Goal: Task Accomplishment & Management: Use online tool/utility

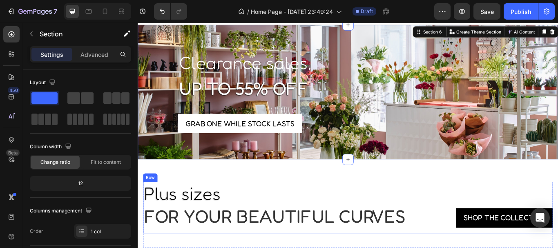
scroll to position [297, 0]
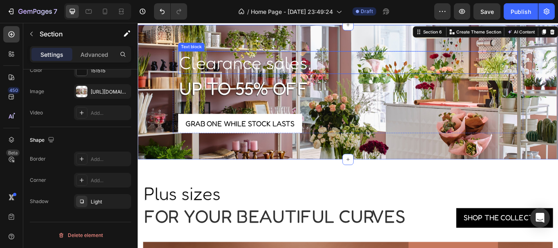
click at [287, 71] on p "Clearance sales," at bounding box center [383, 69] width 395 height 25
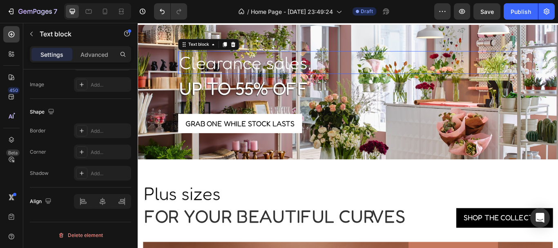
scroll to position [0, 0]
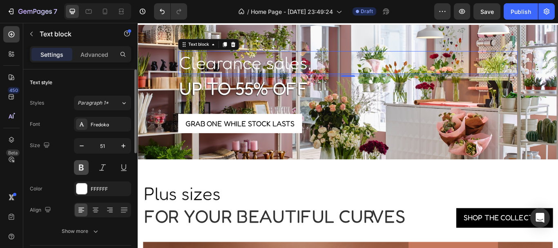
click at [83, 171] on button at bounding box center [81, 167] width 15 height 15
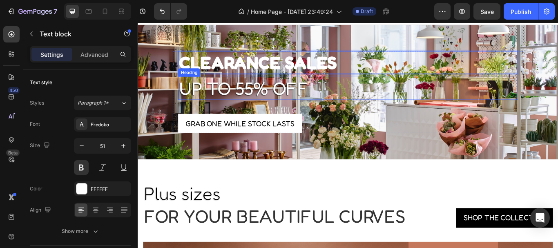
click at [340, 98] on p "up to 55% off" at bounding box center [383, 99] width 395 height 25
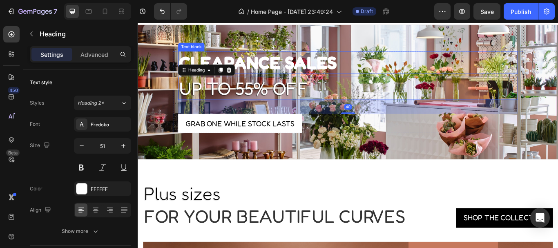
click at [349, 68] on p "CLEARANCE SALES" at bounding box center [383, 69] width 395 height 25
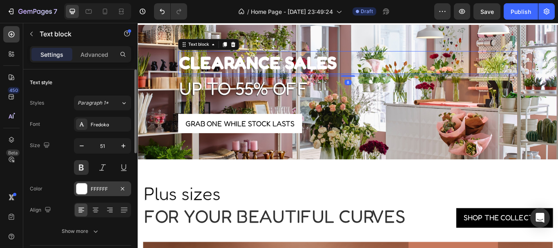
click at [83, 186] on div at bounding box center [81, 189] width 11 height 11
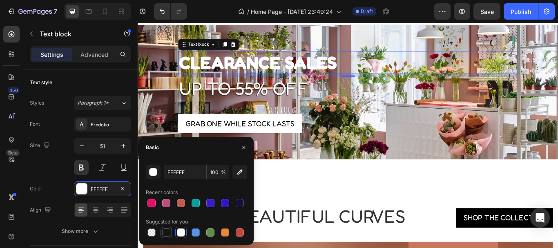
click at [164, 235] on div at bounding box center [166, 233] width 8 height 8
type input "151515"
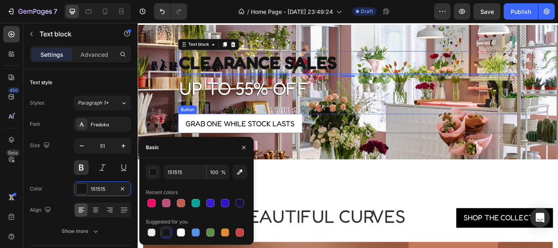
click at [423, 147] on div "Grab one while stock lasts Button" at bounding box center [383, 140] width 397 height 23
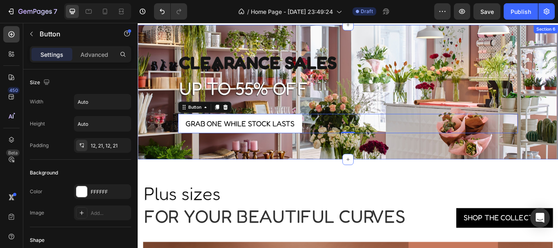
click at [162, 48] on div "CLEARANCE SALES Text block up to 55% off Heading Grab one while stock lasts But…" at bounding box center [383, 103] width 491 height 157
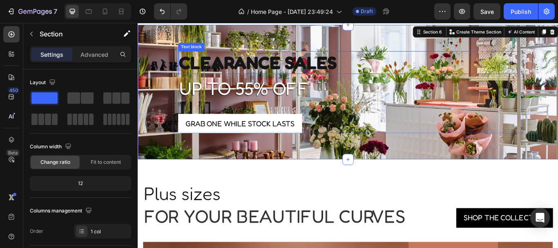
click at [233, 62] on p "CLEARANCE SALES" at bounding box center [383, 69] width 395 height 25
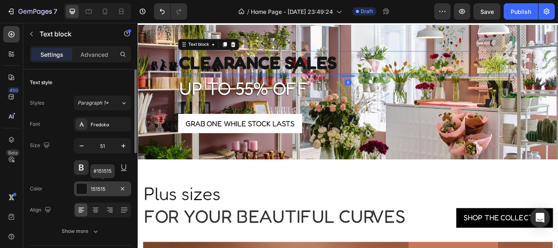
click at [80, 187] on div at bounding box center [81, 189] width 11 height 11
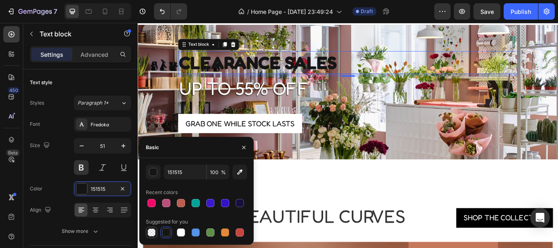
click at [148, 230] on div at bounding box center [152, 233] width 8 height 8
type input "000000"
type input "0"
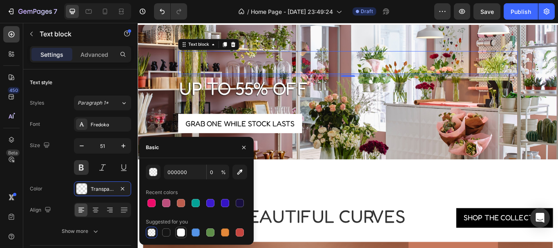
click at [181, 231] on div at bounding box center [181, 233] width 8 height 8
type input "FFFFFF"
type input "100"
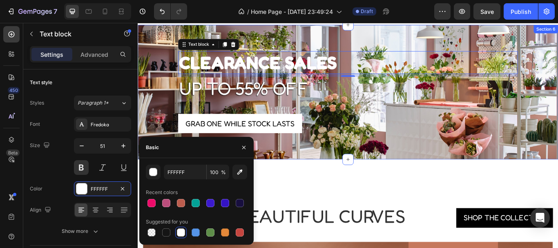
click at [165, 86] on div "CLEARANCE SALES Text block 8 up to 55% off Heading Grab one while stock lasts B…" at bounding box center [383, 107] width 491 height 102
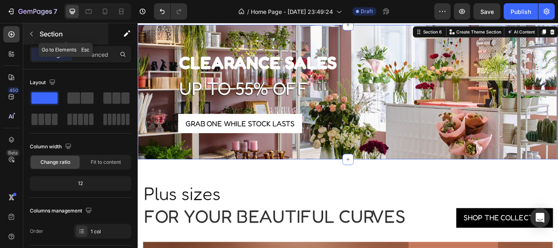
click at [29, 33] on icon "button" at bounding box center [31, 34] width 7 height 7
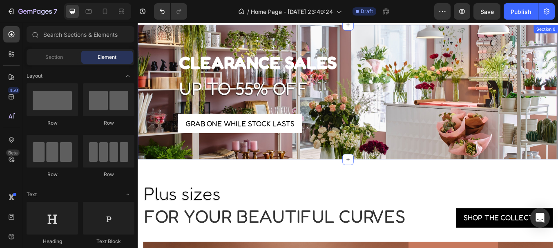
click at [214, 34] on div "CLEARANCE SALES Text block up to 55% off Heading Grab one while stock lasts But…" at bounding box center [383, 103] width 491 height 157
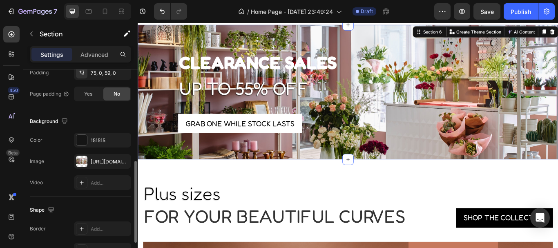
scroll to position [227, 0]
click at [80, 161] on div at bounding box center [81, 160] width 11 height 11
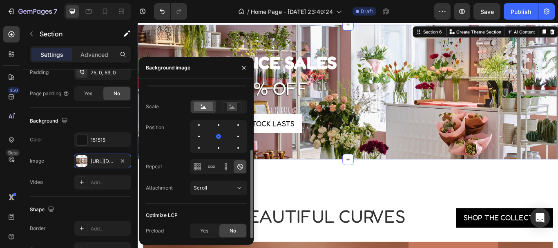
scroll to position [112, 0]
click at [237, 186] on icon at bounding box center [239, 188] width 8 height 8
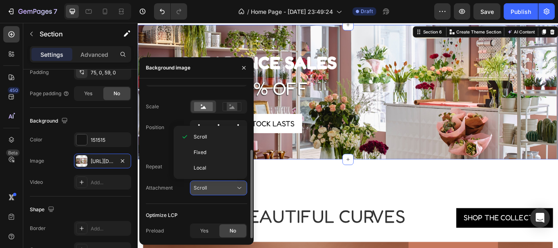
click at [237, 186] on icon at bounding box center [239, 188] width 8 height 8
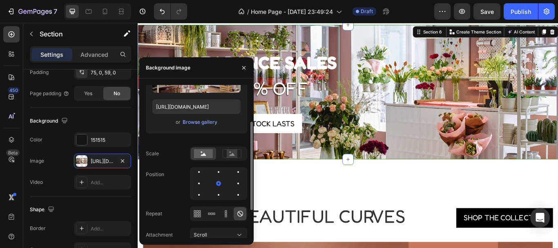
scroll to position [65, 0]
click at [234, 158] on rect at bounding box center [232, 154] width 11 height 8
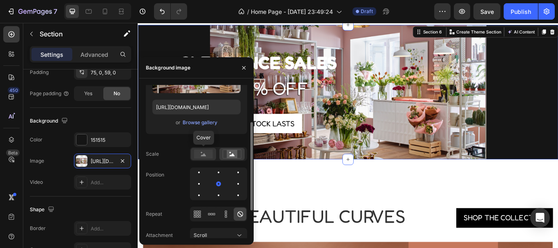
click at [204, 157] on rect at bounding box center [203, 154] width 19 height 9
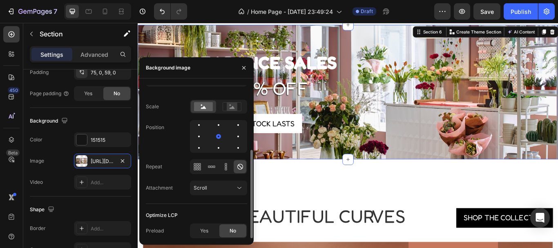
scroll to position [111, 0]
click at [214, 137] on div at bounding box center [219, 138] width 10 height 10
click at [233, 136] on div at bounding box center [238, 138] width 10 height 10
click at [204, 144] on div at bounding box center [199, 149] width 10 height 10
click at [233, 141] on div at bounding box center [238, 138] width 10 height 10
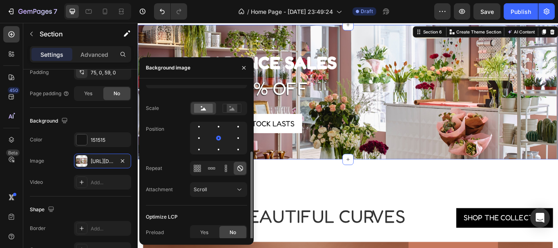
scroll to position [112, 0]
click at [243, 67] on icon "button" at bounding box center [243, 67] width 3 height 3
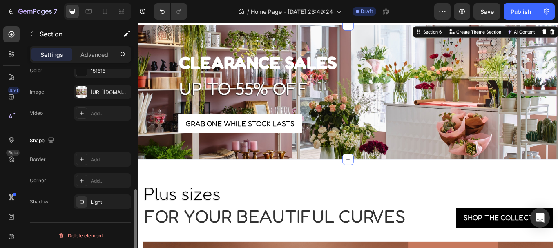
scroll to position [297, 0]
click at [98, 201] on div "Light" at bounding box center [103, 201] width 24 height 7
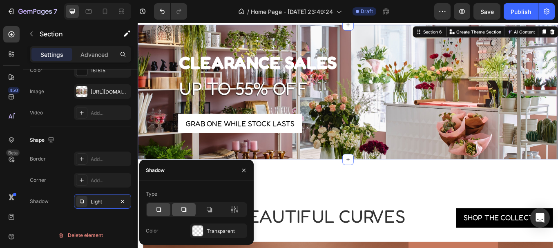
click at [188, 206] on icon at bounding box center [184, 210] width 8 height 8
click at [155, 210] on icon at bounding box center [159, 210] width 8 height 8
click at [206, 231] on div "Transparent" at bounding box center [218, 231] width 57 height 15
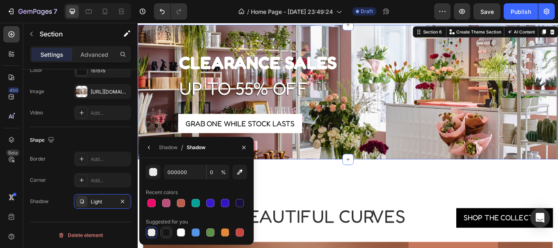
click at [168, 233] on div at bounding box center [166, 233] width 8 height 8
type input "151515"
type input "100"
click at [201, 229] on div at bounding box center [195, 232] width 11 height 11
click at [152, 234] on div at bounding box center [152, 233] width 8 height 8
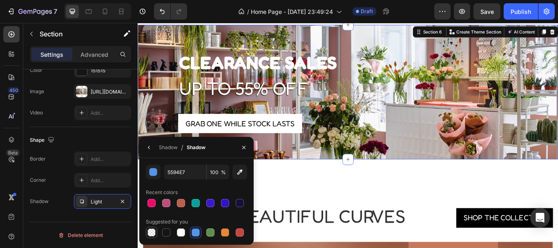
type input "000000"
type input "0"
click at [148, 149] on icon "button" at bounding box center [149, 147] width 7 height 7
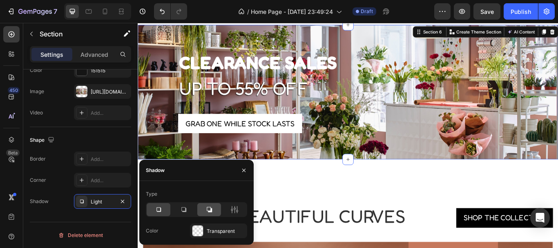
click at [217, 209] on div at bounding box center [209, 209] width 24 height 13
click at [206, 209] on icon at bounding box center [209, 210] width 8 height 8
drag, startPoint x: 146, startPoint y: 213, endPoint x: 159, endPoint y: 210, distance: 12.6
click at [159, 210] on div at bounding box center [196, 209] width 101 height 15
click at [159, 210] on icon at bounding box center [159, 210] width 8 height 8
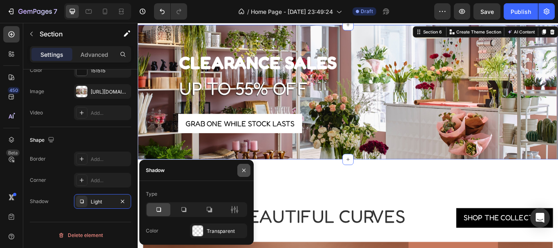
click at [245, 171] on icon "button" at bounding box center [243, 169] width 3 height 3
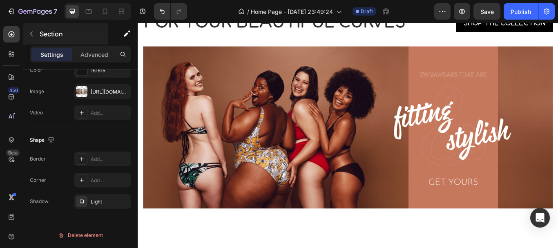
scroll to position [1317, 0]
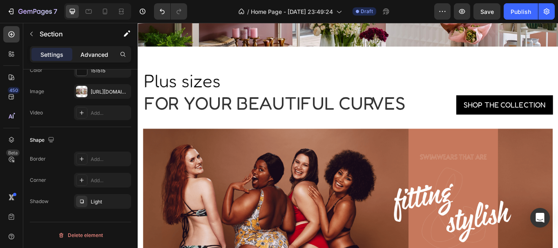
click at [103, 55] on p "Advanced" at bounding box center [95, 54] width 28 height 9
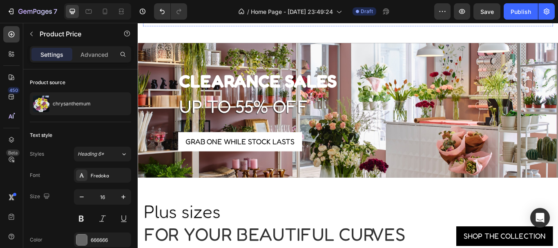
scroll to position [1300, 0]
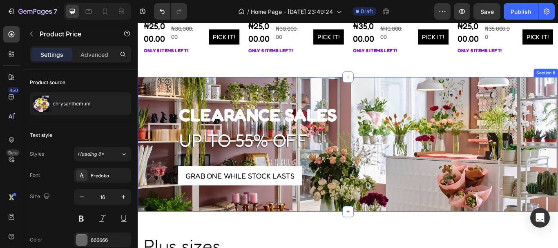
click at [319, 94] on div "CLEARANCE SALES Text block up to 55% off Heading Grab one while stock lasts But…" at bounding box center [383, 164] width 491 height 157
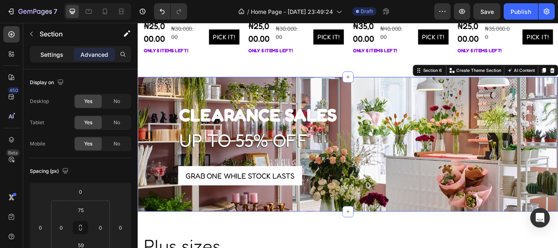
click at [51, 52] on p "Settings" at bounding box center [51, 54] width 23 height 9
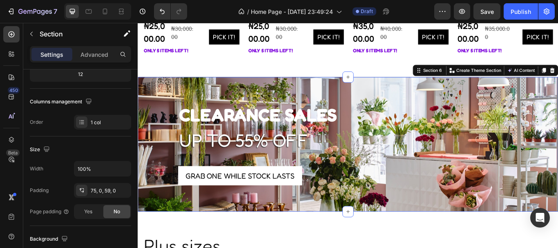
scroll to position [0, 0]
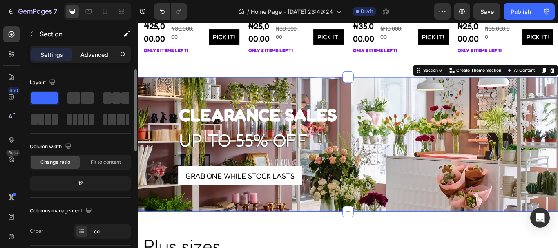
click at [85, 57] on p "Advanced" at bounding box center [95, 54] width 28 height 9
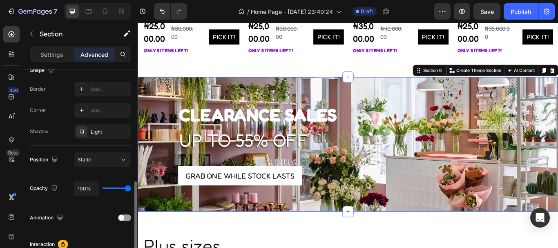
scroll to position [244, 0]
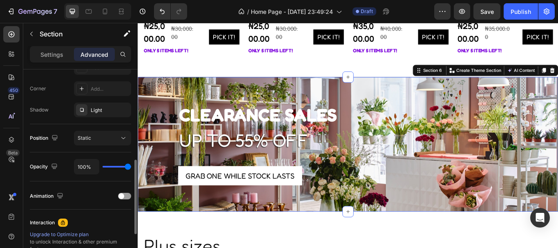
type input "87%"
type input "87"
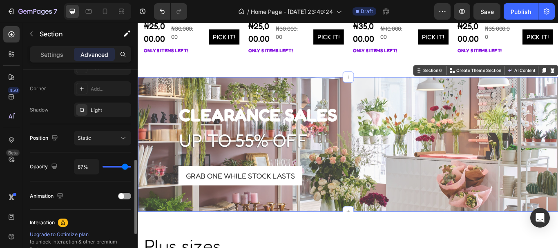
type input "80%"
type input "80"
type input "74%"
type input "74"
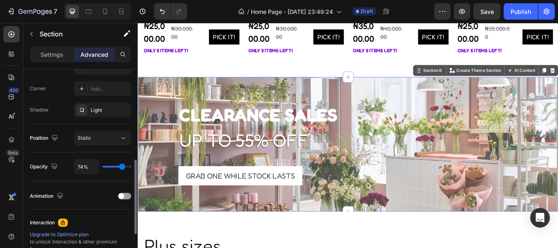
type input "70%"
type input "70"
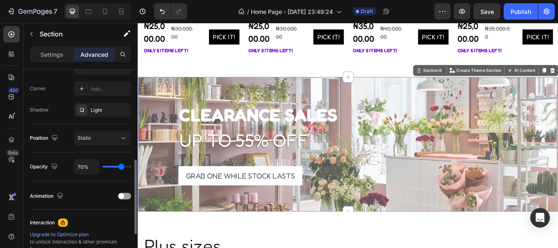
type input "69%"
type input "69"
type input "57%"
type input "57"
type input "52%"
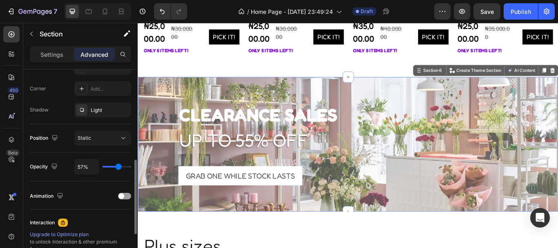
type input "52"
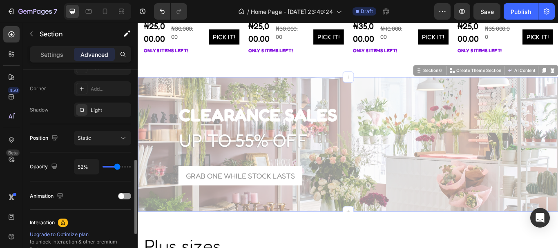
type input "43%"
type input "43"
type input "37%"
type input "37"
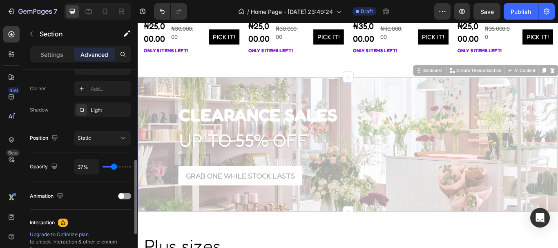
type input "35%"
type input "35"
type input "33%"
type input "33"
type input "31%"
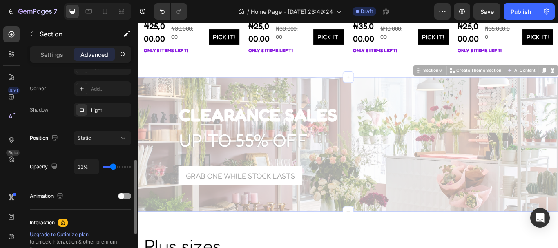
type input "31"
type input "30%"
type input "30"
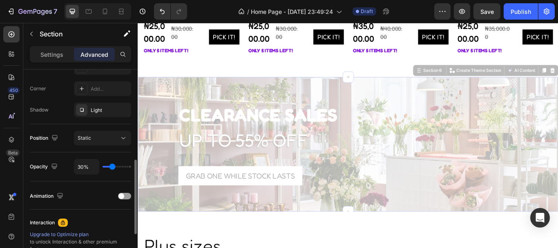
type input "41%"
type input "41"
type input "54%"
type input "54"
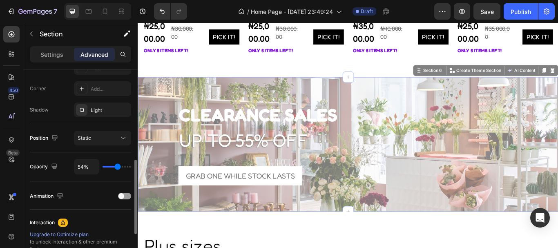
type input "56%"
type input "56"
type input "57%"
type input "57"
type input "59%"
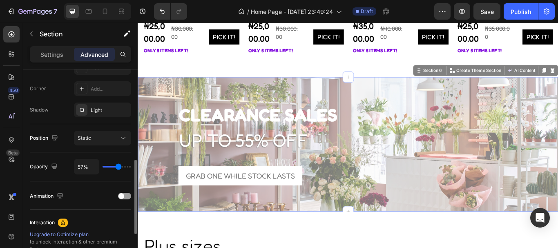
type input "59"
type input "61%"
type input "61"
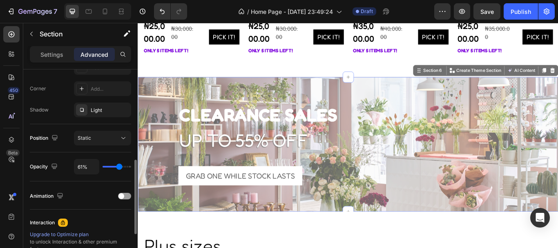
type input "63%"
type input "63"
type input "65%"
type input "65"
type input "67%"
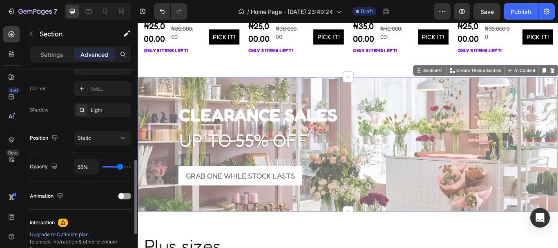
type input "67"
type input "69%"
type input "69"
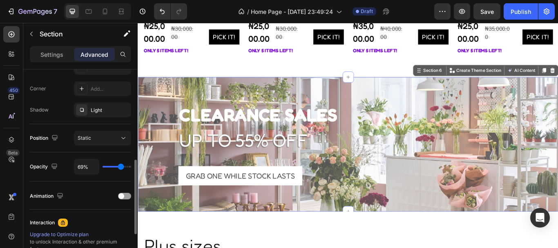
type input "70%"
type input "70"
type input "74%"
type input "74"
type input "76%"
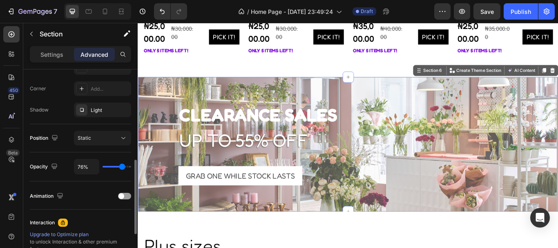
type input "76"
type input "81%"
type input "81"
type input "85%"
type input "85"
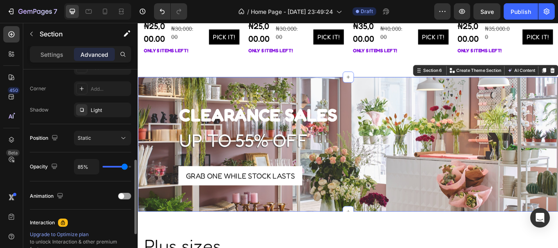
type input "89%"
type input "89"
type input "91%"
type input "91"
type input "93%"
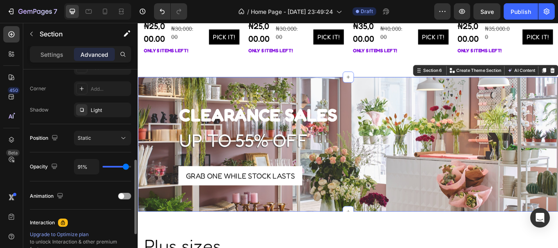
type input "93"
type input "94%"
type input "94"
type input "96%"
type input "96"
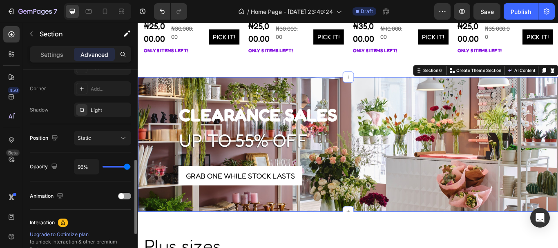
type input "98%"
type input "98"
type input "100%"
type input "100"
type input "83%"
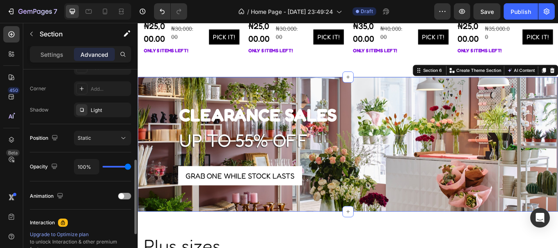
type input "83"
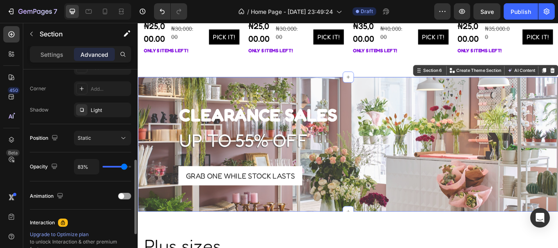
type input "72%"
type input "72"
type input "70%"
type input "70"
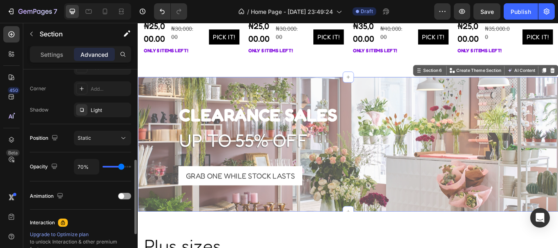
type input "72%"
type input "72"
type input "85%"
type input "85"
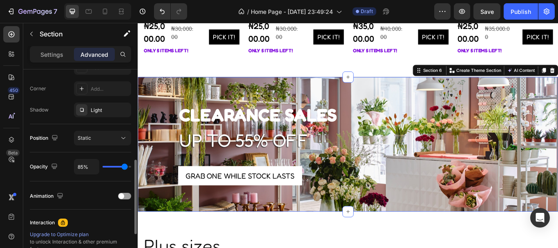
type input "100%"
type input "100"
drag, startPoint x: 129, startPoint y: 166, endPoint x: 139, endPoint y: 164, distance: 10.8
click at [131, 166] on input "range" at bounding box center [117, 167] width 29 height 2
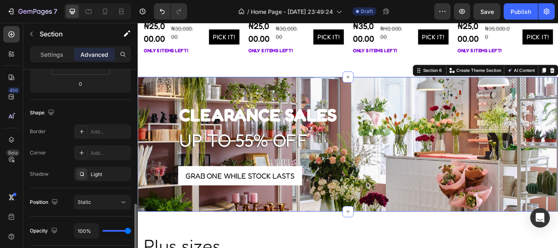
scroll to position [229, 0]
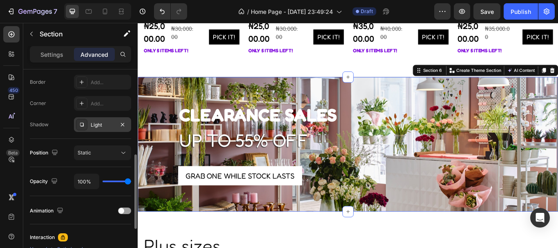
click at [95, 123] on div "Light" at bounding box center [103, 124] width 24 height 7
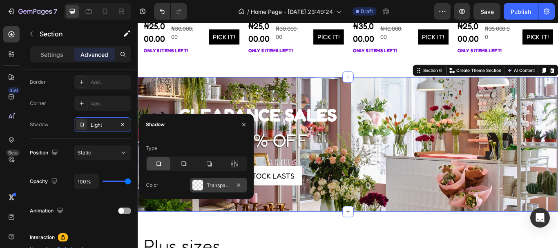
click at [199, 184] on div at bounding box center [198, 185] width 11 height 11
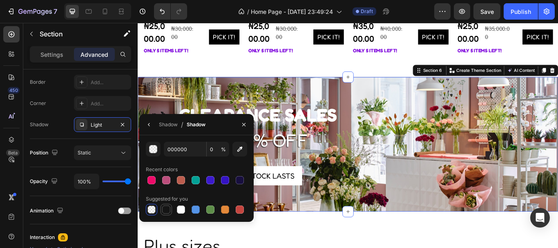
click at [168, 208] on div at bounding box center [166, 210] width 8 height 8
type input "151515"
type input "100"
click at [151, 126] on icon "button" at bounding box center [149, 124] width 7 height 7
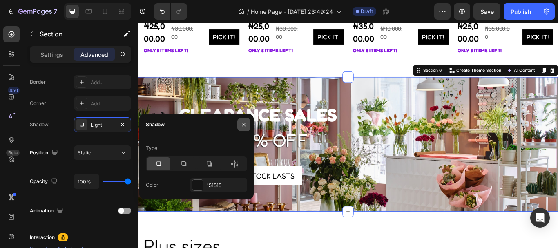
click at [243, 124] on icon "button" at bounding box center [244, 124] width 7 height 7
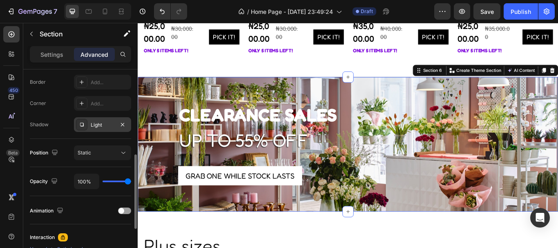
click at [94, 130] on div "Light" at bounding box center [102, 124] width 57 height 15
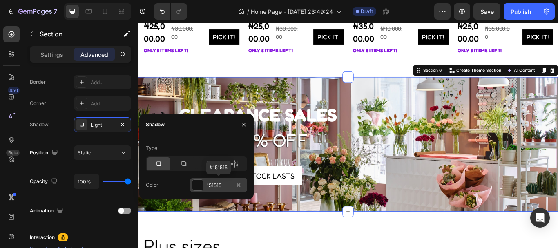
click at [198, 184] on div at bounding box center [198, 185] width 11 height 11
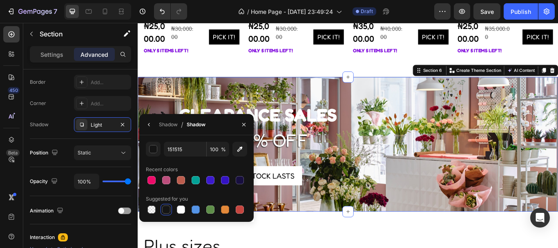
click at [165, 210] on div at bounding box center [166, 210] width 8 height 8
click at [106, 122] on div "Light" at bounding box center [103, 124] width 24 height 7
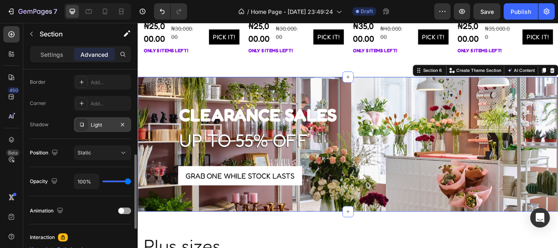
click at [106, 122] on div "Light" at bounding box center [103, 124] width 24 height 7
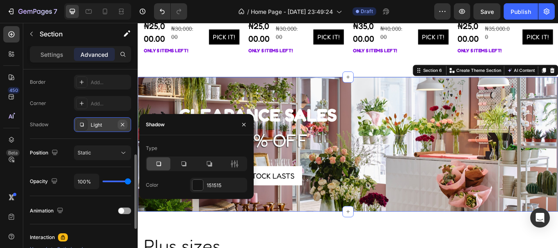
click at [123, 124] on icon "button" at bounding box center [122, 124] width 3 height 3
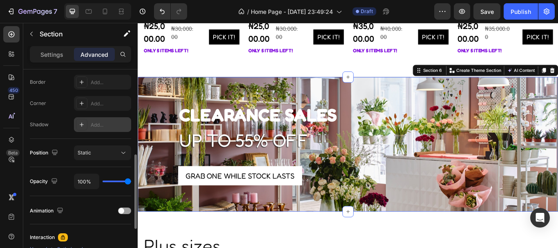
click at [106, 126] on div "Add..." at bounding box center [110, 124] width 38 height 7
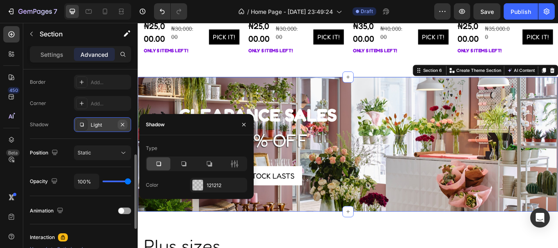
click at [123, 123] on icon "button" at bounding box center [122, 124] width 7 height 7
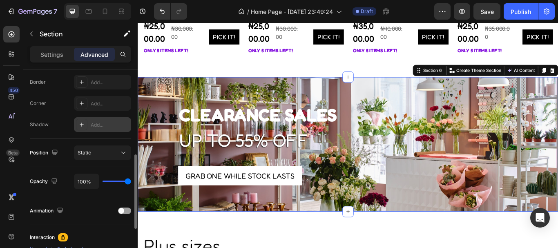
click at [82, 123] on icon at bounding box center [82, 125] width 4 height 4
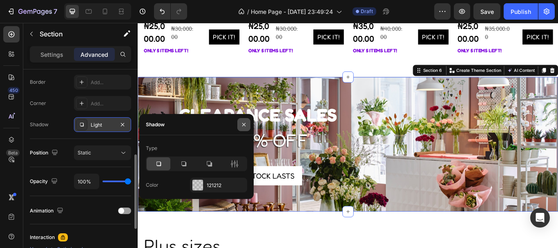
click at [245, 125] on icon "button" at bounding box center [244, 124] width 7 height 7
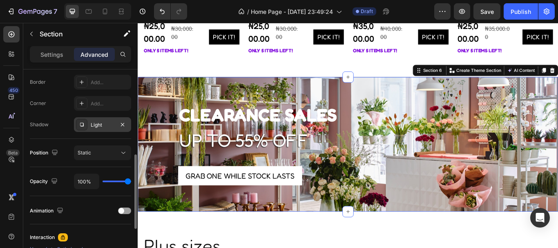
type input "80%"
type input "80"
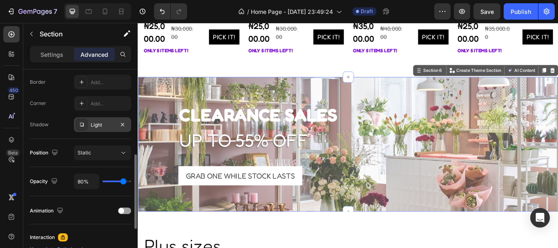
type input "72%"
type input "72"
type input "65%"
type input "65"
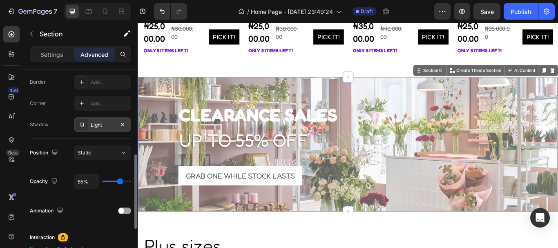
type input "69%"
type input "69"
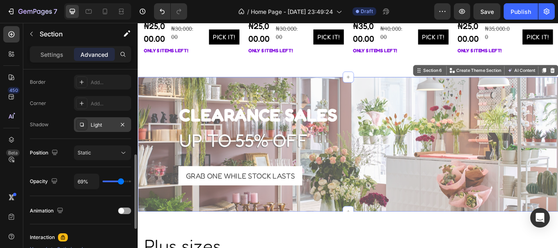
type input "72%"
type input "72"
type input "76%"
type input "76"
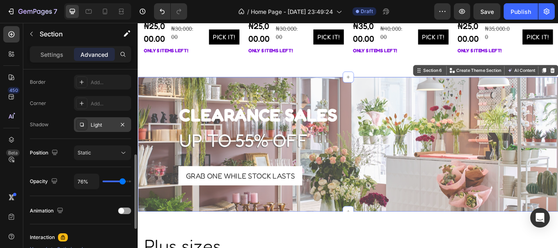
type input "78%"
type input "78"
type input "80%"
type input "80"
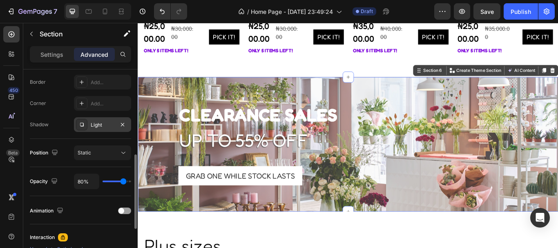
type input "81%"
type input "81"
type input "83%"
type input "83"
type input "85%"
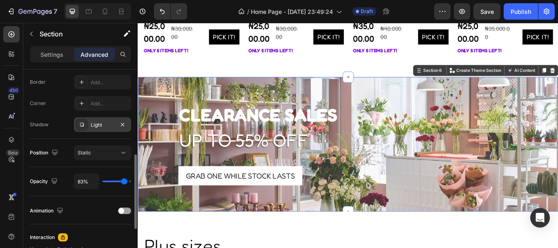
type input "85"
type input "89%"
type input "89"
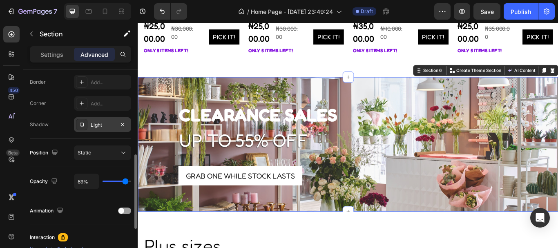
type input "93%"
type input "93"
type input "96%"
type input "96"
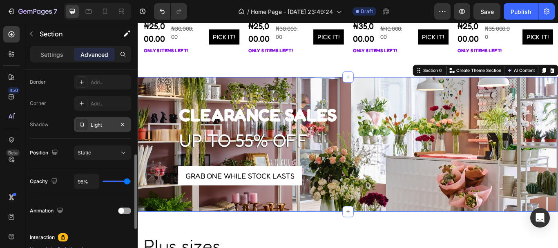
type input "100%"
type input "100"
type input "85%"
type input "85"
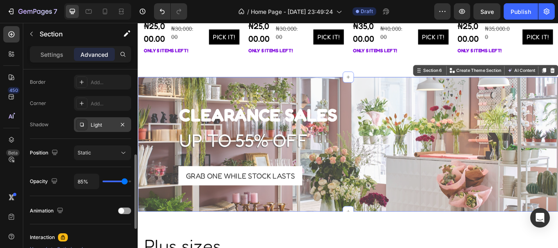
type input "69%"
type input "69"
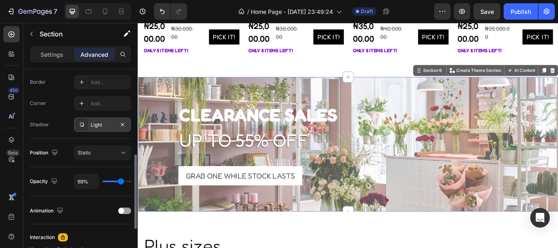
type input "80%"
type input "80"
type input "83%"
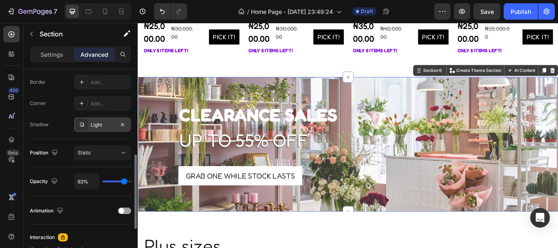
drag, startPoint x: 130, startPoint y: 182, endPoint x: 124, endPoint y: 181, distance: 5.8
type input "83"
click at [124, 181] on input "range" at bounding box center [117, 182] width 29 height 2
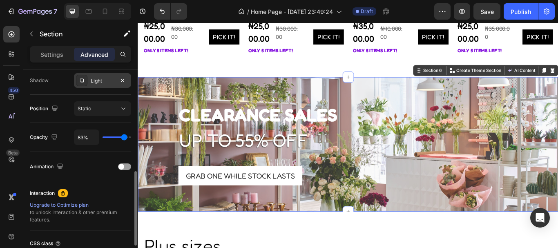
scroll to position [273, 0]
click at [42, 139] on div "Opacity" at bounding box center [44, 137] width 29 height 11
type input "100%"
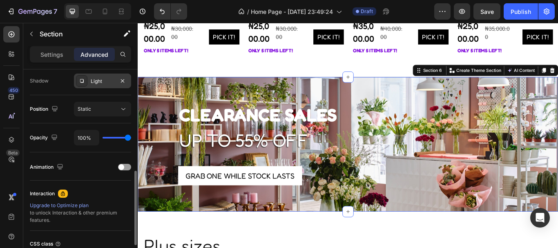
drag, startPoint x: 123, startPoint y: 137, endPoint x: 134, endPoint y: 135, distance: 11.1
type input "100"
click at [131, 137] on input "range" at bounding box center [117, 138] width 29 height 2
click at [100, 83] on div "Light" at bounding box center [103, 81] width 24 height 7
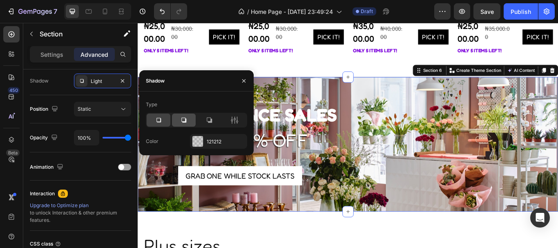
click at [183, 123] on icon at bounding box center [184, 120] width 8 height 8
click at [209, 123] on icon at bounding box center [209, 120] width 8 height 8
click at [235, 122] on icon at bounding box center [235, 120] width 8 height 8
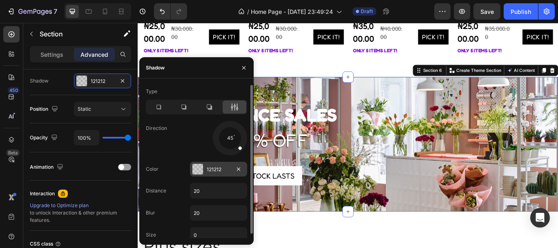
click at [197, 168] on div at bounding box center [198, 169] width 11 height 11
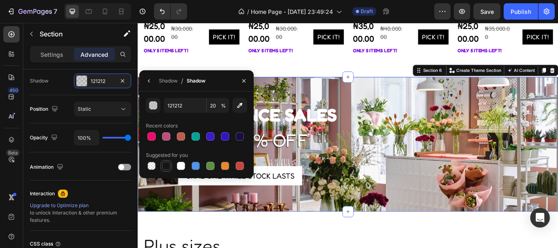
click at [167, 163] on div at bounding box center [166, 166] width 8 height 8
type input "151515"
type input "100"
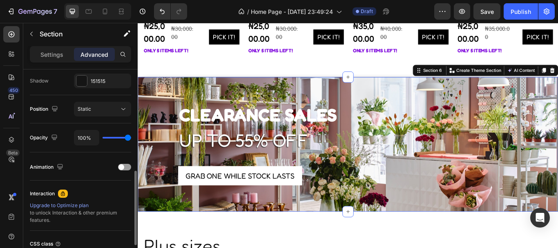
type input "80%"
type input "80"
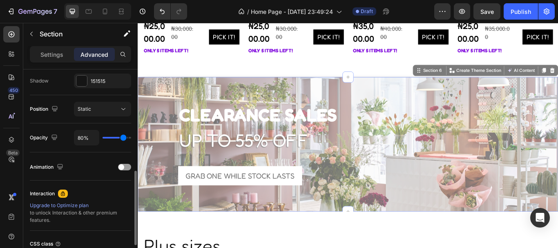
type input "56%"
type input "56"
type input "50%"
type input "50"
type input "48%"
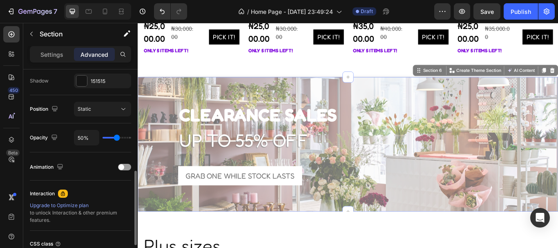
type input "48"
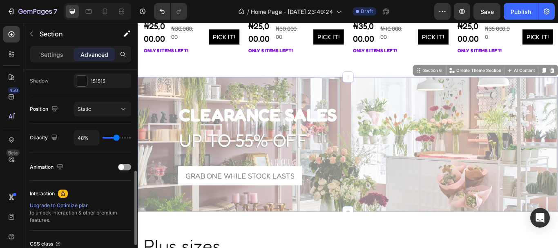
type input "57%"
type input "57"
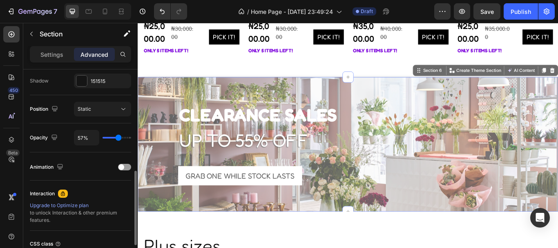
type input "63%"
type input "63"
type input "69%"
type input "69"
type input "70%"
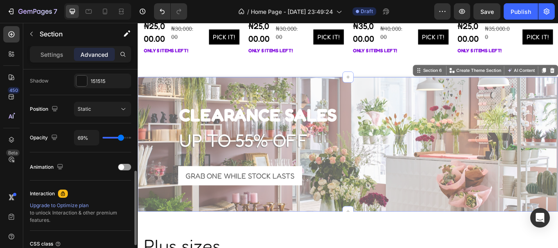
type input "70"
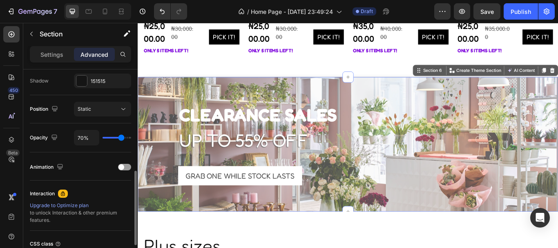
type input "72%"
type input "72"
type input "76%"
type input "76"
type input "78%"
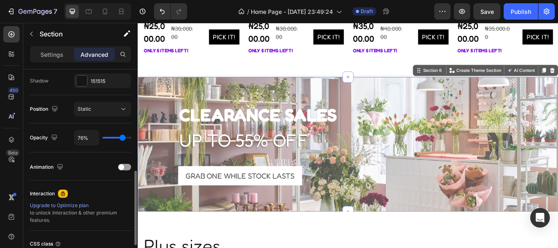
type input "78"
type input "93%"
type input "93"
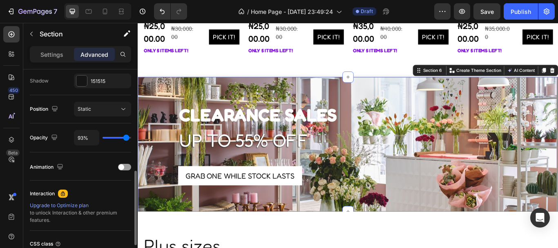
type input "100%"
type input "100"
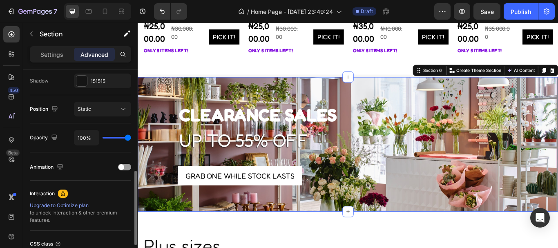
type input "52%"
type input "52"
type input "19%"
type input "19"
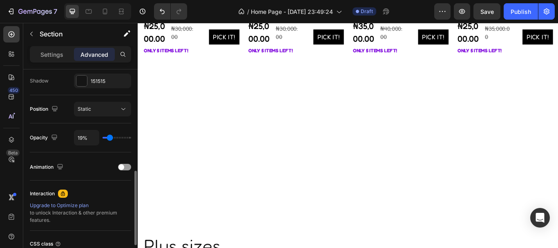
type input "0%"
type input "0"
type input "85%"
type input "85"
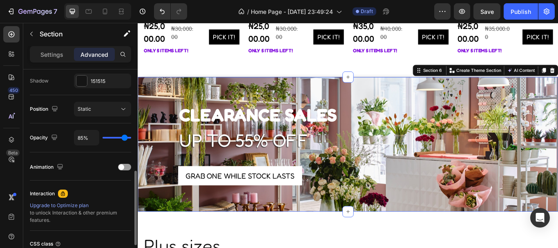
type input "100%"
type input "100"
drag, startPoint x: 127, startPoint y: 138, endPoint x: 145, endPoint y: 139, distance: 17.6
click at [131, 139] on input "range" at bounding box center [117, 138] width 29 height 2
click at [102, 81] on div "151515" at bounding box center [103, 81] width 24 height 7
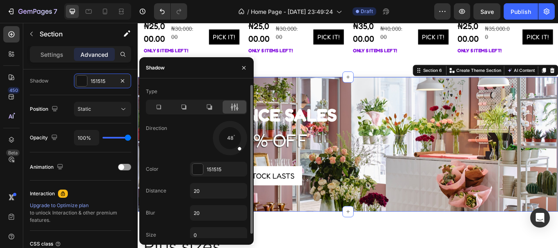
click at [239, 148] on span at bounding box center [239, 148] width 4 height 4
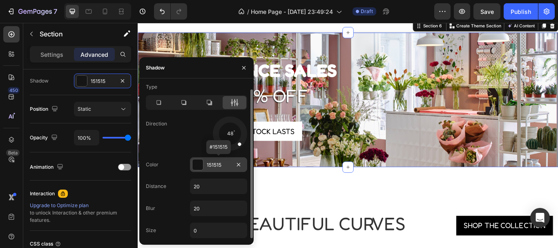
scroll to position [1352, 0]
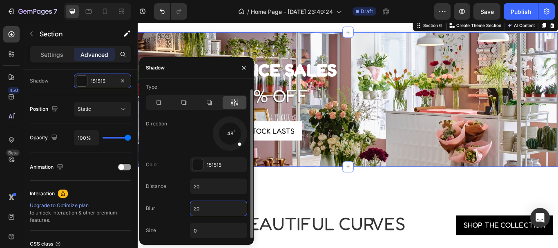
click at [206, 211] on input "20" at bounding box center [218, 208] width 56 height 15
type input "100"
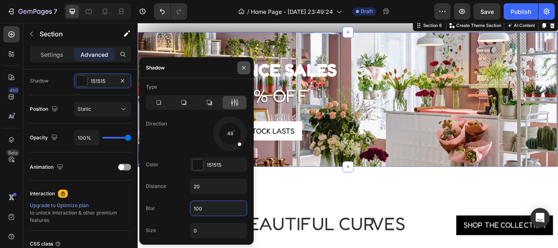
click at [244, 65] on icon "button" at bounding box center [244, 68] width 7 height 7
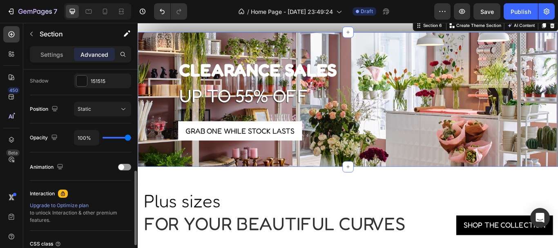
type input "69%"
type input "69"
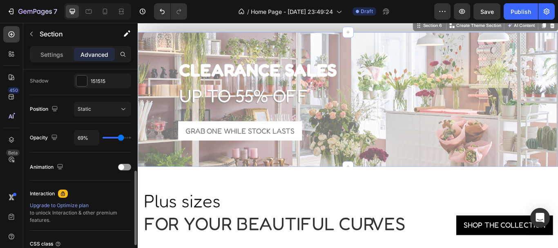
type input "56%"
type input "56"
type input "52%"
type input "52"
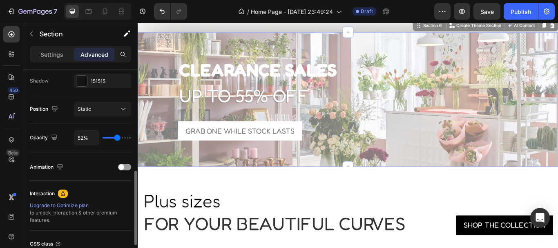
type input "76%"
type input "76"
type input "85%"
type input "85"
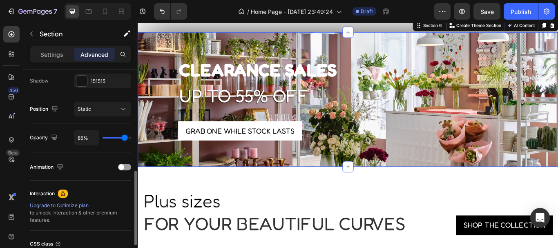
type input "100%"
type input "100"
drag, startPoint x: 125, startPoint y: 136, endPoint x: 137, endPoint y: 138, distance: 12.0
click at [131, 138] on input "range" at bounding box center [117, 138] width 29 height 2
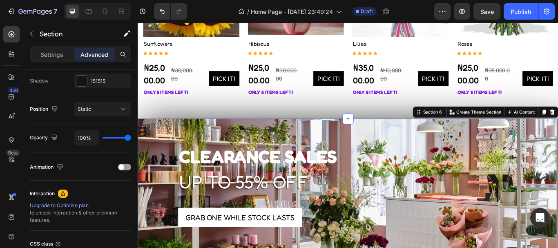
scroll to position [1288, 0]
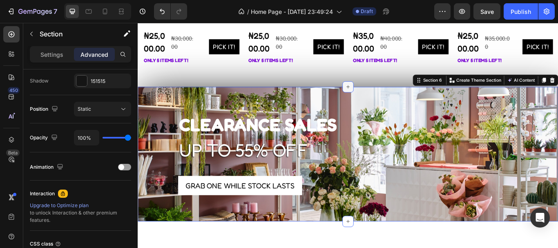
click at [380, 99] on icon at bounding box center [383, 97] width 7 height 7
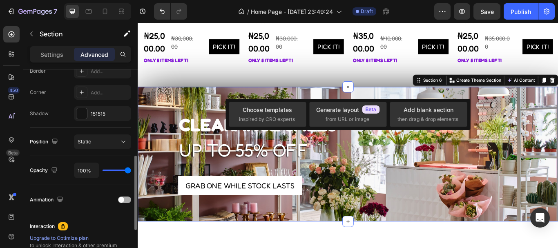
scroll to position [238, 0]
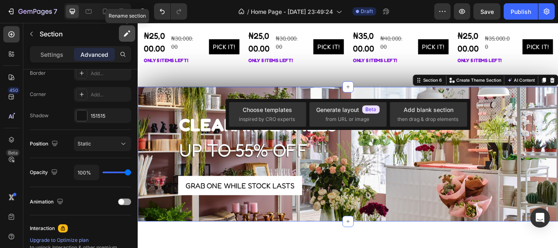
click at [126, 36] on icon "button" at bounding box center [127, 33] width 8 height 8
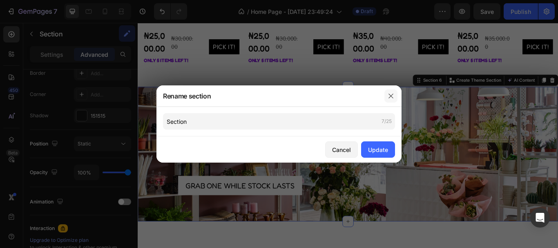
click at [387, 98] on button "button" at bounding box center [391, 96] width 13 height 13
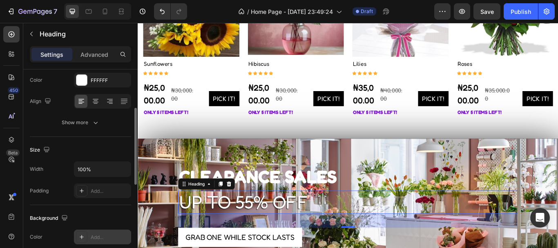
scroll to position [0, 0]
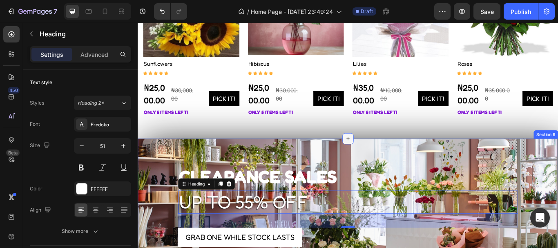
click at [381, 153] on div at bounding box center [382, 158] width 13 height 13
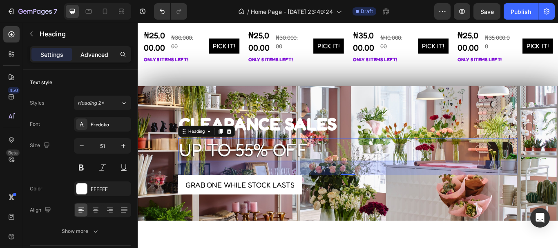
click at [92, 54] on p "Advanced" at bounding box center [95, 54] width 28 height 9
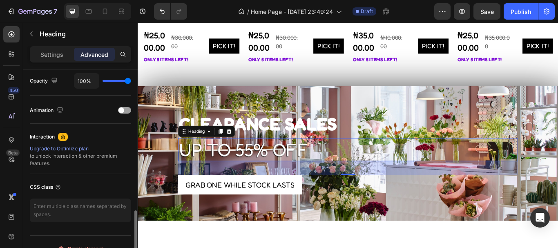
scroll to position [343, 0]
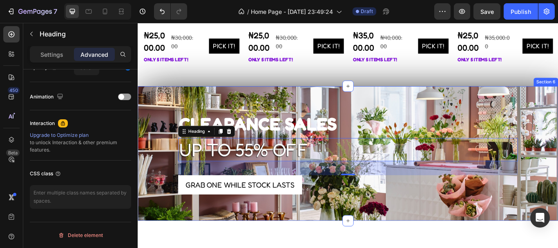
click at [334, 110] on div "CLEARANCE SALES Text block up to 55% off Heading 40 Grab one while stock lasts …" at bounding box center [383, 175] width 491 height 157
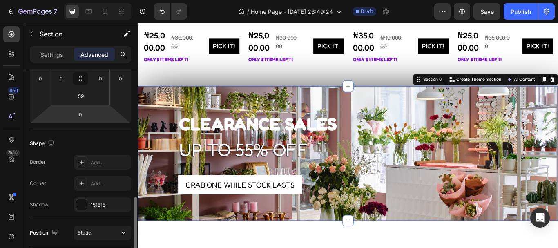
scroll to position [202, 0]
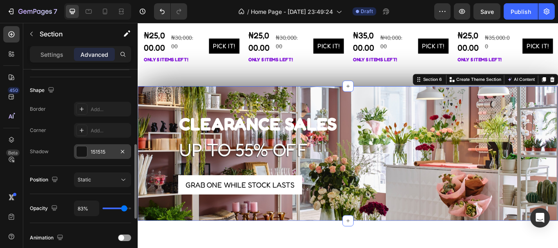
click at [82, 155] on div at bounding box center [81, 151] width 11 height 11
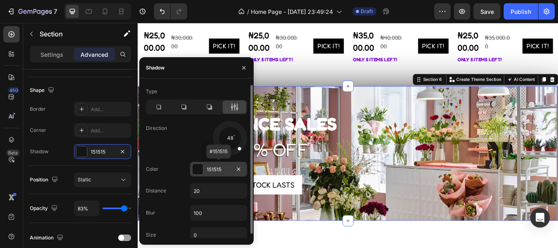
click at [198, 166] on div at bounding box center [198, 169] width 11 height 11
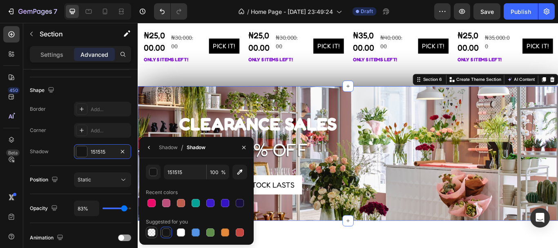
click at [152, 231] on div at bounding box center [152, 233] width 8 height 8
type input "000000"
type input "0"
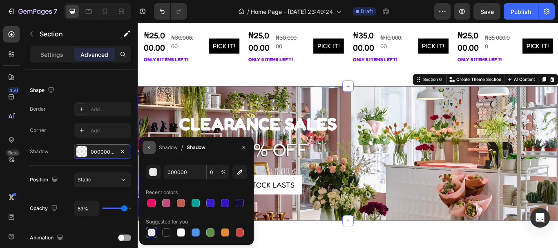
click at [150, 149] on icon "button" at bounding box center [149, 147] width 7 height 7
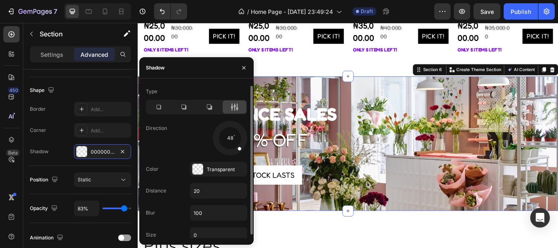
scroll to position [0, 0]
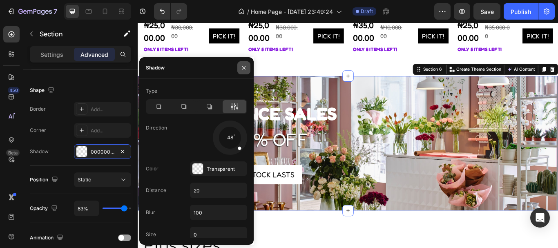
click at [244, 68] on icon "button" at bounding box center [244, 68] width 7 height 7
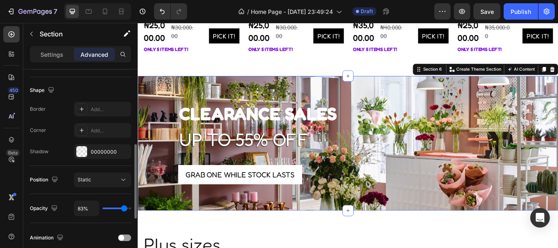
scroll to position [204, 0]
type input "100%"
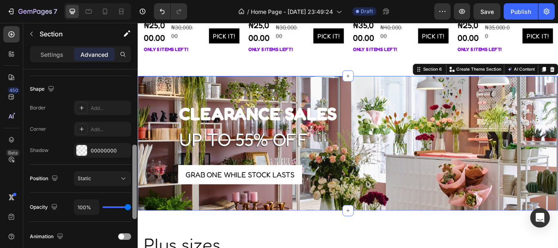
drag, startPoint x: 124, startPoint y: 206, endPoint x: 137, endPoint y: 208, distance: 12.8
type input "100"
click at [131, 208] on input "range" at bounding box center [117, 207] width 29 height 2
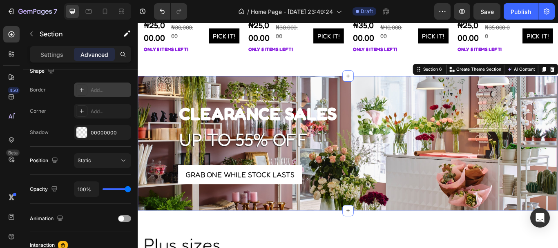
scroll to position [343, 0]
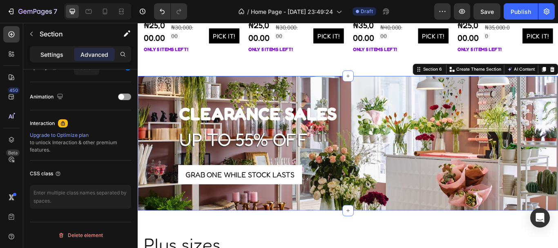
click at [40, 53] on p "Settings" at bounding box center [51, 54] width 23 height 9
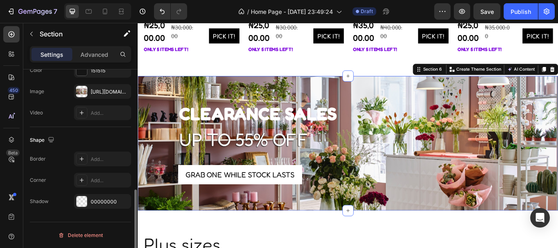
scroll to position [297, 0]
click at [82, 161] on icon at bounding box center [81, 159] width 7 height 7
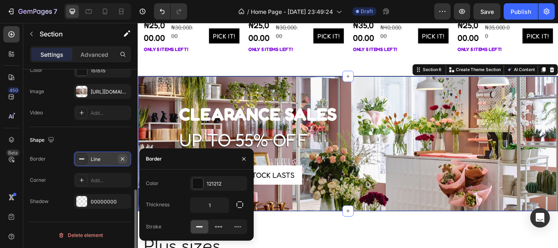
click at [124, 161] on icon "button" at bounding box center [122, 159] width 7 height 7
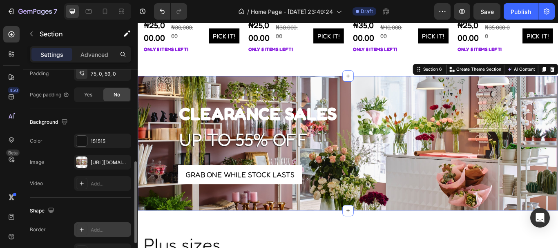
scroll to position [227, 0]
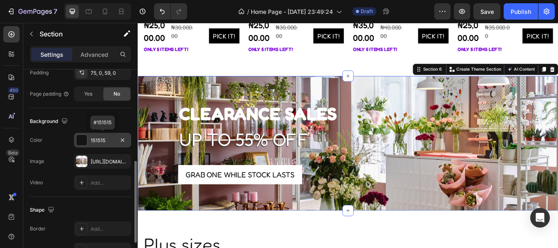
click at [81, 141] on div at bounding box center [81, 140] width 11 height 11
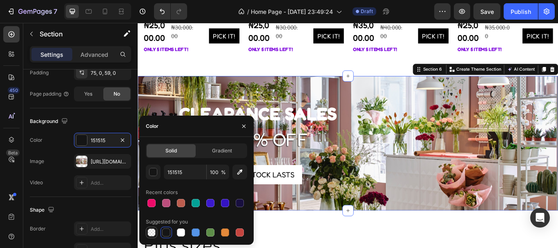
click at [151, 234] on div at bounding box center [152, 233] width 8 height 8
type input "000000"
type input "0"
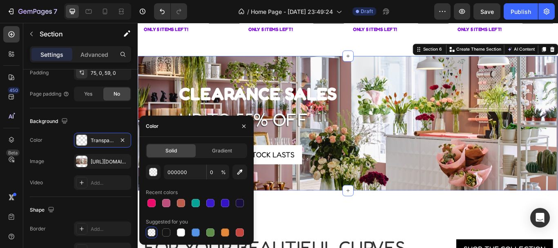
scroll to position [1325, 0]
click at [210, 232] on div at bounding box center [210, 233] width 8 height 8
type input "5E8E49"
type input "100"
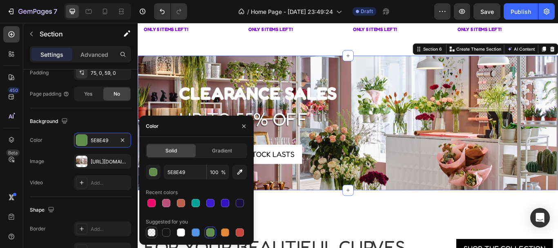
click at [153, 231] on div at bounding box center [152, 233] width 8 height 8
type input "000000"
type input "0"
click at [214, 150] on span "Gradient" at bounding box center [222, 150] width 20 height 7
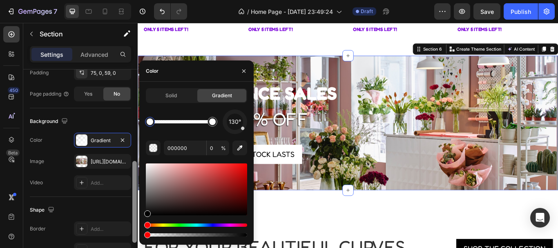
drag, startPoint x: 146, startPoint y: 213, endPoint x: 135, endPoint y: 243, distance: 31.4
click at [135, 243] on div "450 Beta Sections(18) Elements(83) Section Element Hero Section Product Detail …" at bounding box center [69, 135] width 138 height 225
click at [242, 69] on icon "button" at bounding box center [244, 71] width 7 height 7
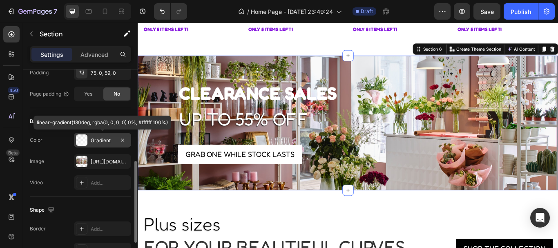
click at [83, 143] on div at bounding box center [81, 139] width 11 height 11
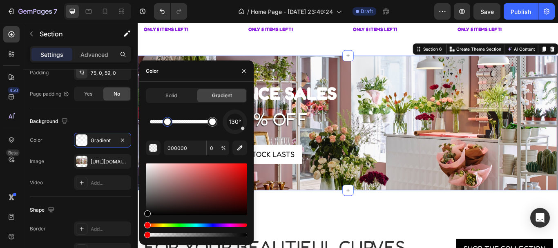
drag, startPoint x: 149, startPoint y: 121, endPoint x: 168, endPoint y: 123, distance: 19.4
click at [168, 123] on div at bounding box center [167, 122] width 7 height 7
drag, startPoint x: 148, startPoint y: 215, endPoint x: 211, endPoint y: 210, distance: 63.5
click at [211, 210] on div at bounding box center [211, 211] width 7 height 7
type input "1C0A0A"
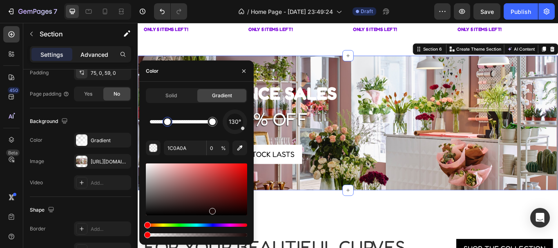
click at [96, 52] on p "Advanced" at bounding box center [95, 54] width 28 height 9
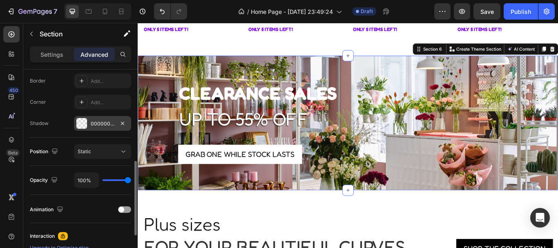
scroll to position [235, 0]
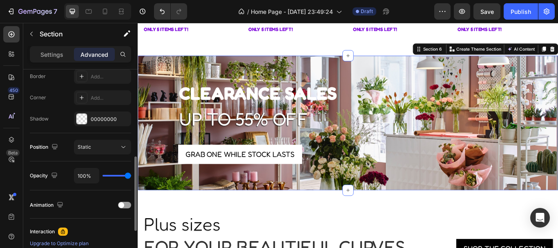
type input "57%"
type input "57"
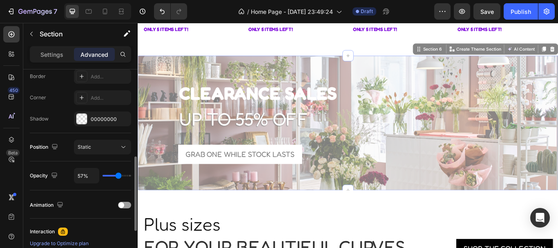
type input "52%"
type input "52"
type input "50%"
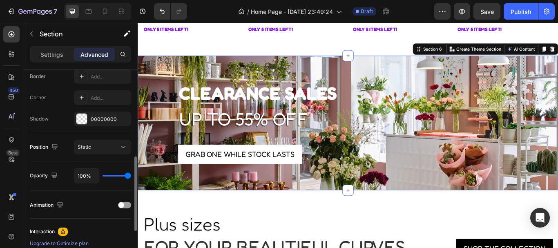
drag, startPoint x: 127, startPoint y: 174, endPoint x: 137, endPoint y: 174, distance: 9.8
click at [131, 175] on input "range" at bounding box center [117, 176] width 29 height 2
click at [48, 60] on div "Settings" at bounding box center [51, 54] width 41 height 13
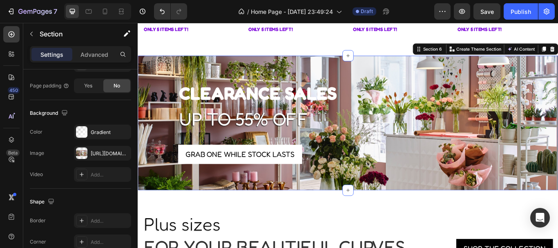
click at [51, 54] on p "Settings" at bounding box center [51, 54] width 23 height 9
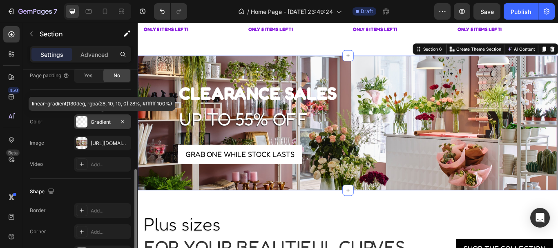
scroll to position [246, 0]
click at [83, 124] on div at bounding box center [81, 121] width 11 height 11
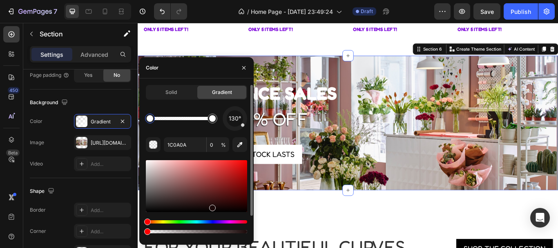
drag, startPoint x: 168, startPoint y: 118, endPoint x: 146, endPoint y: 118, distance: 21.7
click at [147, 118] on div at bounding box center [150, 118] width 7 height 7
drag, startPoint x: 213, startPoint y: 206, endPoint x: 140, endPoint y: 214, distance: 73.5
click at [140, 214] on div "Solid Gradient 130° 1C0A0A 0 % Recent colors" at bounding box center [196, 174] width 114 height 179
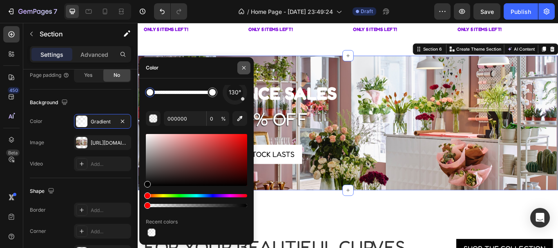
click at [240, 69] on button "button" at bounding box center [243, 67] width 13 height 13
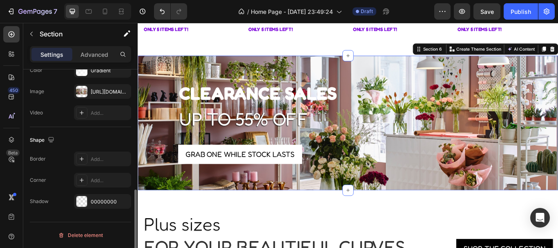
scroll to position [297, 0]
click at [80, 203] on div at bounding box center [81, 201] width 11 height 11
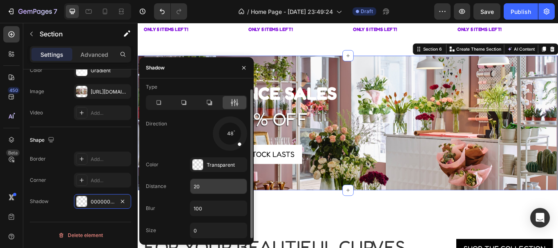
scroll to position [0, 0]
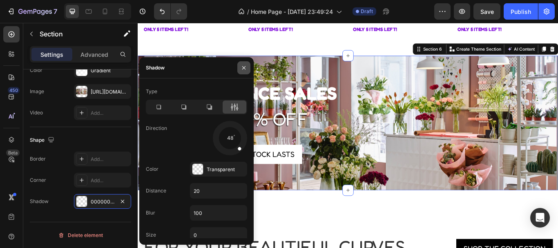
click at [244, 69] on icon "button" at bounding box center [244, 68] width 7 height 7
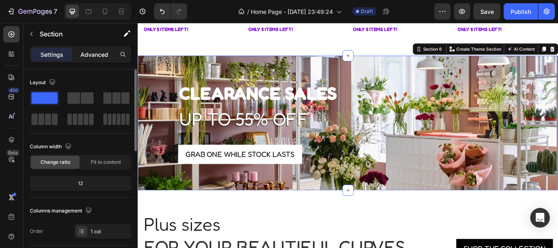
click at [84, 53] on p "Advanced" at bounding box center [95, 54] width 28 height 9
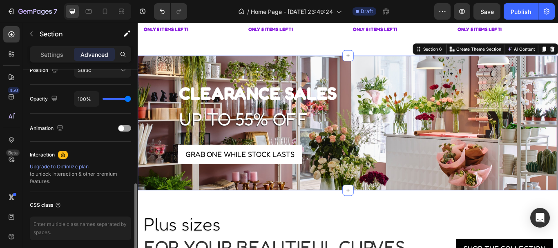
scroll to position [312, 0]
click at [46, 206] on div "CSS class" at bounding box center [45, 204] width 31 height 7
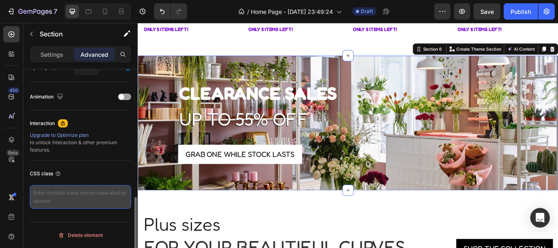
click at [47, 196] on textarea at bounding box center [80, 197] width 101 height 24
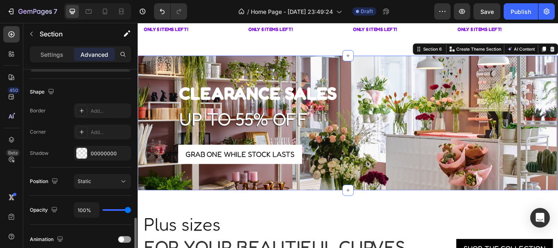
scroll to position [255, 0]
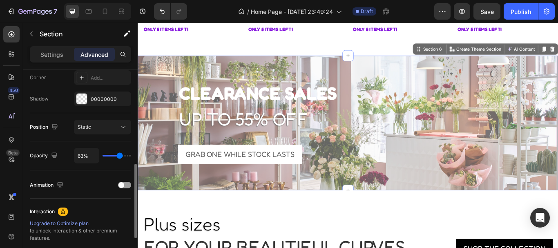
drag, startPoint x: 130, startPoint y: 157, endPoint x: 120, endPoint y: 158, distance: 10.3
click at [120, 157] on input "range" at bounding box center [117, 156] width 29 height 2
click at [220, 111] on p "CLEARANCE SALES" at bounding box center [383, 105] width 395 height 25
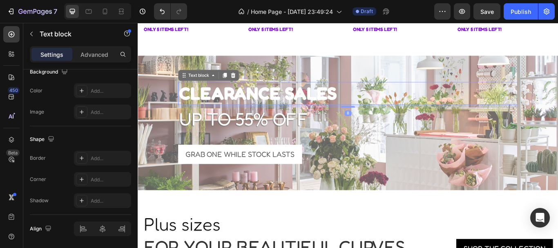
scroll to position [0, 0]
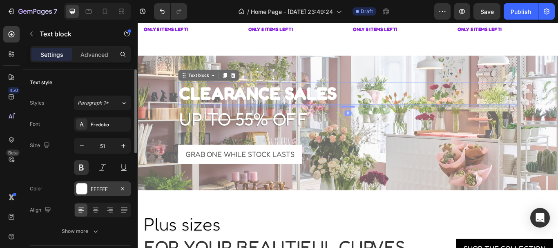
click at [81, 188] on div at bounding box center [81, 189] width 11 height 11
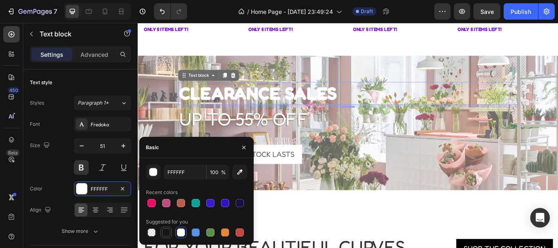
click at [166, 232] on div at bounding box center [166, 233] width 8 height 8
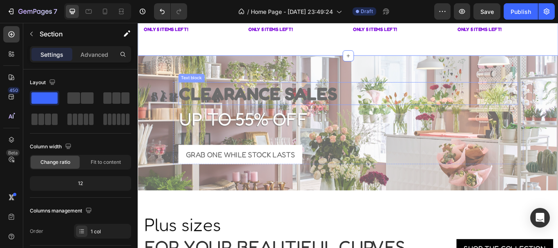
click at [227, 101] on p "CLEARANCE SALES" at bounding box center [383, 105] width 395 height 25
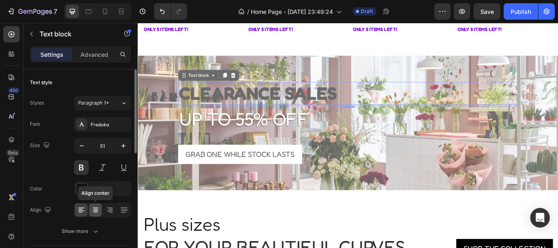
click at [97, 211] on icon at bounding box center [96, 211] width 6 height 1
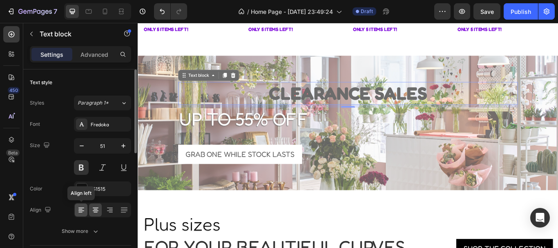
click at [81, 211] on icon at bounding box center [81, 210] width 8 height 8
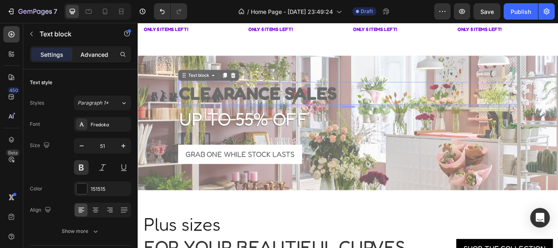
click at [99, 56] on p "Advanced" at bounding box center [95, 54] width 28 height 9
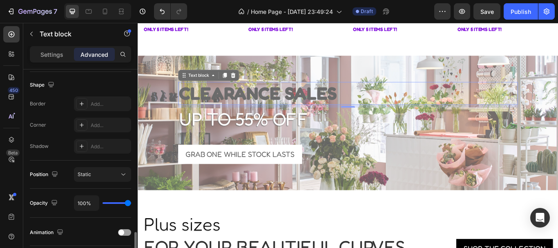
scroll to position [271, 0]
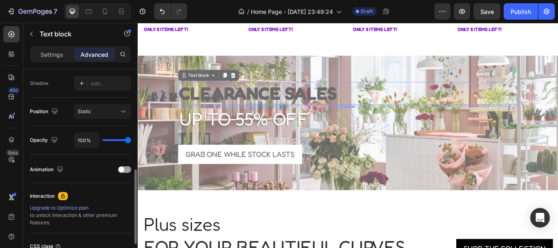
drag, startPoint x: 127, startPoint y: 139, endPoint x: 147, endPoint y: 143, distance: 20.3
click at [131, 141] on input "range" at bounding box center [117, 140] width 29 height 2
click at [376, 63] on div at bounding box center [382, 61] width 13 height 13
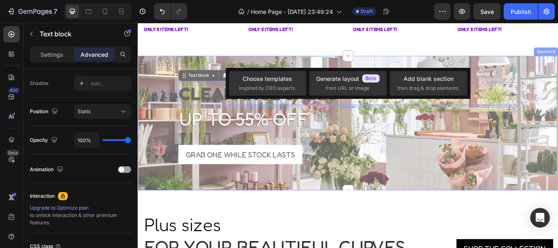
click at [337, 68] on div "CLEARANCE SALES Text block 8 up to 55% off Heading Grab one while stock lasts B…" at bounding box center [383, 139] width 491 height 157
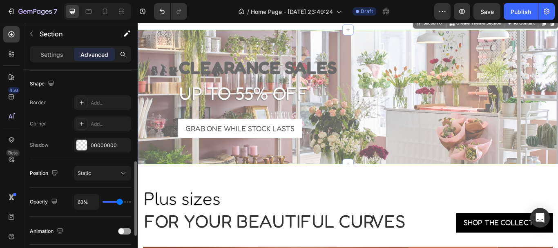
scroll to position [224, 0]
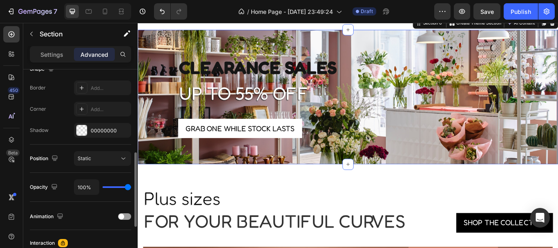
drag, startPoint x: 119, startPoint y: 186, endPoint x: 139, endPoint y: 187, distance: 20.1
click at [131, 187] on input "range" at bounding box center [117, 187] width 29 height 2
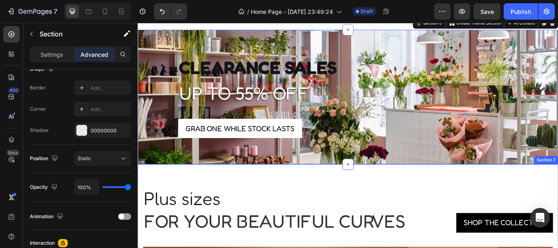
scroll to position [1271, 0]
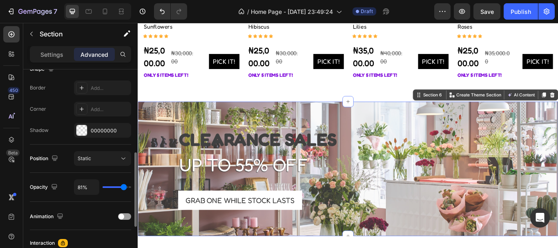
drag, startPoint x: 128, startPoint y: 187, endPoint x: 124, endPoint y: 188, distance: 4.4
click at [124, 188] on input "range" at bounding box center [117, 187] width 29 height 2
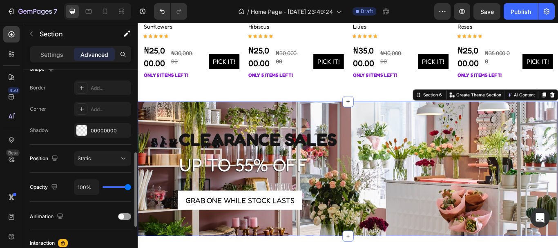
drag, startPoint x: 124, startPoint y: 188, endPoint x: 141, endPoint y: 188, distance: 16.8
click at [131, 188] on input "range" at bounding box center [117, 187] width 29 height 2
click at [249, 155] on p "CLEARANCE SALES" at bounding box center [383, 158] width 395 height 25
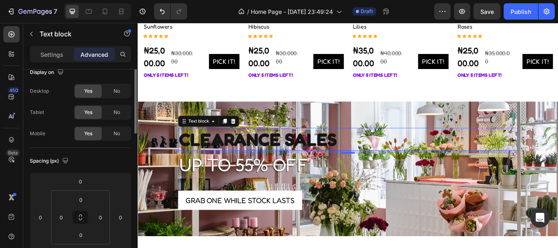
scroll to position [0, 0]
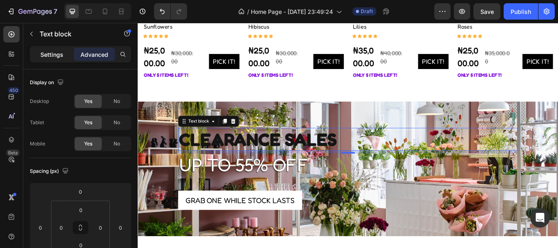
click at [40, 53] on div "Settings" at bounding box center [51, 54] width 41 height 13
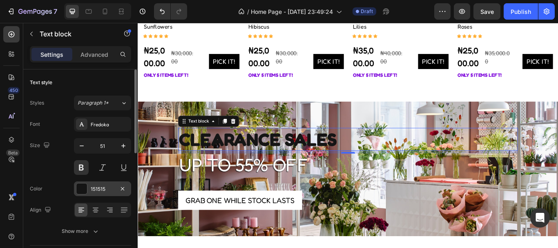
click at [113, 192] on div "151515" at bounding box center [103, 189] width 24 height 7
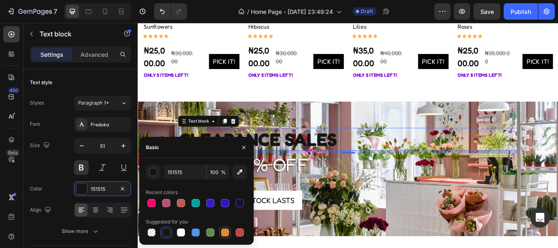
click at [224, 231] on div at bounding box center [225, 233] width 8 height 8
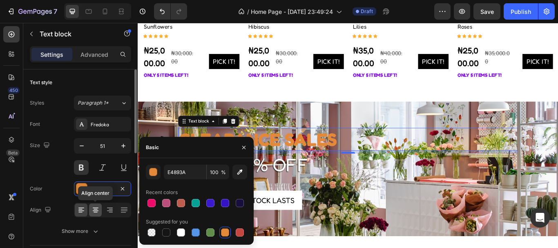
click at [96, 207] on icon at bounding box center [96, 210] width 8 height 8
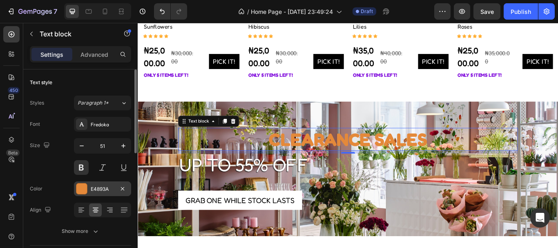
click at [80, 193] on div at bounding box center [81, 189] width 11 height 11
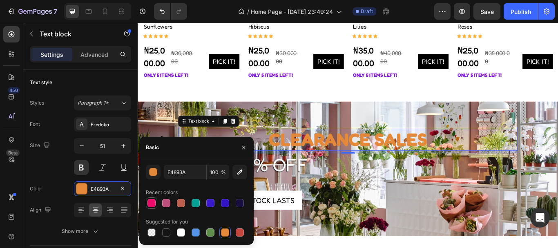
click at [148, 204] on div at bounding box center [152, 203] width 8 height 8
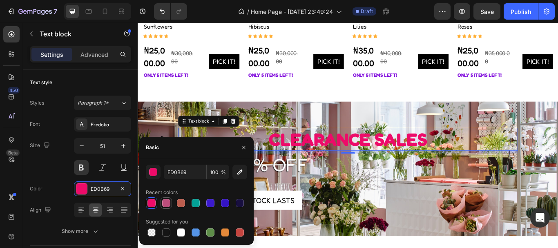
click at [162, 204] on div at bounding box center [166, 203] width 10 height 10
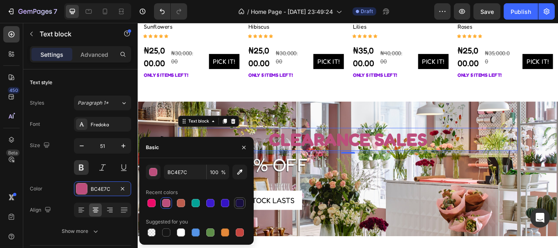
click at [240, 206] on div at bounding box center [240, 203] width 8 height 8
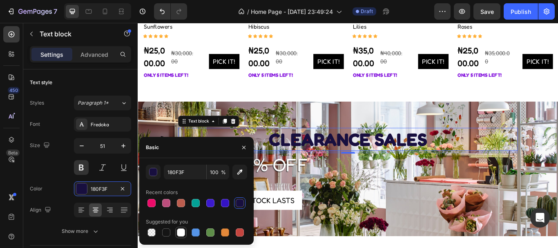
click at [179, 232] on div at bounding box center [181, 233] width 8 height 8
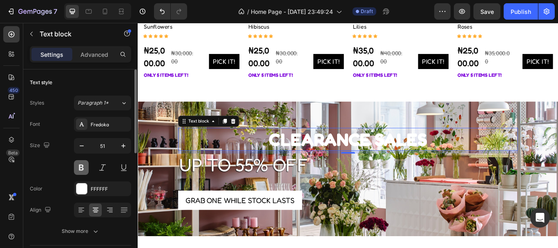
click at [83, 167] on button at bounding box center [81, 167] width 15 height 15
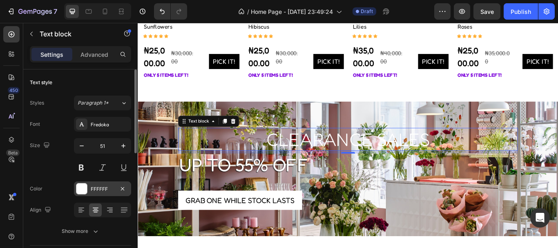
click at [79, 183] on div "FFFFFF" at bounding box center [102, 188] width 57 height 15
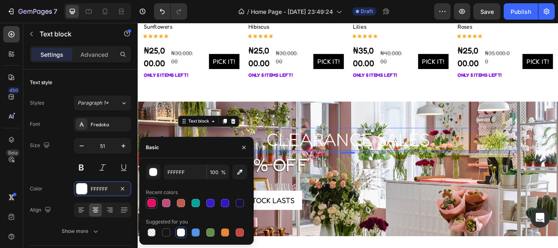
click at [152, 204] on div at bounding box center [152, 203] width 8 height 8
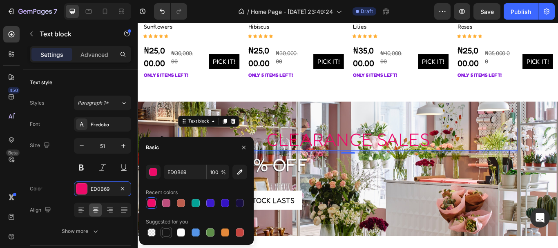
click at [168, 231] on div at bounding box center [166, 233] width 8 height 8
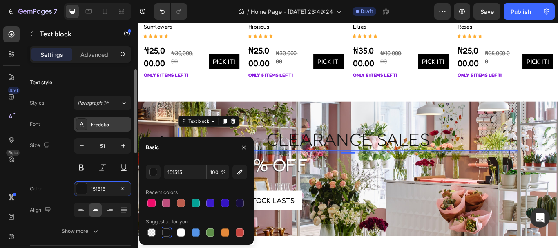
click at [109, 122] on div "Fredoka" at bounding box center [110, 124] width 38 height 7
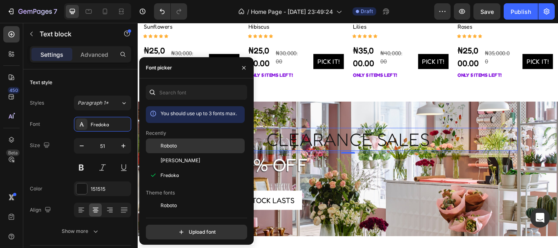
click at [161, 143] on span "Roboto" at bounding box center [169, 145] width 16 height 7
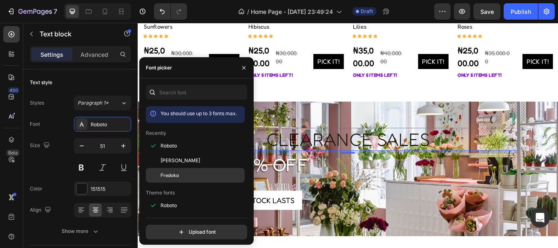
click at [161, 175] on span "Fredoka" at bounding box center [170, 175] width 18 height 7
click at [247, 69] on icon "button" at bounding box center [244, 68] width 7 height 7
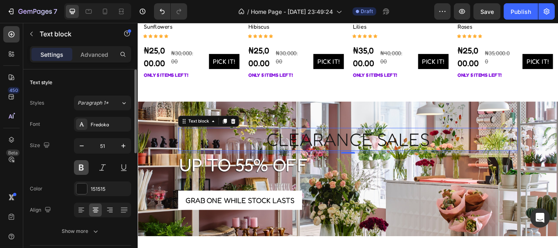
click at [77, 166] on button at bounding box center [81, 167] width 15 height 15
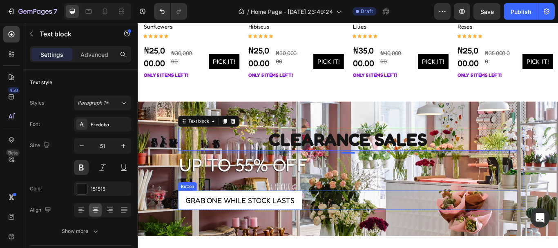
click at [520, 234] on div "Grab one while stock lasts Button" at bounding box center [383, 230] width 397 height 23
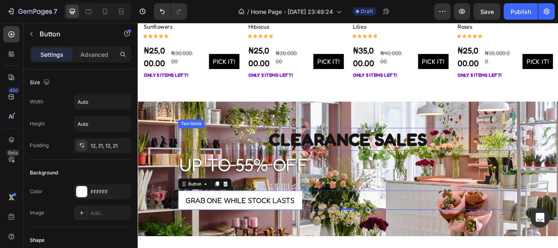
click at [515, 161] on p "CLEARANCE SALES" at bounding box center [383, 158] width 395 height 25
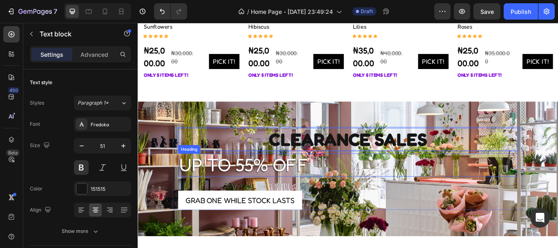
click at [382, 196] on p "up to 55% off" at bounding box center [383, 188] width 395 height 25
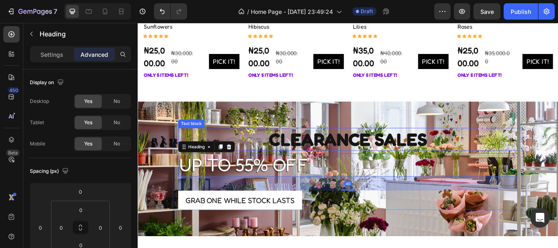
click at [480, 155] on p "CLEARANCE SALES" at bounding box center [383, 158] width 395 height 25
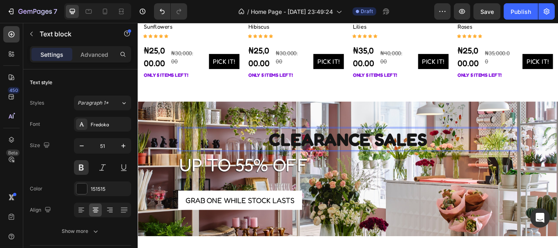
click at [480, 155] on p "CLEARANCE SALES" at bounding box center [383, 158] width 395 height 25
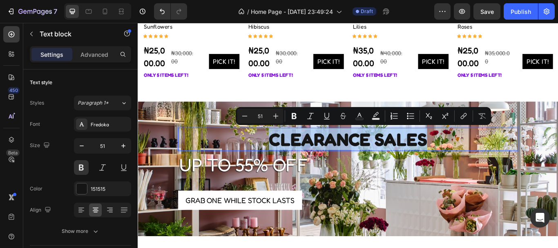
drag, startPoint x: 480, startPoint y: 155, endPoint x: 273, endPoint y: 154, distance: 206.4
click at [273, 154] on p "CLEARANCE SALES" at bounding box center [383, 158] width 395 height 25
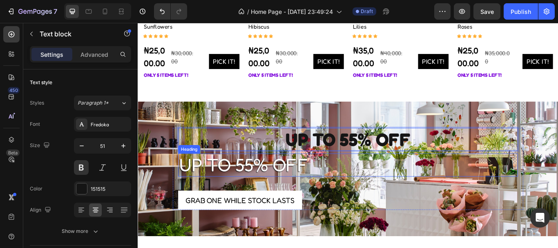
click at [230, 192] on p "up to 55% off" at bounding box center [383, 188] width 395 height 25
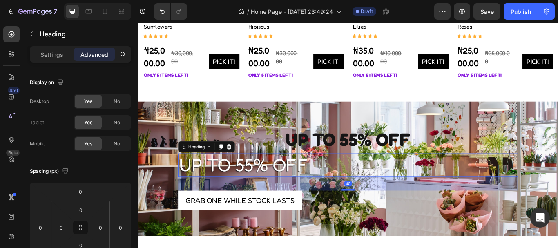
click at [335, 185] on p "up to 55% off" at bounding box center [383, 188] width 395 height 25
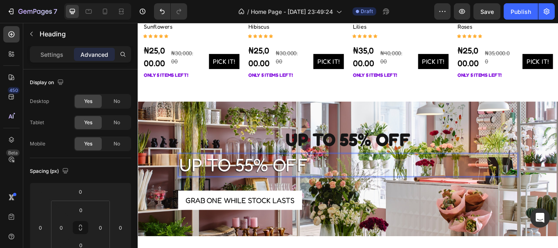
click at [335, 185] on p "up to 55% off" at bounding box center [383, 188] width 395 height 25
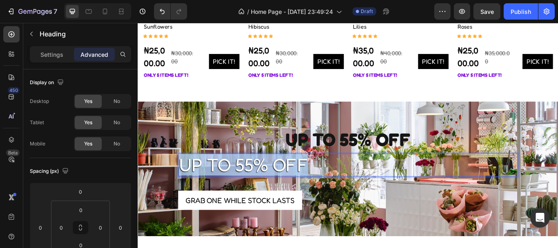
drag, startPoint x: 335, startPoint y: 185, endPoint x: 185, endPoint y: 184, distance: 150.0
click at [186, 184] on p "up to 55% off" at bounding box center [383, 188] width 395 height 25
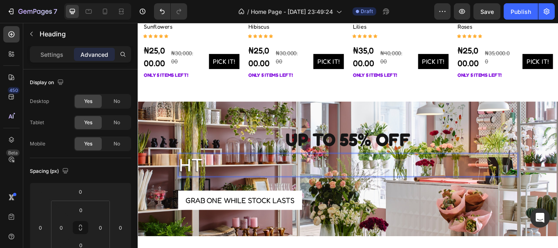
click at [213, 184] on p "HT" at bounding box center [383, 188] width 395 height 25
click at [223, 184] on p "EHT" at bounding box center [383, 188] width 395 height 25
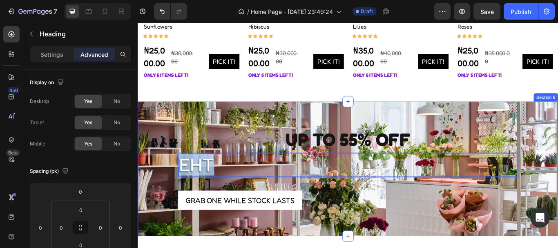
drag, startPoint x: 223, startPoint y: 184, endPoint x: 165, endPoint y: 184, distance: 57.6
click at [165, 184] on div "UP TO 55% OFF Text block EHT Heading 40 Grab one while stock lasts Button Row" at bounding box center [383, 197] width 491 height 102
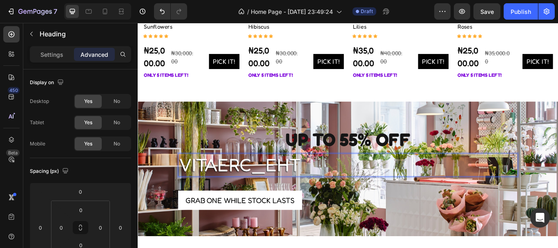
click at [335, 186] on p "VITAERC_EHT" at bounding box center [383, 188] width 395 height 25
click at [203, 190] on p "U" at bounding box center [383, 188] width 395 height 25
click at [245, 180] on p "EHT" at bounding box center [383, 188] width 395 height 25
click at [547, 187] on p "EHT" at bounding box center [383, 188] width 395 height 25
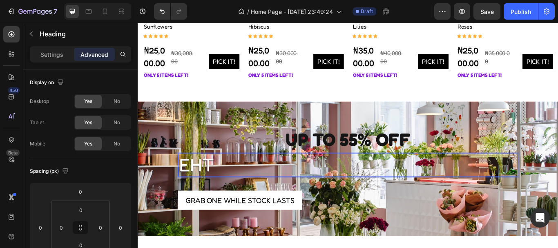
click at [547, 187] on p "EHT" at bounding box center [383, 188] width 395 height 25
click at [439, 248] on div "UP TO 55% OFF Text block EHT Heading 40 Grab one while stock lasts Button Row S…" at bounding box center [383, 193] width 491 height 157
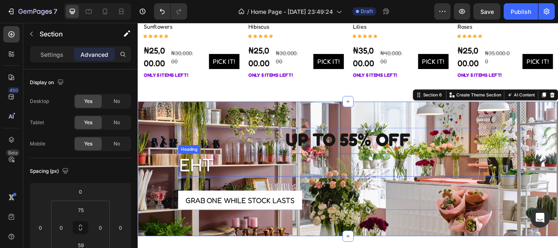
click at [459, 185] on p "EHT" at bounding box center [383, 188] width 395 height 25
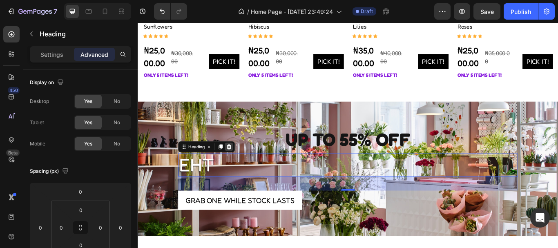
click at [243, 166] on icon at bounding box center [244, 168] width 5 height 6
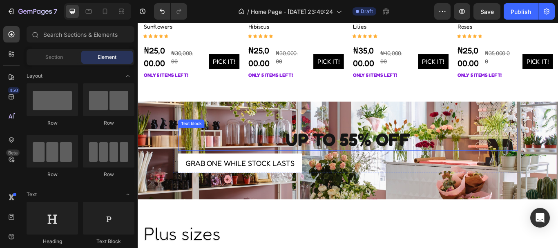
click at [361, 165] on p "UP TO 55% OFF" at bounding box center [383, 158] width 395 height 25
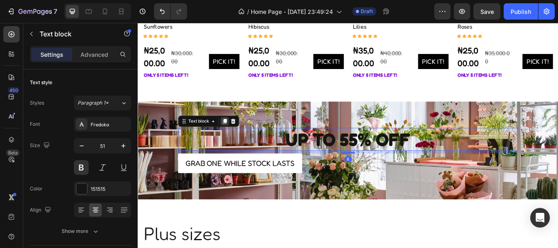
click at [237, 136] on icon at bounding box center [239, 138] width 4 height 6
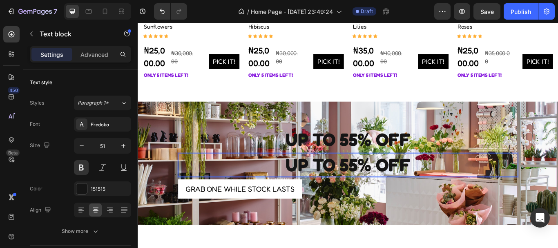
click at [466, 192] on p "UP TO 55% OFF" at bounding box center [383, 188] width 395 height 25
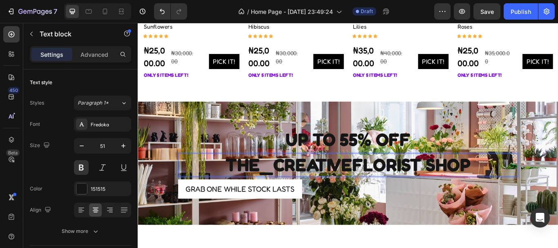
click at [188, 182] on p "THE_CREATIVEFLORIST SHOP" at bounding box center [383, 188] width 395 height 25
click at [558, 185] on p "THE_CREATIVEFLORIST SHOP" at bounding box center [383, 188] width 395 height 25
click at [428, 248] on div "UP TO 55% OFF Text block THE_CREATIVEFLORIST SHOP Text block 8 Grab one while s…" at bounding box center [383, 187] width 491 height 144
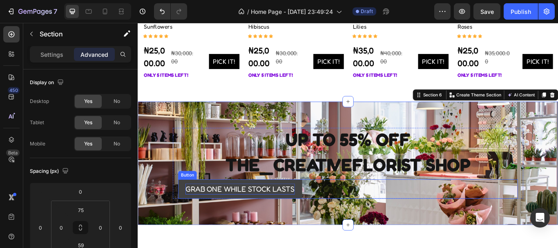
click at [271, 216] on div "Grab one while stock lasts" at bounding box center [257, 217] width 128 height 13
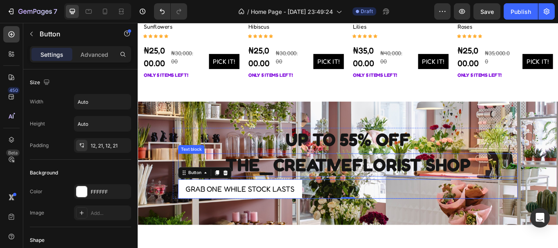
click at [347, 181] on p "THE_CREATIVEFLORIST SHOP" at bounding box center [383, 188] width 395 height 25
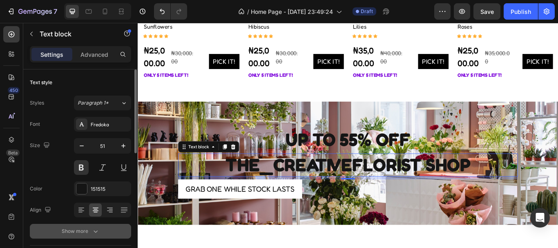
click at [81, 231] on div "Show more" at bounding box center [81, 231] width 38 height 8
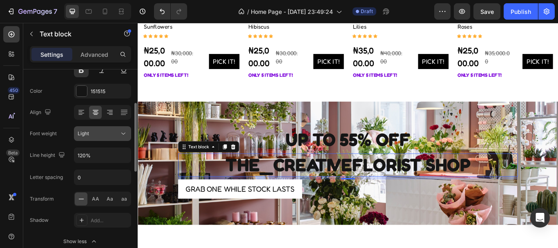
scroll to position [98, 0]
click at [104, 50] on p "Advanced" at bounding box center [95, 54] width 28 height 9
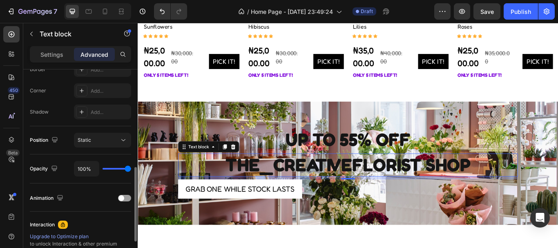
scroll to position [249, 0]
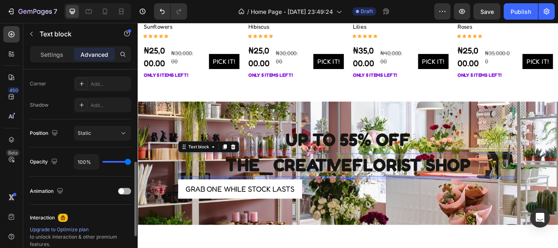
click at [122, 190] on span at bounding box center [122, 191] width 6 height 6
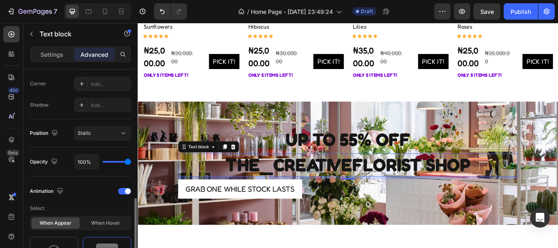
scroll to position [301, 0]
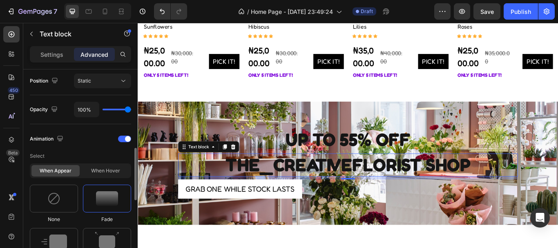
click at [95, 199] on div at bounding box center [107, 199] width 48 height 28
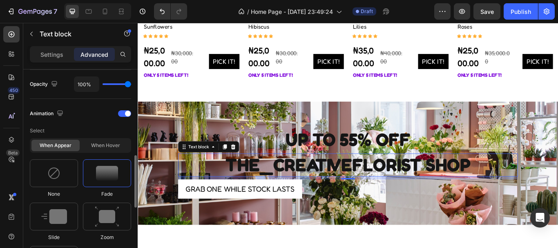
scroll to position [327, 0]
click at [53, 209] on img at bounding box center [54, 216] width 26 height 15
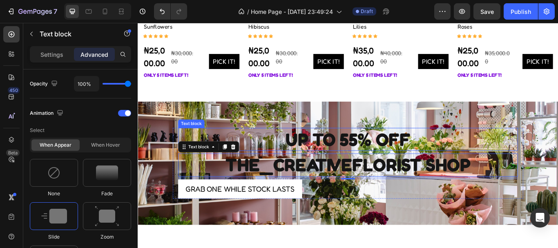
click at [312, 153] on p "UP TO 55% OFF" at bounding box center [383, 158] width 395 height 25
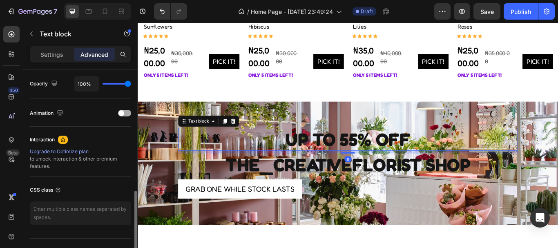
click at [124, 111] on div at bounding box center [124, 113] width 13 height 7
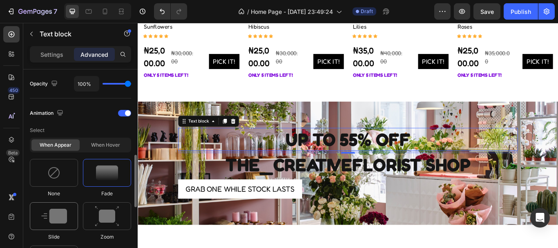
click at [48, 216] on img at bounding box center [54, 216] width 26 height 15
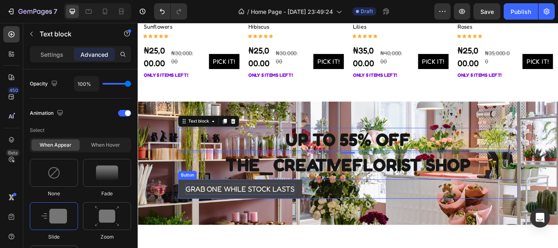
click at [211, 221] on div "Grab one while stock lasts" at bounding box center [257, 217] width 128 height 13
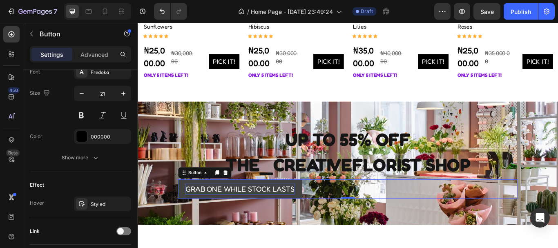
scroll to position [0, 0]
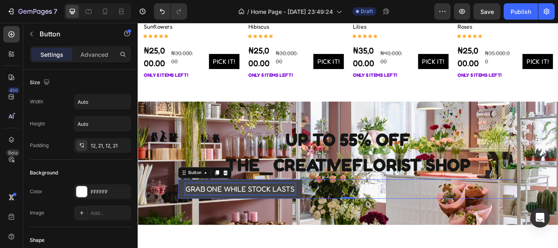
click at [252, 216] on p "Grab one while stock lasts" at bounding box center [257, 217] width 128 height 13
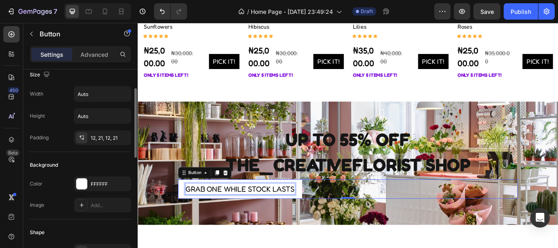
scroll to position [6, 0]
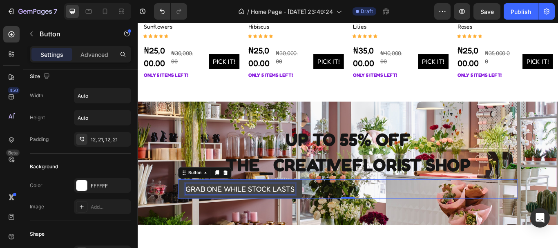
click at [316, 216] on p "Grab one while stock lasts" at bounding box center [257, 217] width 128 height 13
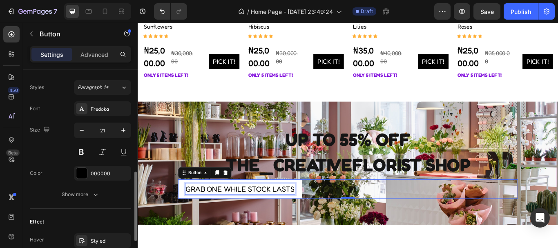
scroll to position [292, 0]
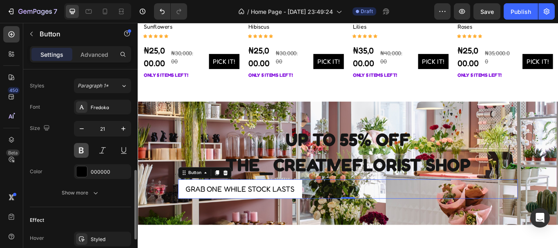
click at [80, 151] on button at bounding box center [81, 150] width 15 height 15
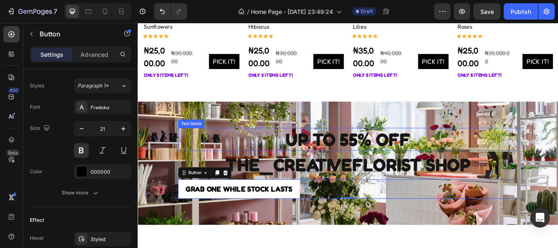
click at [279, 165] on p "UP TO 55% OFF" at bounding box center [383, 158] width 395 height 25
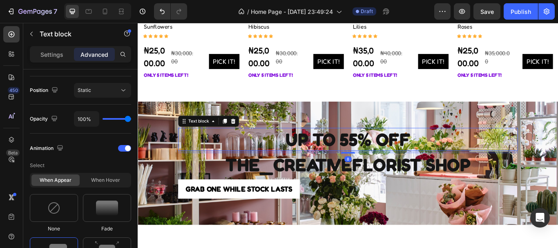
scroll to position [0, 0]
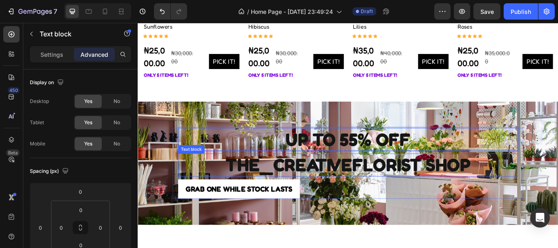
click at [186, 188] on p "THE_CREATIVEFLORIST SHOP" at bounding box center [383, 188] width 395 height 25
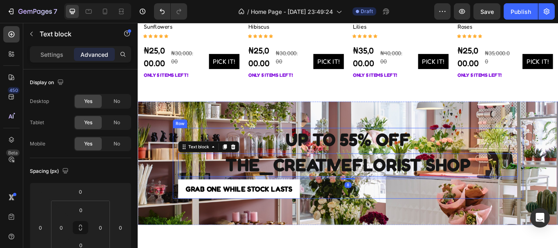
click at [179, 194] on div "UP TO 55% OFF Text block THE_CREATIVEFLORIST SHOP Text block 8 Grab one while s…" at bounding box center [383, 187] width 409 height 83
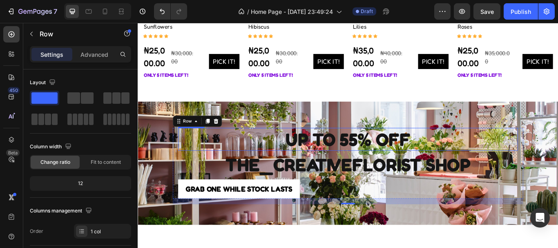
click at [558, 151] on p "UP TO 55% OFF" at bounding box center [383, 158] width 395 height 25
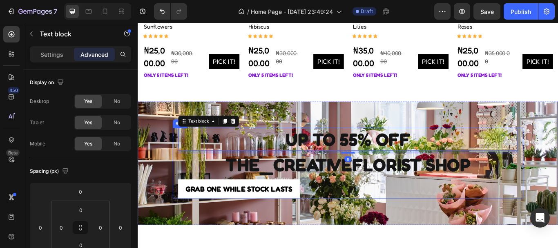
click at [558, 150] on div "UP TO 55% OFF Text block 8 THE_CREATIVEFLORIST SHOP Text block Grab one while s…" at bounding box center [383, 187] width 409 height 83
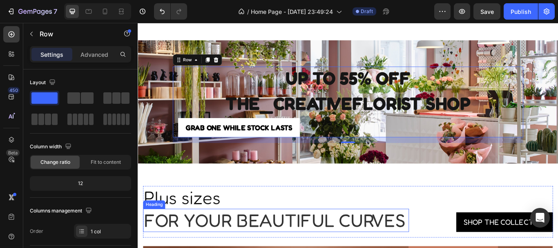
scroll to position [1343, 0]
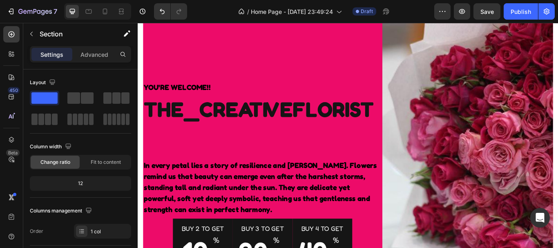
scroll to position [81, 0]
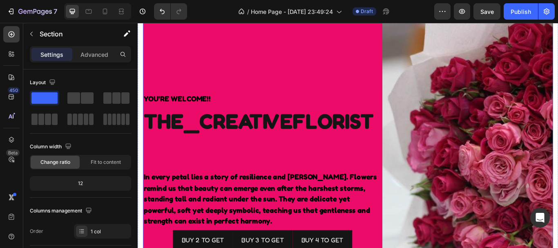
click at [335, 66] on div "YOU'RE WELCOME!! Text block THE_CREATIVEFLORIST Text block In every petal lies …" at bounding box center [283, 184] width 279 height 354
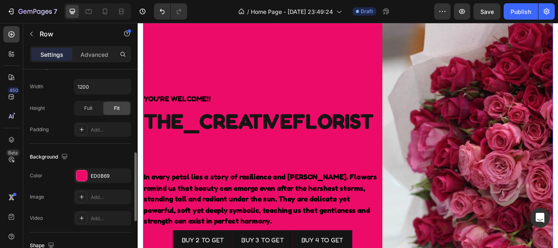
scroll to position [240, 0]
click at [81, 197] on icon at bounding box center [81, 196] width 7 height 7
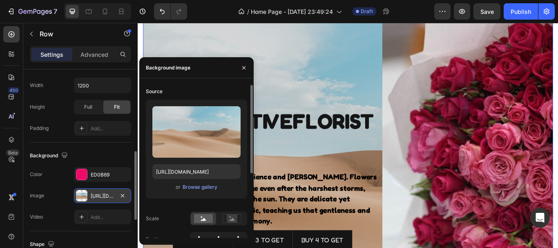
click at [186, 193] on div "Upload Image https://cdn.shopify.com/s/files/1/2005/9307/files/background_setti…" at bounding box center [196, 149] width 101 height 99
click at [198, 188] on div "Browse gallery" at bounding box center [200, 187] width 35 height 7
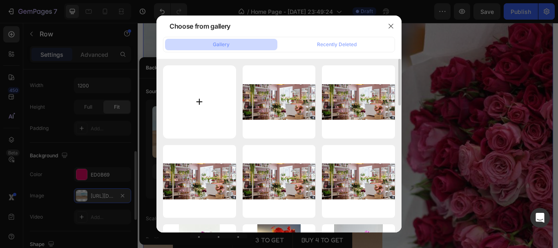
click at [199, 100] on input "file" at bounding box center [199, 101] width 73 height 73
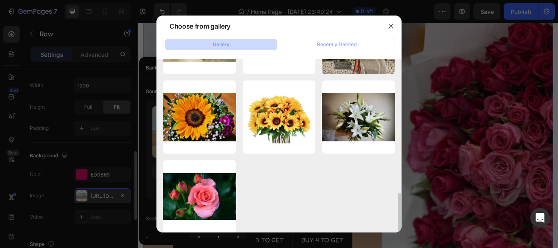
scroll to position [469, 0]
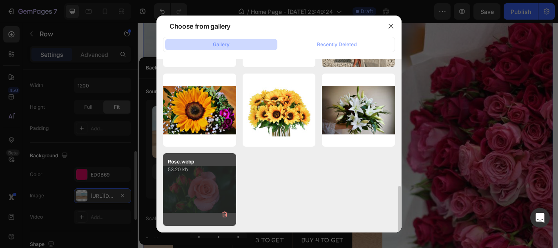
click at [208, 185] on div "Rose.webp 53.20 kb" at bounding box center [199, 189] width 73 height 73
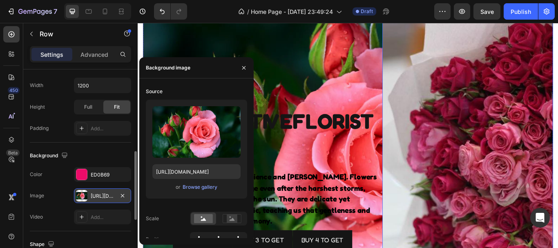
click at [446, 101] on img at bounding box center [522, 184] width 199 height 354
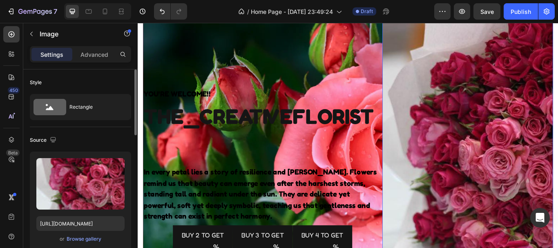
scroll to position [29, 0]
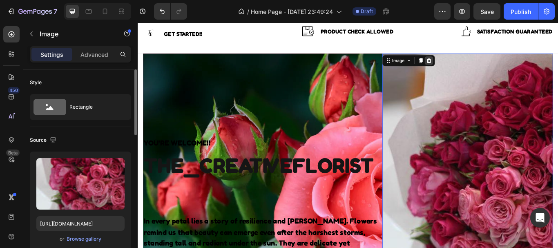
click at [475, 67] on icon at bounding box center [477, 67] width 5 height 6
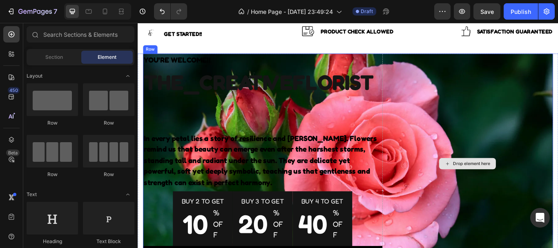
click at [432, 133] on div "Drop element here" at bounding box center [522, 187] width 199 height 257
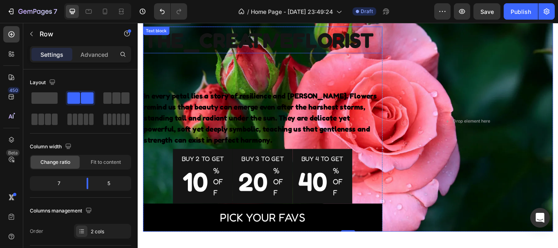
scroll to position [0, 0]
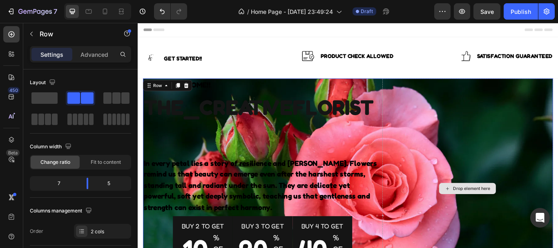
click at [291, 157] on div "THE_CREATIVEFLORIST Text block In every petal lies a story of resilience and gr…" at bounding box center [283, 225] width 279 height 239
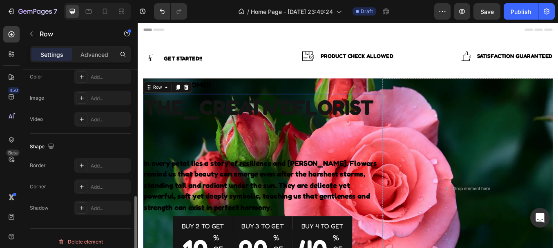
scroll to position [297, 0]
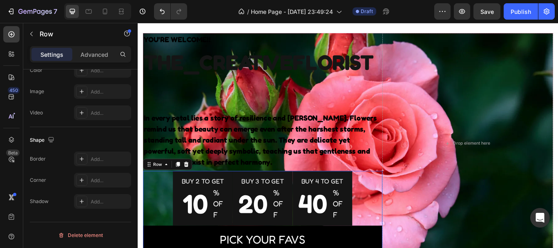
scroll to position [53, 0]
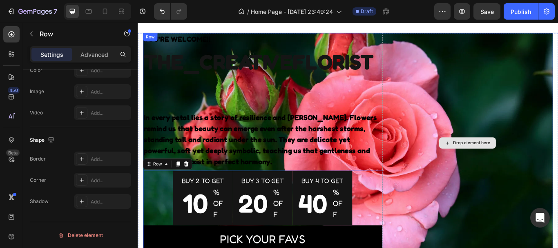
click at [437, 179] on div "Drop element here" at bounding box center [522, 163] width 199 height 257
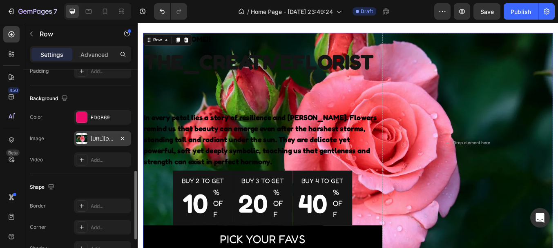
click at [90, 134] on div "https://cdn.shopify.com/s/files/1/0772/5531/1572/files/gempages_579504814367441…" at bounding box center [102, 138] width 57 height 15
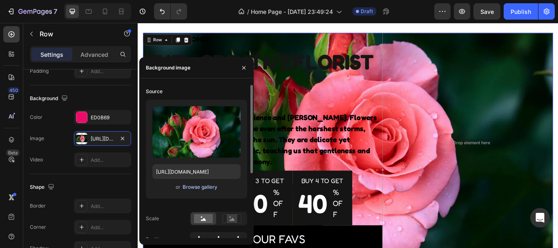
click at [201, 188] on div "Browse gallery" at bounding box center [200, 187] width 35 height 7
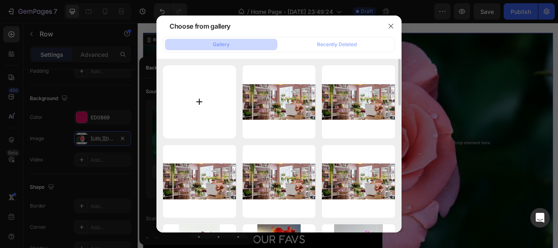
click at [201, 101] on input "file" at bounding box center [199, 101] width 73 height 73
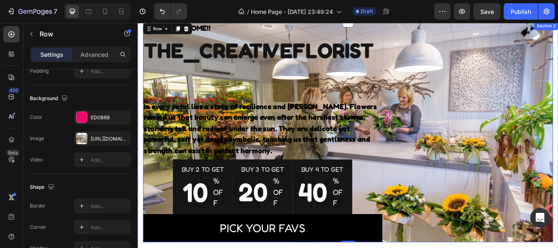
scroll to position [49, 0]
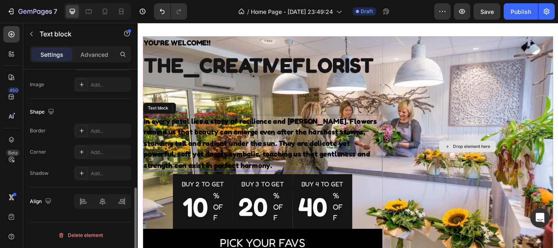
click at [298, 159] on p "In every petal lies a story of resilience and grace. Flowers remind us that bea…" at bounding box center [284, 163] width 278 height 65
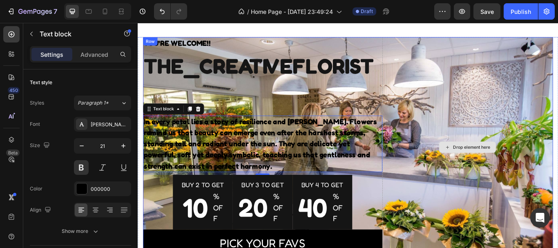
scroll to position [70, 0]
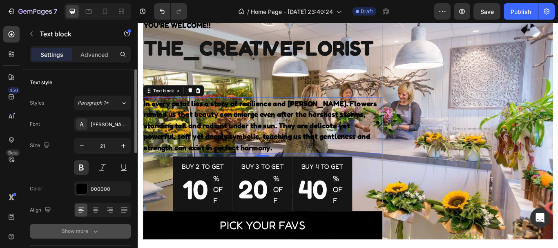
click at [94, 230] on icon "button" at bounding box center [96, 231] width 8 height 8
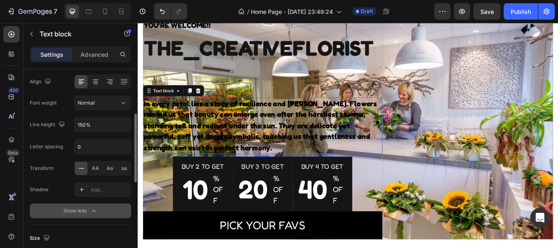
scroll to position [129, 0]
click at [81, 193] on div at bounding box center [81, 188] width 11 height 11
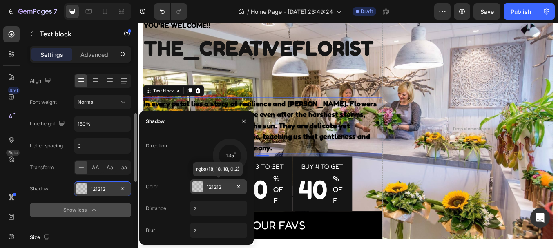
click at [224, 189] on div "121212" at bounding box center [219, 187] width 24 height 7
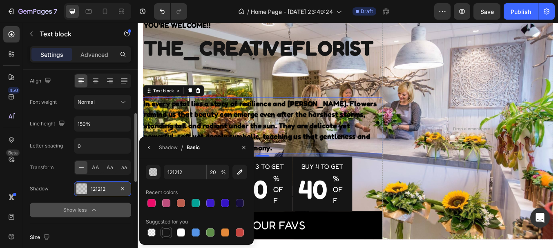
click at [168, 230] on div at bounding box center [166, 233] width 8 height 8
click at [279, 90] on div "THE_CREATIVEFLORIST Text block In every petal lies a story of resilience and gr…" at bounding box center [283, 155] width 279 height 239
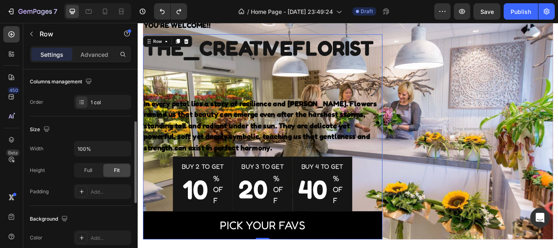
scroll to position [0, 0]
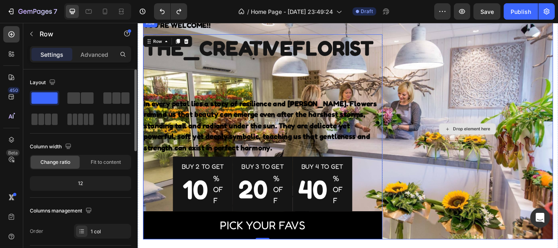
click at [463, 70] on div "Drop element here" at bounding box center [522, 146] width 199 height 257
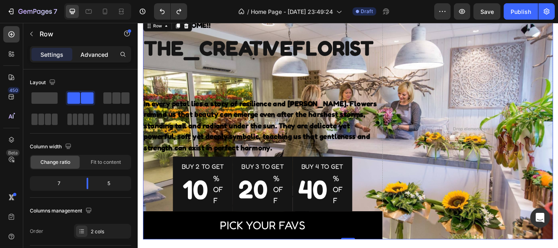
click at [93, 53] on p "Advanced" at bounding box center [95, 54] width 28 height 9
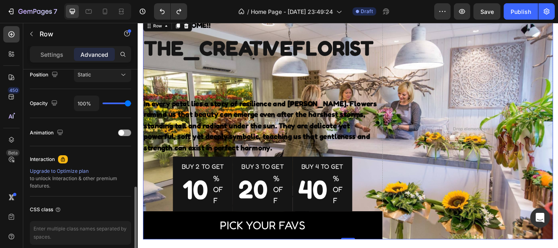
scroll to position [310, 0]
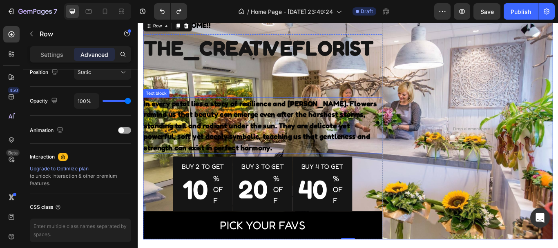
click at [268, 163] on p "In every petal lies a story of resilience and grace. Flowers remind us that bea…" at bounding box center [284, 143] width 278 height 65
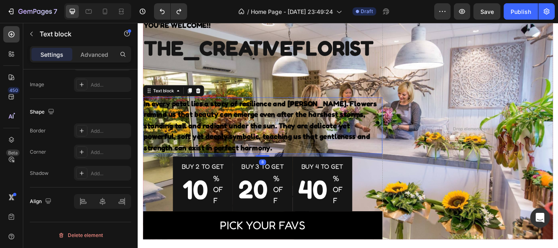
scroll to position [0, 0]
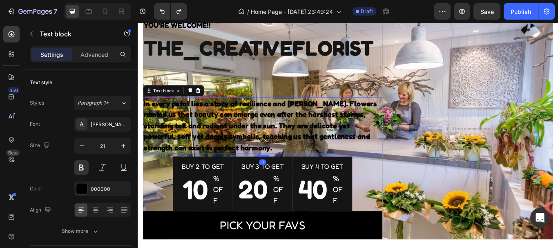
click at [211, 168] on p "In every petal lies a story of resilience and grace. Flowers remind us that bea…" at bounding box center [284, 143] width 278 height 65
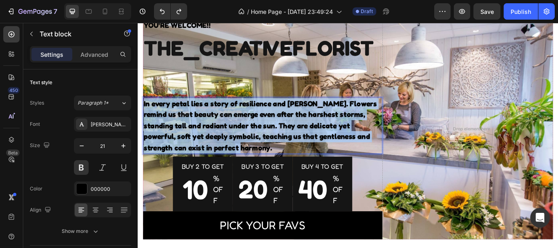
drag, startPoint x: 211, startPoint y: 168, endPoint x: 145, endPoint y: 119, distance: 81.8
click at [145, 119] on p "In every petal lies a story of resilience and grace. Flowers remind us that bea…" at bounding box center [284, 143] width 278 height 65
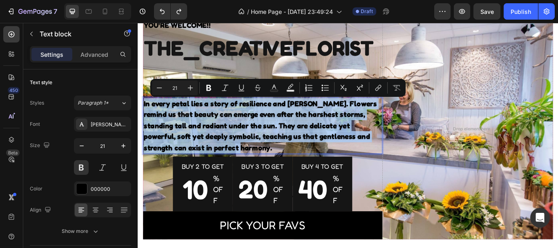
copy p "In every petal lies a story of resilience and grace. Flowers remind us that bea…"
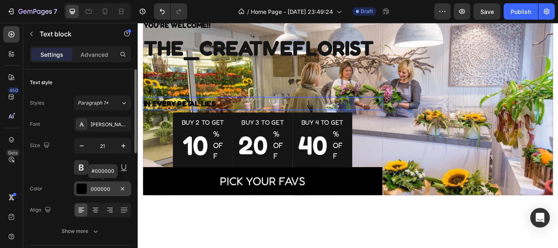
click at [85, 186] on div at bounding box center [81, 189] width 11 height 11
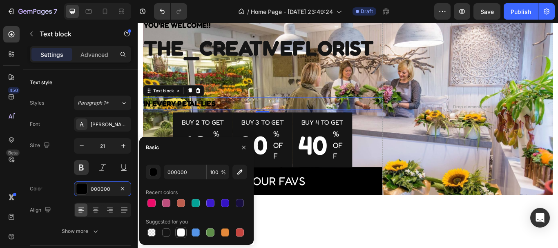
click at [181, 233] on div at bounding box center [181, 233] width 8 height 8
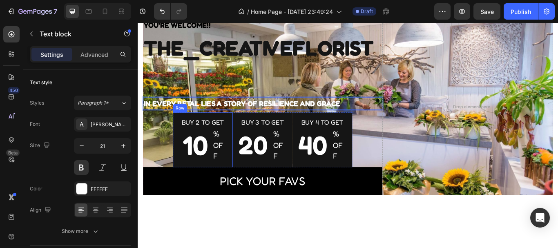
click at [181, 138] on div "Buy 2 to get Text block 10 Text block % OFF Text block Row Row" at bounding box center [214, 160] width 70 height 64
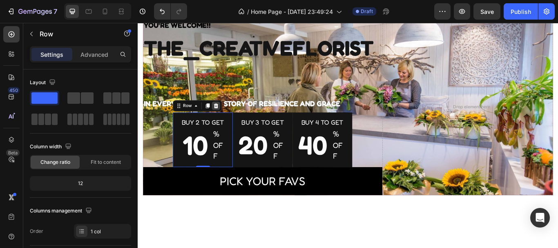
click at [229, 123] on icon at bounding box center [229, 119] width 7 height 7
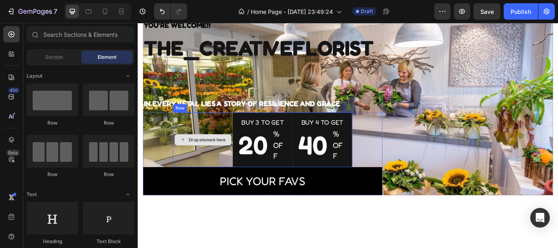
click at [193, 137] on div "Drop element here" at bounding box center [214, 160] width 70 height 64
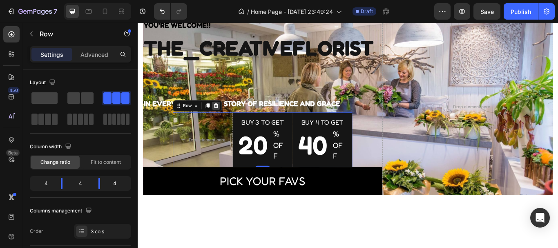
click at [229, 121] on icon at bounding box center [229, 119] width 7 height 7
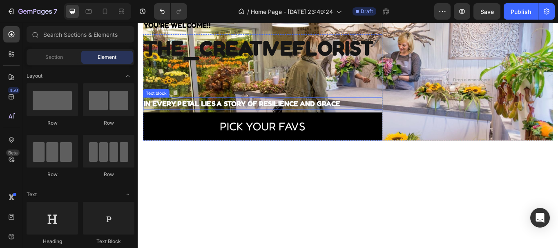
click at [381, 116] on p "IN EVERY PETAL LIES A STORY OF RESILIENCE AND GRACE" at bounding box center [284, 117] width 278 height 13
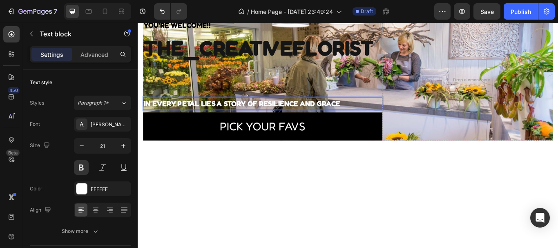
click at [381, 116] on p "IN EVERY PETAL LIES A STORY OF RESILIENCE AND GRACE" at bounding box center [284, 117] width 278 height 13
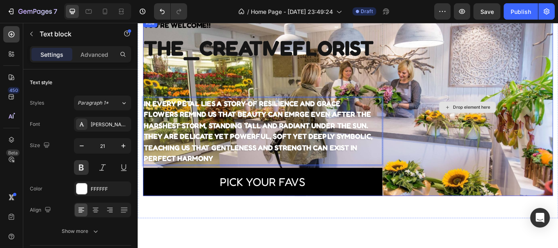
click at [499, 56] on div "Drop element here" at bounding box center [522, 121] width 199 height 206
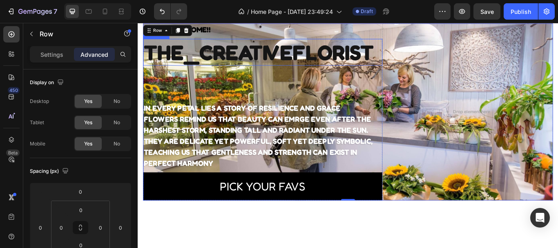
scroll to position [59, 0]
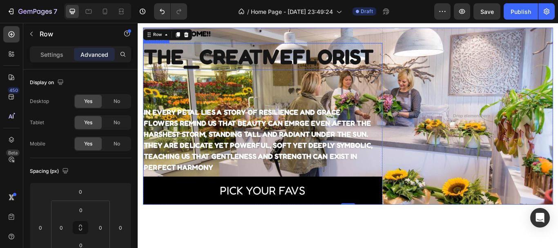
click at [334, 69] on p "THE_CREATIVEFLORIST" at bounding box center [284, 61] width 278 height 29
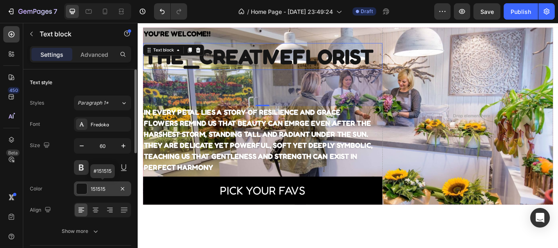
click at [78, 191] on div at bounding box center [81, 189] width 11 height 11
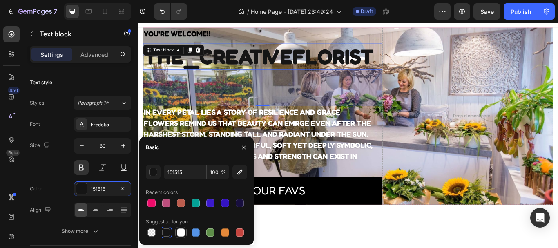
click at [179, 231] on div at bounding box center [181, 233] width 8 height 8
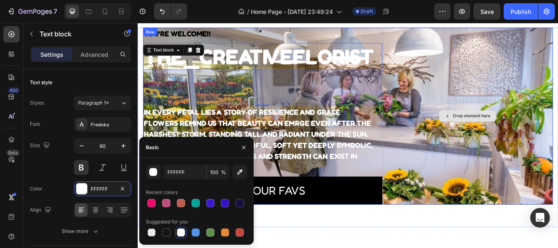
click at [484, 116] on div "Drop element here" at bounding box center [522, 132] width 199 height 206
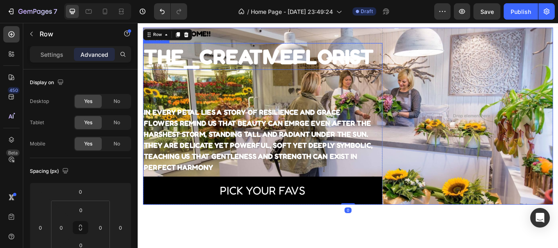
click at [259, 64] on p "THE_CREATIVEFLORIST" at bounding box center [284, 61] width 278 height 29
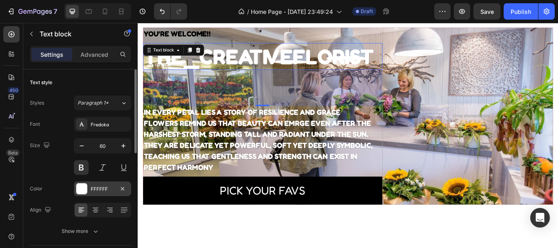
click at [86, 186] on div at bounding box center [81, 189] width 11 height 11
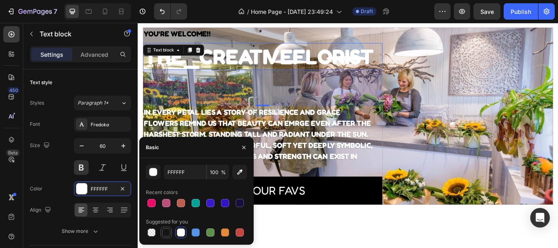
click at [167, 237] on div at bounding box center [166, 232] width 11 height 11
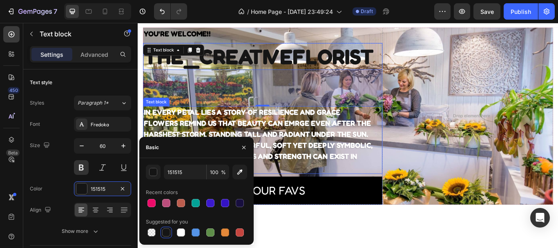
click at [315, 153] on p "FLOWERS REMIND US THAT BEAUTY CAN EMRGE EVEN AFTER THE HARSHEST STORM, STANDING…" at bounding box center [284, 166] width 278 height 65
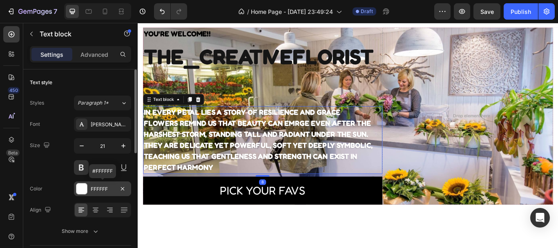
click at [83, 188] on div at bounding box center [81, 189] width 11 height 11
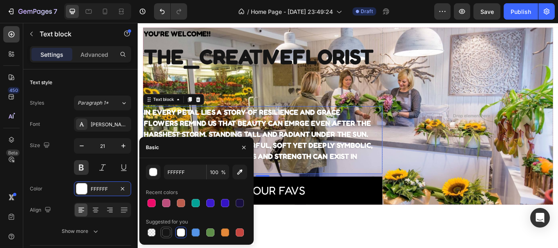
click at [166, 230] on div at bounding box center [166, 233] width 8 height 8
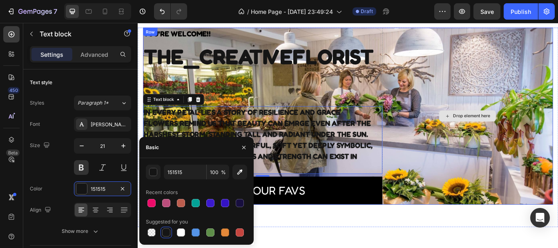
click at [516, 175] on div "Drop element here" at bounding box center [522, 132] width 199 height 206
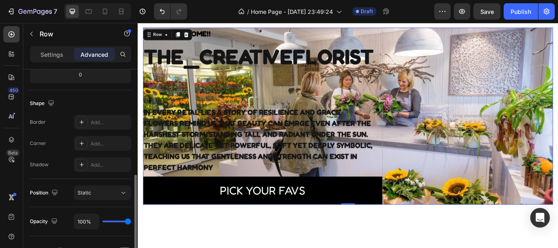
scroll to position [217, 0]
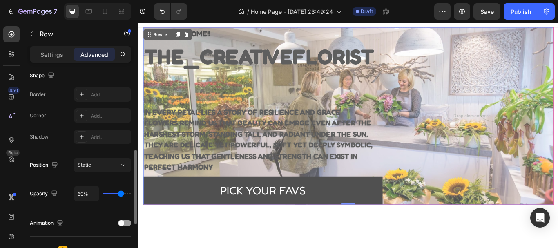
drag, startPoint x: 128, startPoint y: 194, endPoint x: 121, endPoint y: 194, distance: 6.9
click at [121, 194] on input "range" at bounding box center [117, 194] width 29 height 2
click at [237, 77] on div "THE_CREATIVEFLORIST Text block" at bounding box center [283, 62] width 279 height 31
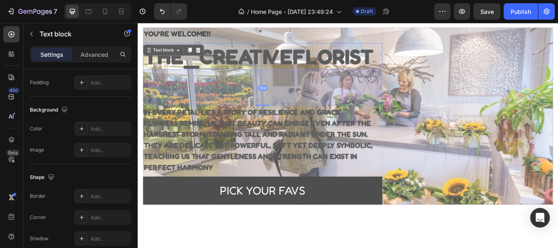
scroll to position [0, 0]
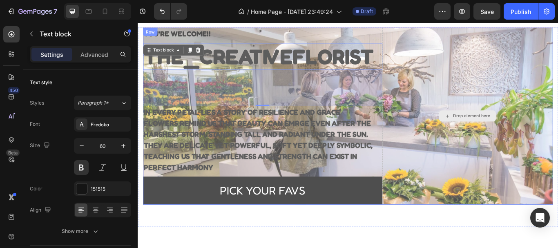
click at [464, 53] on div "Drop element here" at bounding box center [522, 132] width 199 height 206
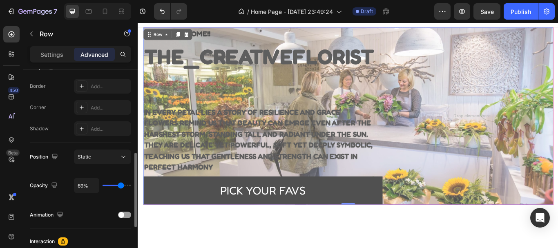
scroll to position [226, 0]
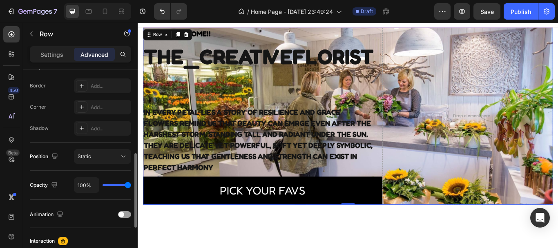
drag, startPoint x: 121, startPoint y: 184, endPoint x: 132, endPoint y: 186, distance: 10.5
click at [131, 186] on input "range" at bounding box center [117, 185] width 29 height 2
click at [124, 153] on icon at bounding box center [123, 156] width 8 height 8
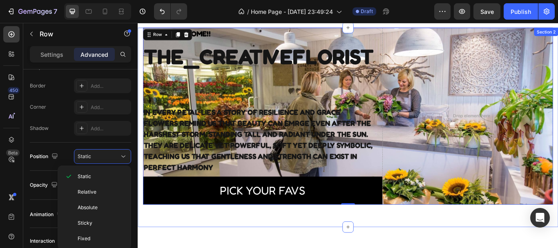
click at [180, 248] on div "YOU'RE WELCOME!! Text block THE_CREATIVEFLORIST Text block IN EVERY PETAL LIES …" at bounding box center [383, 145] width 491 height 233
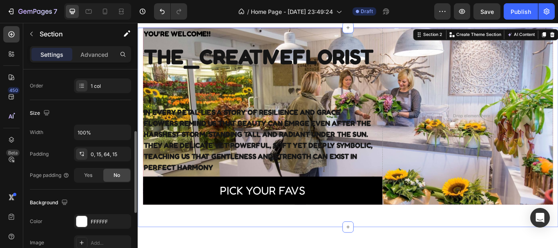
scroll to position [148, 0]
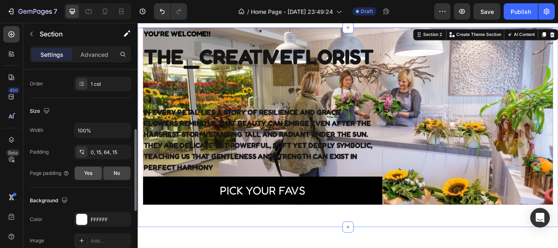
click at [85, 172] on span "Yes" at bounding box center [88, 173] width 8 height 7
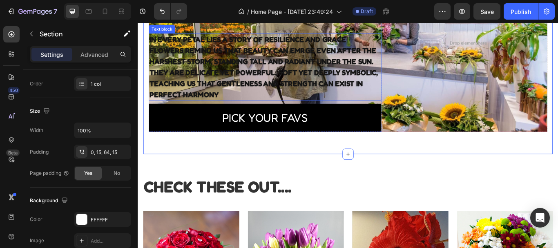
scroll to position [145, 0]
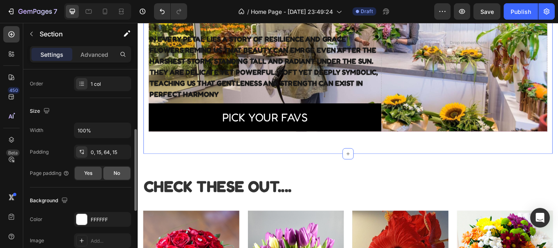
click at [115, 168] on div "No" at bounding box center [116, 173] width 27 height 13
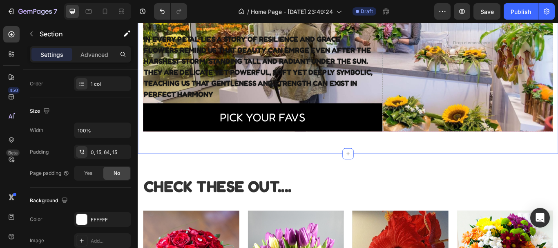
scroll to position [135, 0]
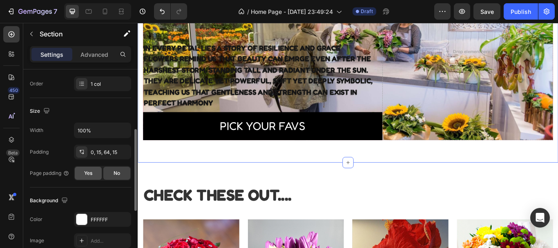
click at [83, 173] on div "Yes" at bounding box center [88, 173] width 27 height 13
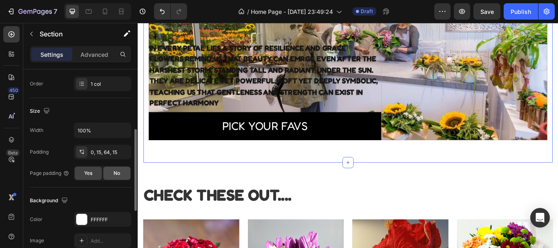
click at [118, 170] on span "No" at bounding box center [117, 173] width 7 height 7
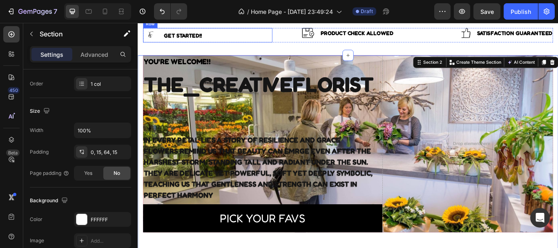
scroll to position [0, 0]
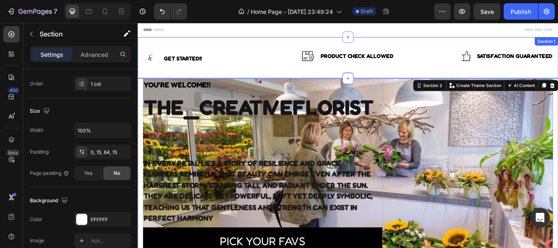
click at [146, 47] on div "Image GET STARTED!! Text block Row Image Product Check Allowed Text block Row I…" at bounding box center [383, 64] width 491 height 48
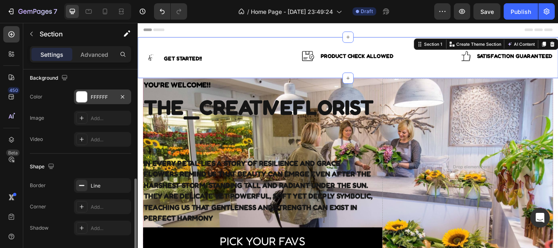
click at [87, 101] on div at bounding box center [81, 97] width 11 height 11
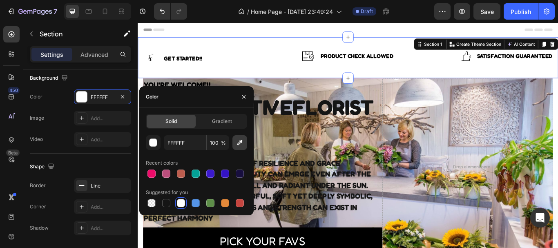
scroll to position [52, 0]
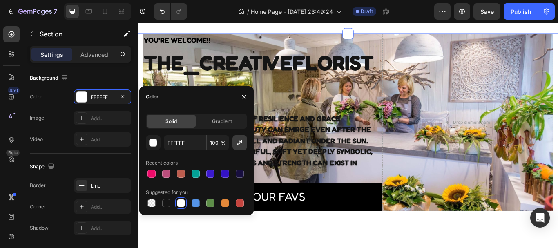
click at [240, 142] on icon "button" at bounding box center [240, 143] width 8 height 8
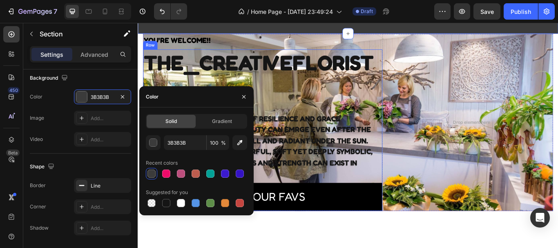
scroll to position [0, 0]
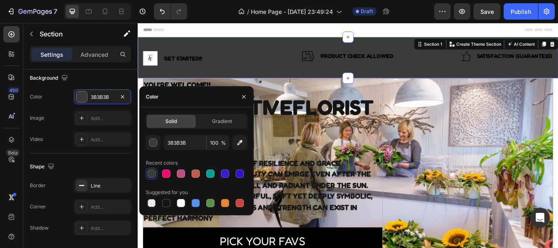
click at [153, 172] on div at bounding box center [152, 174] width 8 height 8
click at [241, 142] on icon "button" at bounding box center [239, 142] width 5 height 5
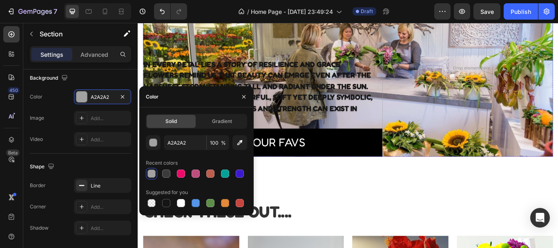
scroll to position [116, 0]
click at [316, 204] on div "YOU'RE WELCOME!! Text block THE_CREATIVEFLORIST Text block IN EVERY PETAL LIES …" at bounding box center [383, 88] width 491 height 233
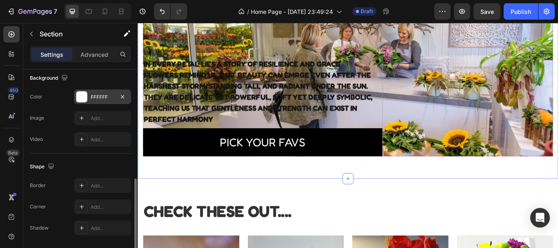
click at [96, 96] on div "FFFFFF" at bounding box center [103, 97] width 24 height 7
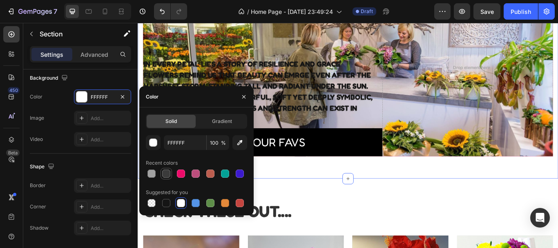
click at [165, 170] on div at bounding box center [166, 174] width 8 height 8
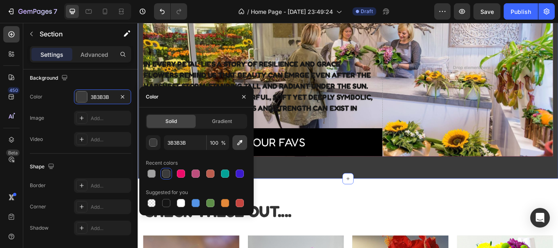
click at [240, 144] on icon "button" at bounding box center [239, 142] width 5 height 5
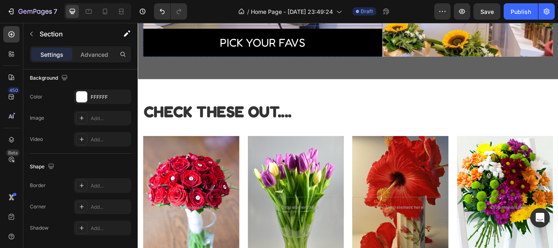
scroll to position [233, 0]
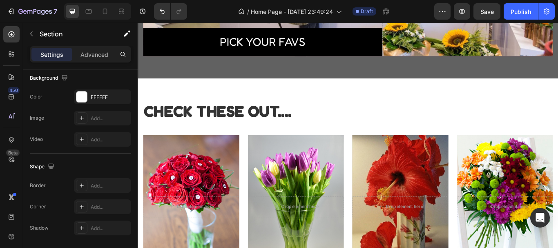
click at [339, 102] on div "CHECK THESE OUT.... Heading Drop element here Hero Banner ROSES Text block Drop…" at bounding box center [383, 229] width 491 height 282
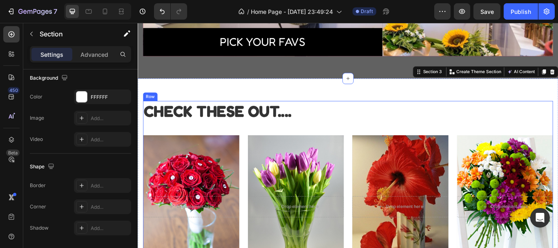
click at [155, 145] on div "CHECK THESE OUT.... Heading Drop element here Hero Banner ROSES Text block Drop…" at bounding box center [383, 232] width 478 height 237
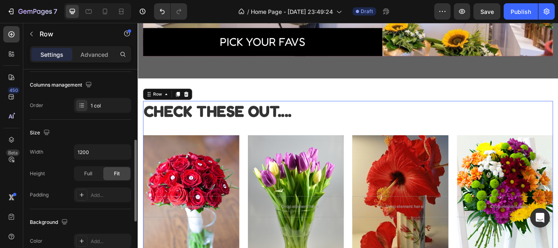
scroll to position [145, 0]
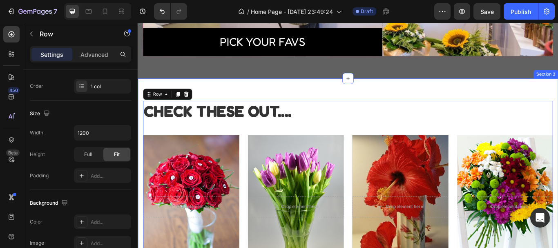
click at [234, 101] on div "CHECK THESE OUT.... Heading Drop element here Hero Banner ROSES Text block Drop…" at bounding box center [383, 229] width 491 height 282
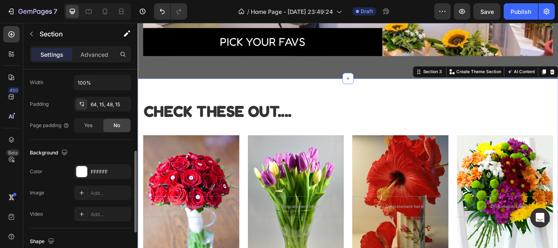
scroll to position [197, 0]
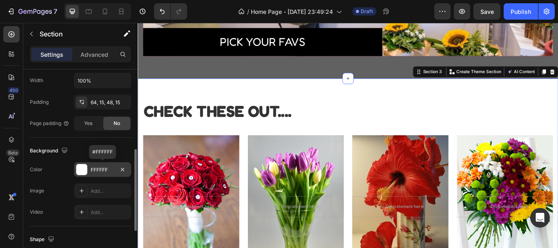
click at [80, 168] on div at bounding box center [81, 169] width 11 height 11
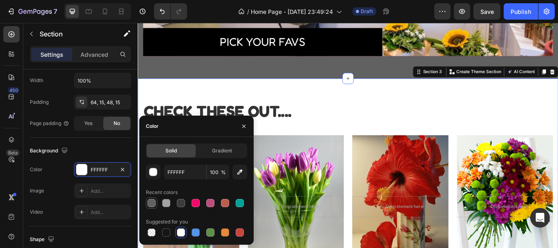
click at [150, 199] on div at bounding box center [152, 203] width 8 height 8
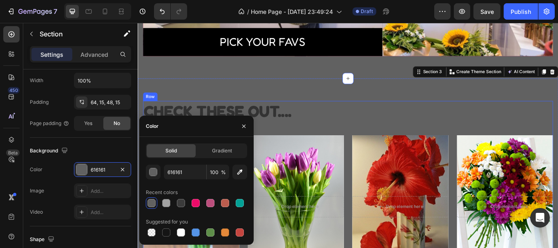
scroll to position [304, 0]
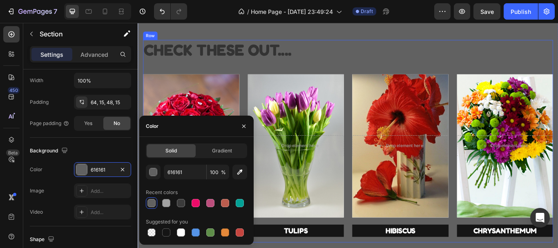
click at [380, 43] on h2 "CHECK THESE OUT...." at bounding box center [383, 55] width 478 height 24
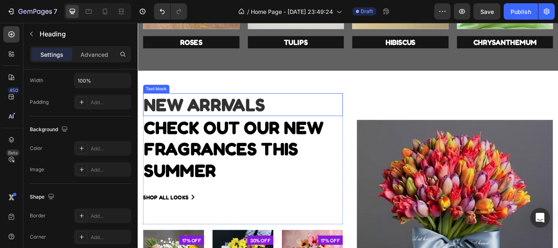
scroll to position [0, 0]
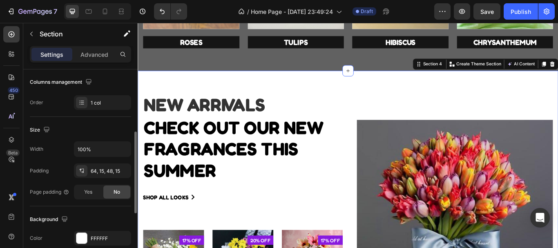
scroll to position [155, 0]
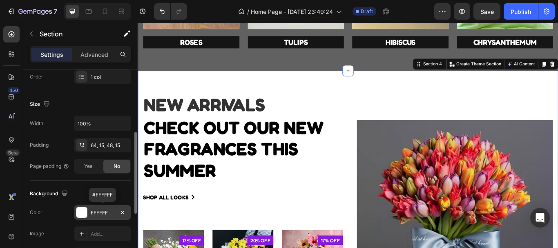
click at [77, 213] on div at bounding box center [81, 212] width 11 height 11
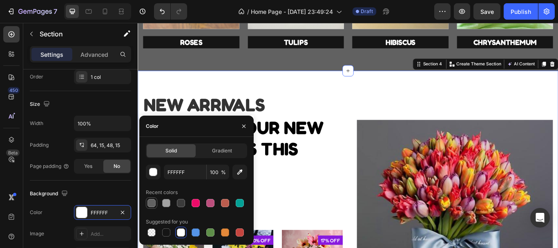
click at [152, 203] on div at bounding box center [152, 203] width 8 height 8
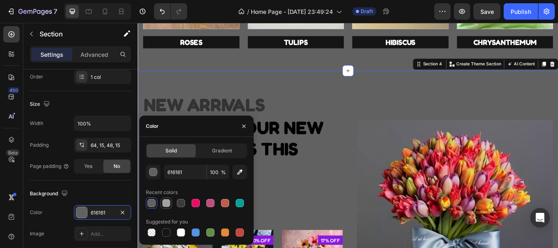
click at [164, 203] on div at bounding box center [166, 203] width 8 height 8
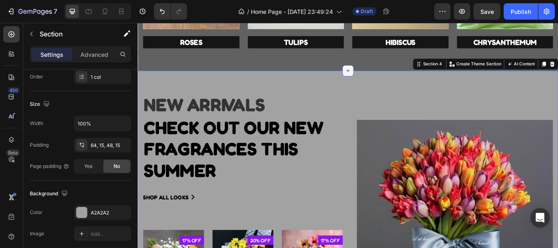
click at [376, 85] on div at bounding box center [382, 78] width 13 height 13
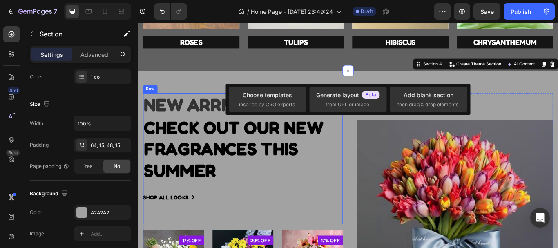
click at [337, 217] on div "NEW ARRIVALS Text block CHECK OUT OUR NEW FRAGRANCES this summer Heading shop a…" at bounding box center [260, 181] width 233 height 153
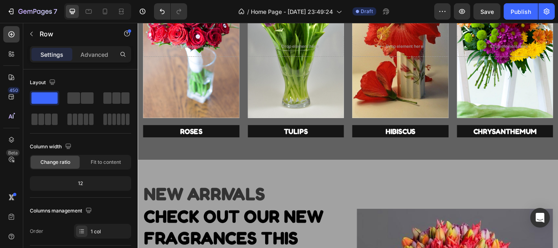
scroll to position [419, 0]
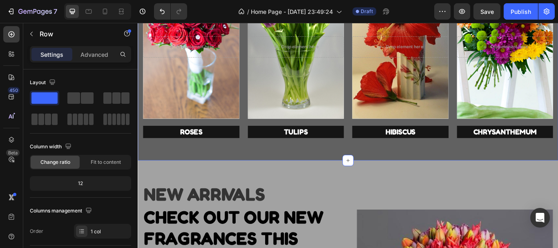
click at [300, 168] on div "CHECK THESE OUT.... Heading Drop element here Hero Banner ROSES Text block Drop…" at bounding box center [383, 42] width 491 height 282
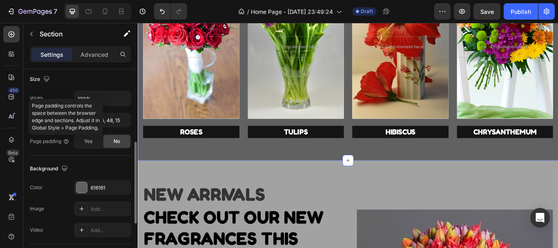
scroll to position [180, 0]
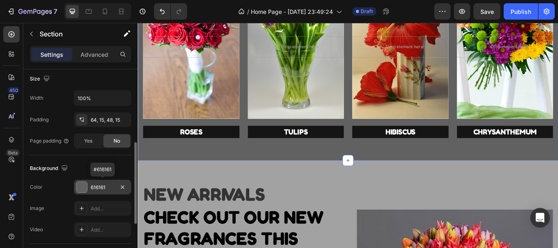
click at [81, 187] on div at bounding box center [81, 187] width 11 height 11
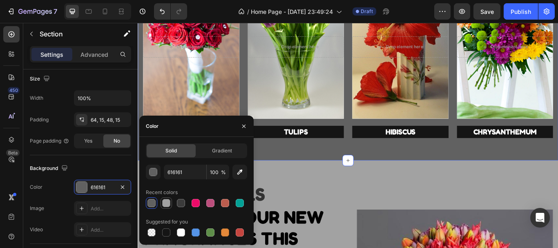
click at [166, 200] on div at bounding box center [166, 203] width 8 height 8
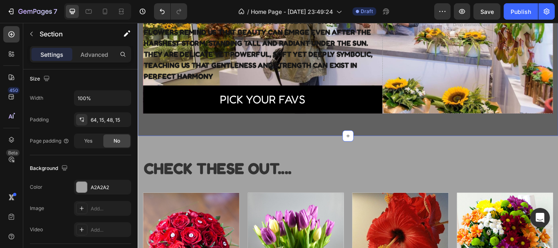
scroll to position [167, 0]
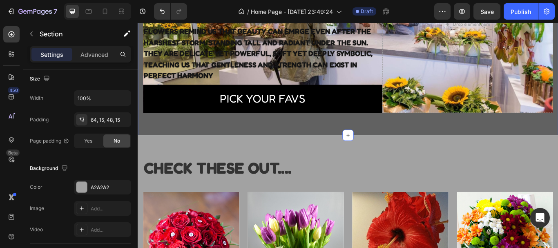
click at [314, 137] on div "YOU'RE WELCOME!! Text block THE_CREATIVEFLORIST Text block IN EVERY PETAL LIES …" at bounding box center [383, 38] width 491 height 233
click at [81, 187] on div at bounding box center [81, 187] width 11 height 11
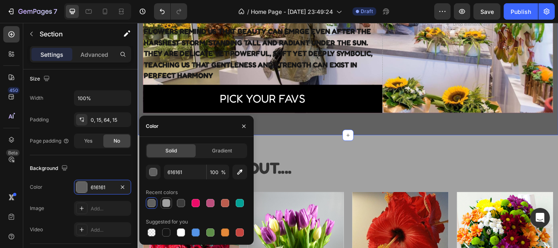
click at [169, 205] on div at bounding box center [166, 203] width 8 height 8
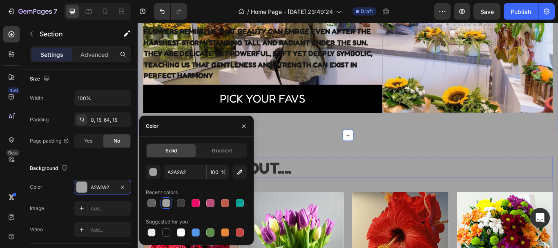
click at [368, 182] on h2 "CHECK THESE OUT...." at bounding box center [383, 192] width 478 height 24
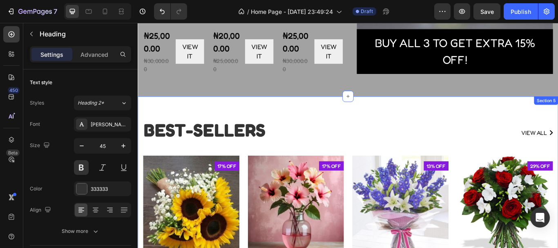
scroll to position [863, 0]
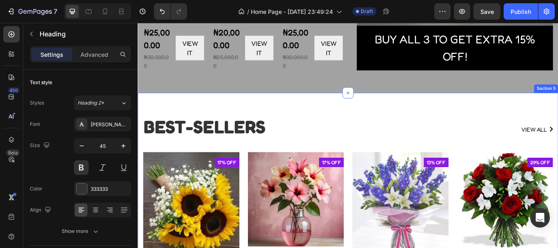
click at [278, 113] on div "BEST-SELLERS Heading view all Button Row Product Images 17% off Product Badge R…" at bounding box center [383, 243] width 491 height 277
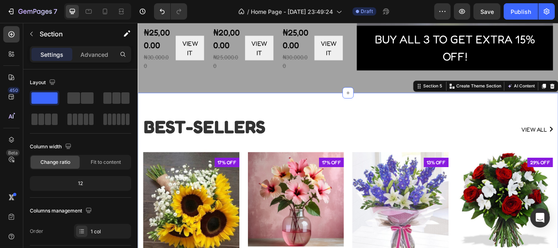
click at [186, 111] on div "BEST-SELLERS Heading view all Button Row Product Images 17% off Product Badge R…" at bounding box center [383, 243] width 491 height 277
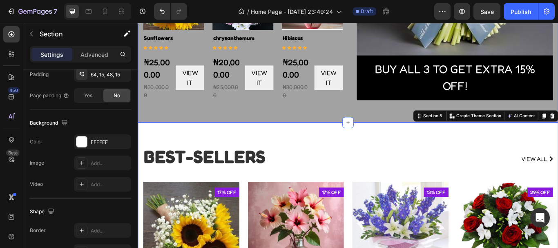
scroll to position [869, 0]
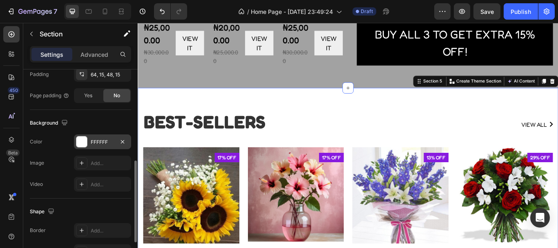
click at [81, 141] on div at bounding box center [81, 142] width 11 height 11
click at [85, 143] on div at bounding box center [81, 142] width 11 height 11
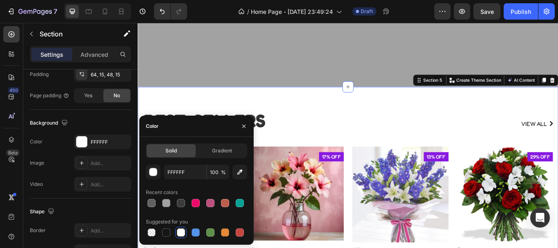
scroll to position [1004, 0]
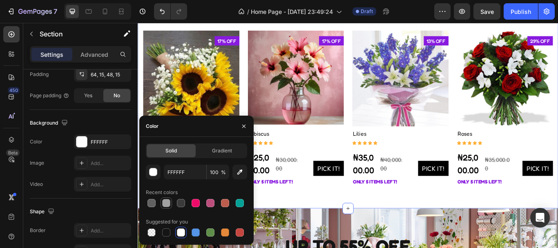
click at [168, 202] on div at bounding box center [166, 203] width 8 height 8
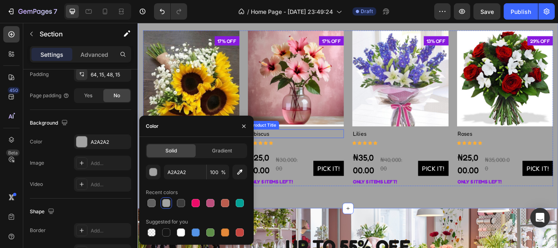
click at [256, 148] on h1 "Hibiscus" at bounding box center [200, 152] width 112 height 10
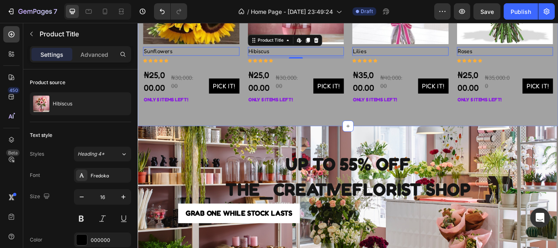
scroll to position [1118, 0]
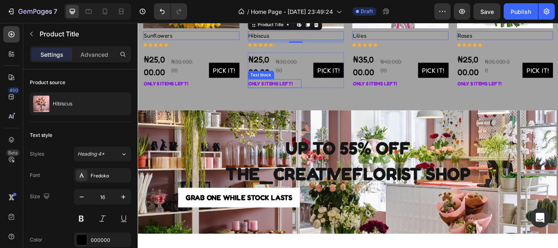
click at [206, 90] on p "only 5 items left!" at bounding box center [175, 94] width 61 height 9
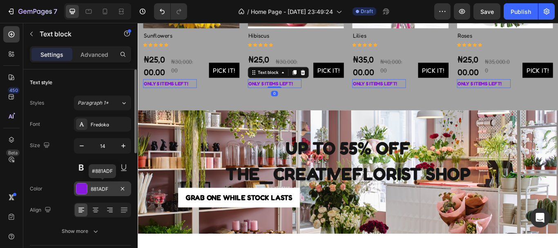
click at [83, 182] on div "881ADF" at bounding box center [102, 188] width 57 height 15
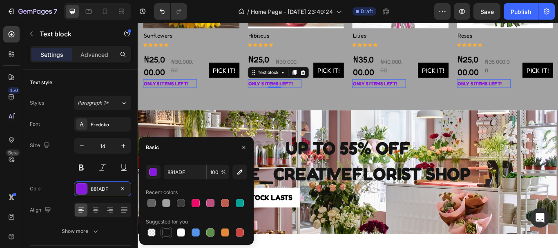
click at [166, 235] on div at bounding box center [166, 233] width 8 height 8
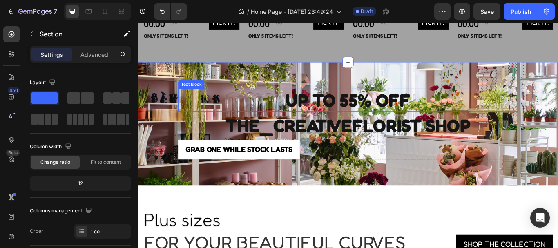
scroll to position [1205, 0]
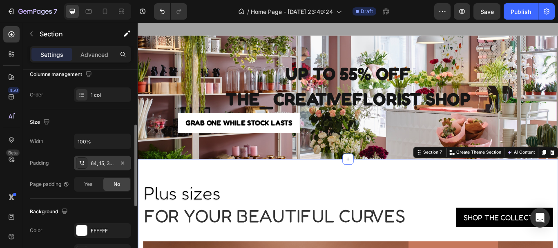
scroll to position [137, 0]
click at [85, 231] on div at bounding box center [81, 230] width 11 height 11
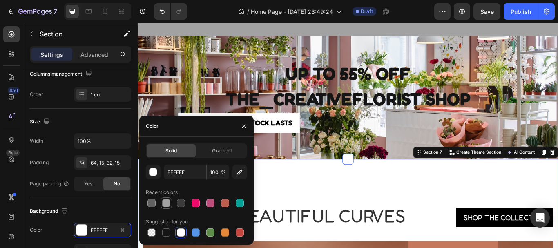
click at [163, 201] on div at bounding box center [166, 203] width 8 height 8
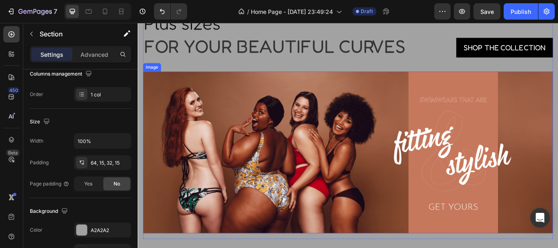
scroll to position [1268, 0]
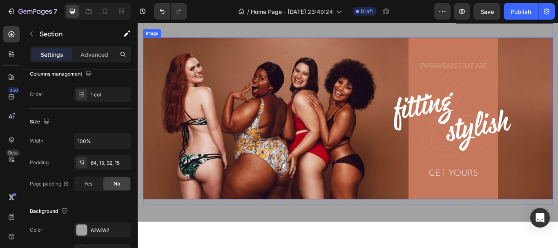
click at [246, 122] on img at bounding box center [383, 134] width 478 height 189
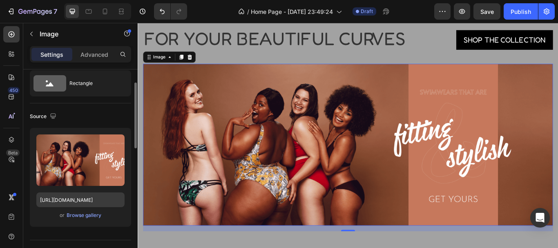
scroll to position [28, 0]
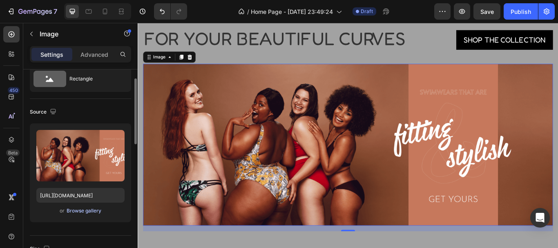
click at [88, 210] on div "Browse gallery" at bounding box center [84, 210] width 35 height 7
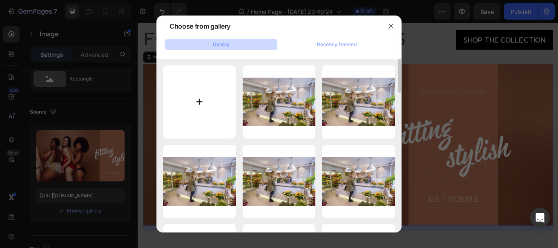
click at [200, 105] on input "file" at bounding box center [199, 101] width 73 height 73
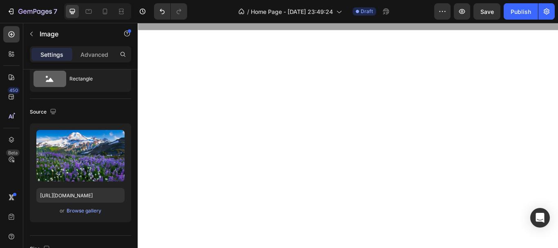
scroll to position [1303, 0]
click at [73, 212] on div "Browse gallery" at bounding box center [84, 210] width 35 height 7
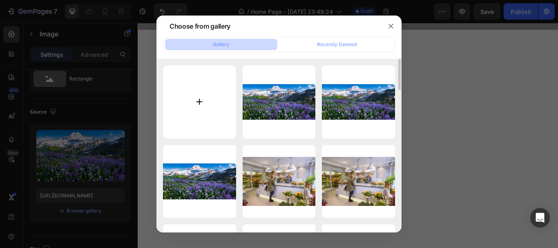
click at [197, 100] on input "file" at bounding box center [199, 101] width 73 height 73
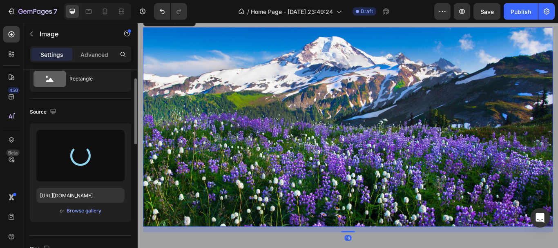
scroll to position [1290, 0]
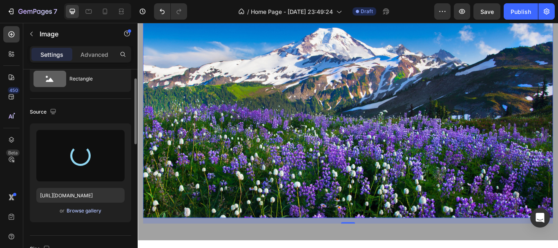
click at [83, 209] on div "Browse gallery" at bounding box center [84, 210] width 35 height 7
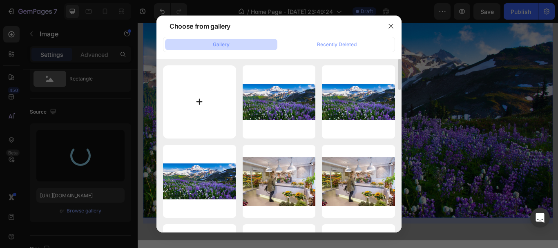
click at [193, 105] on input "file" at bounding box center [199, 101] width 73 height 73
type input "C:\fakepath\MY FLOWER DESIGNS (1380 x 769 px) (1580 x 769 px) (2).png"
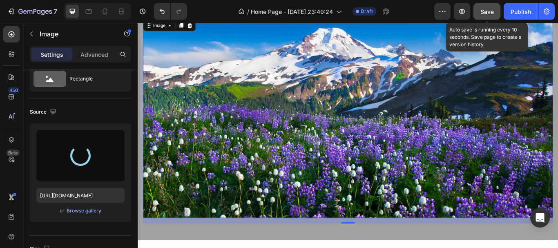
click at [484, 13] on span "Save" at bounding box center [487, 11] width 13 height 7
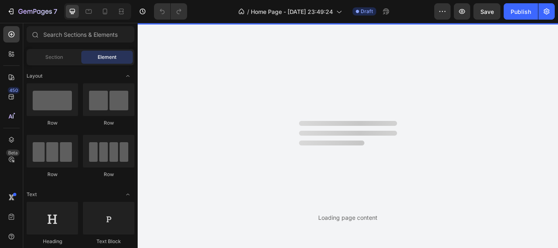
click at [307, 146] on div at bounding box center [348, 135] width 98 height 29
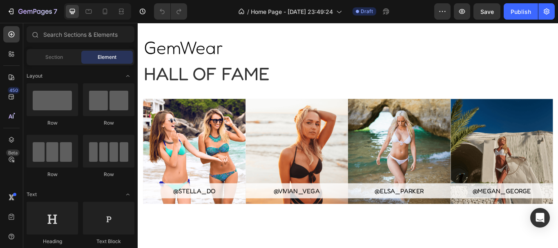
scroll to position [1497, 0]
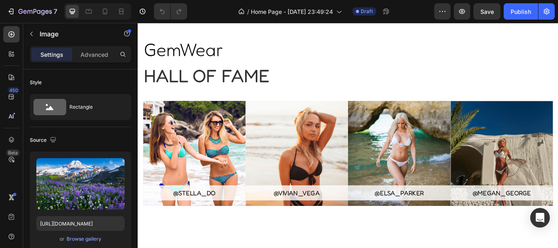
scroll to position [1493, 0]
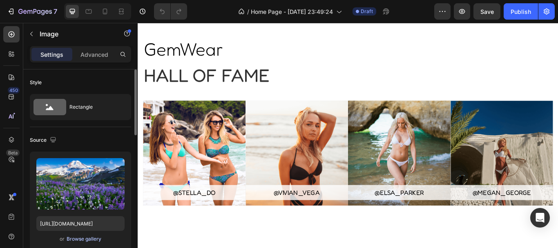
click at [85, 238] on div "Browse gallery" at bounding box center [84, 238] width 35 height 7
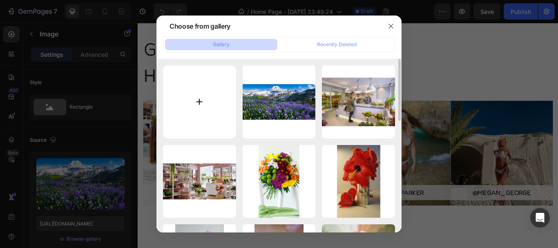
click at [202, 100] on input "file" at bounding box center [199, 101] width 73 height 73
type input "C:\fakepath\MY FLOWER DESIGNS (1380 x 769 px) (1580 x 769 px) (2).png"
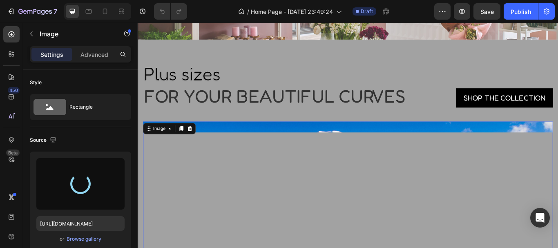
scroll to position [1343, 0]
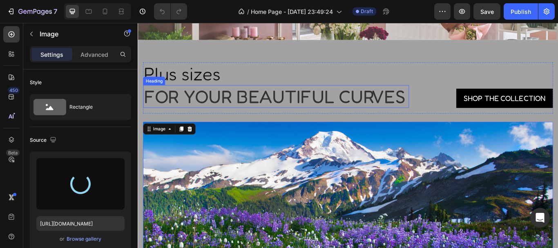
click at [240, 121] on p "For your beautiful curves" at bounding box center [299, 108] width 309 height 25
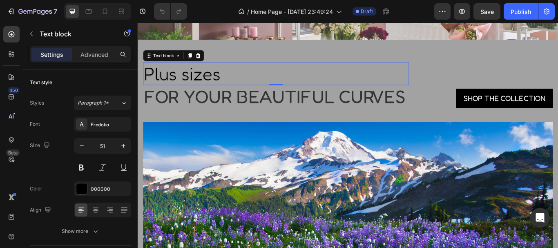
click at [237, 84] on p "Plus sizes" at bounding box center [299, 82] width 309 height 25
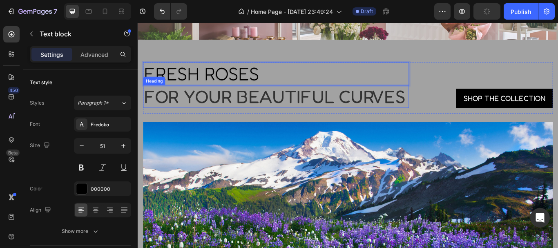
click at [244, 121] on p "For your beautiful curves" at bounding box center [299, 108] width 309 height 25
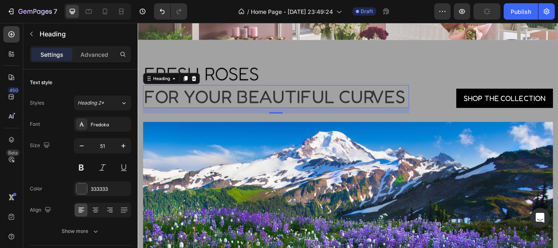
click at [244, 121] on p "For your beautiful curves" at bounding box center [299, 108] width 309 height 25
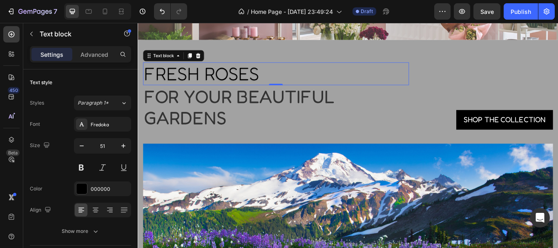
click at [282, 78] on p "FRESH ROSES" at bounding box center [299, 82] width 309 height 25
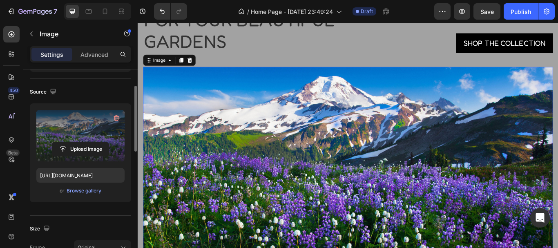
scroll to position [49, 0]
click at [81, 188] on div "Browse gallery" at bounding box center [84, 190] width 35 height 7
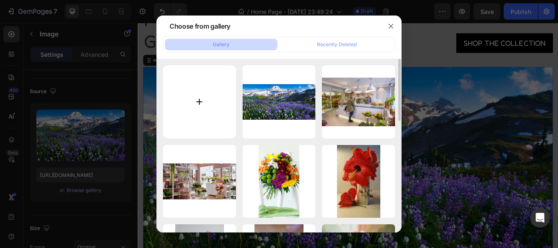
click at [206, 106] on input "file" at bounding box center [199, 101] width 73 height 73
type input "C:\fakepath\MY FLOWER DESIGNS (1380 x 769 px) (1580 x 769 px) (2).png"
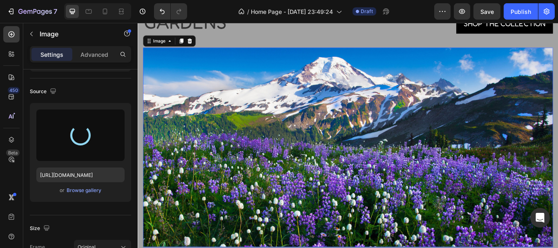
scroll to position [1459, 0]
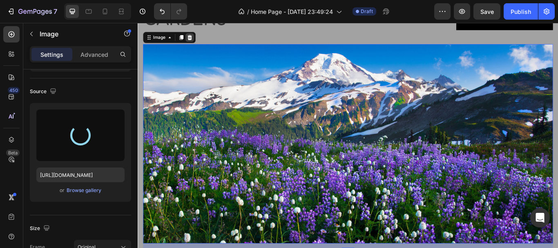
click at [199, 38] on icon at bounding box center [198, 40] width 5 height 6
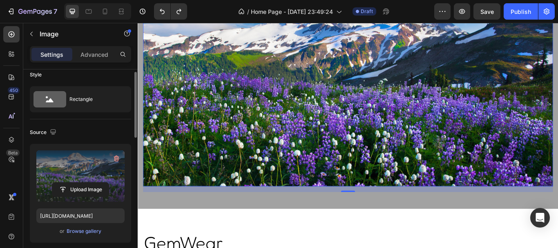
scroll to position [0, 0]
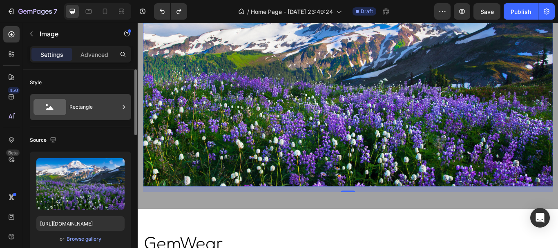
click at [85, 110] on div "Rectangle" at bounding box center [94, 107] width 50 height 19
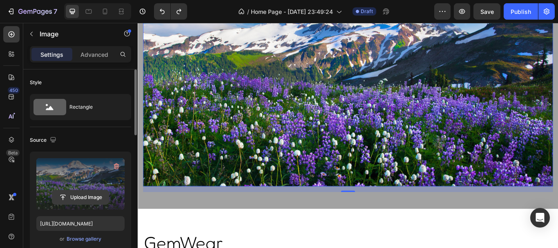
click at [72, 197] on input "file" at bounding box center [80, 197] width 56 height 14
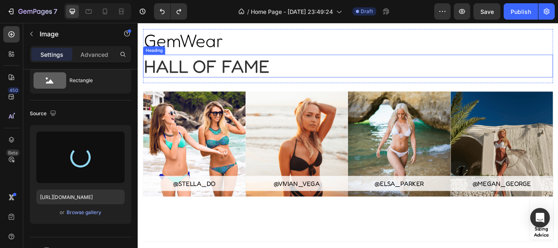
scroll to position [1759, 0]
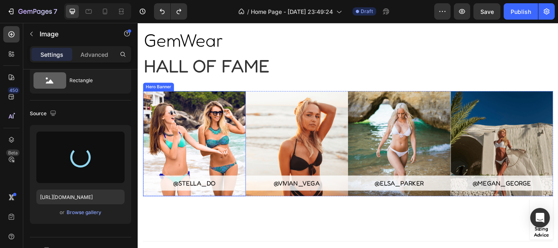
click at [197, 141] on div "Overlay" at bounding box center [204, 164] width 120 height 123
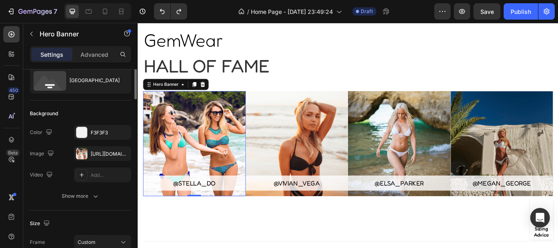
scroll to position [0, 0]
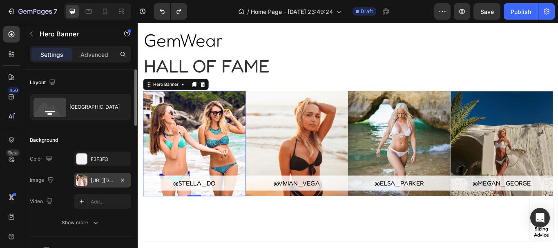
click at [86, 179] on div at bounding box center [81, 180] width 11 height 11
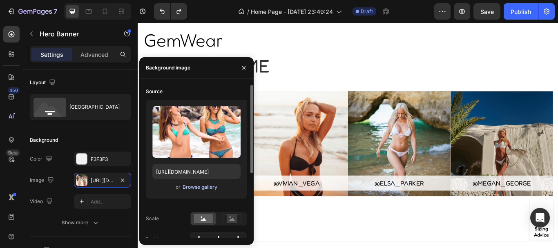
click at [203, 187] on div "Browse gallery" at bounding box center [200, 187] width 35 height 7
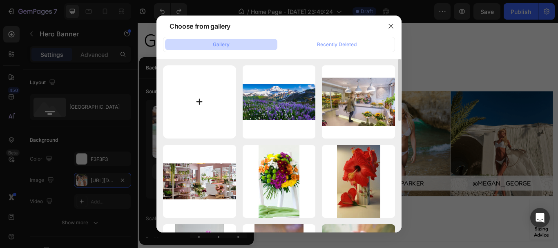
click at [201, 108] on input "file" at bounding box center [199, 101] width 73 height 73
type input "C:\fakepath\MY FLOWER DESIGNS (4).png"
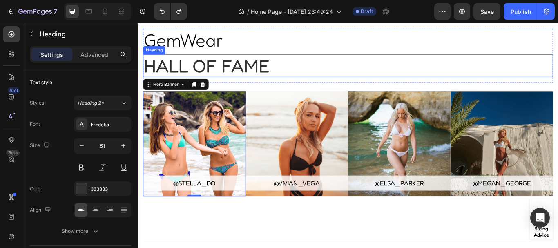
click at [326, 71] on p "Hall of fame" at bounding box center [383, 72] width 477 height 25
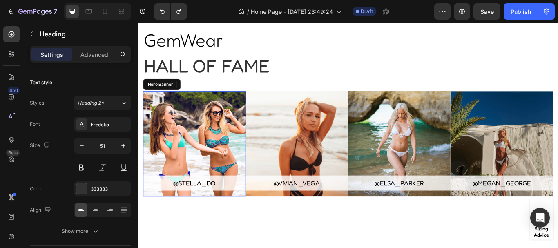
click at [214, 143] on div "Overlay" at bounding box center [204, 164] width 120 height 123
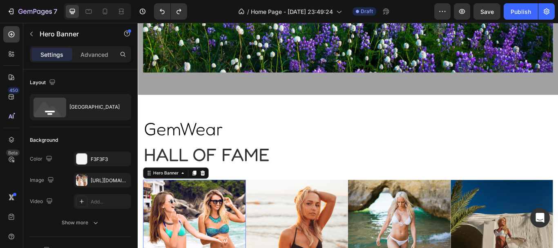
scroll to position [1659, 0]
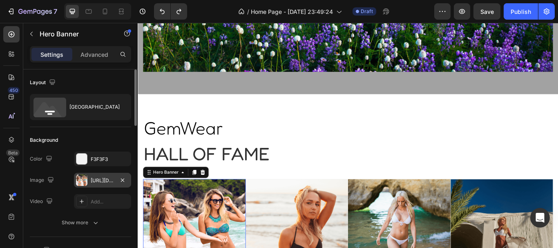
click at [105, 187] on div "https://ucarecdn.com/a60bb3cb-b83c-4dbd-8aa2-c189a1872035/-/format/auto/-/previ…" at bounding box center [102, 180] width 57 height 15
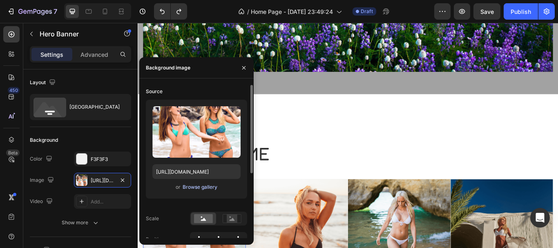
click at [193, 186] on div "Browse gallery" at bounding box center [200, 187] width 35 height 7
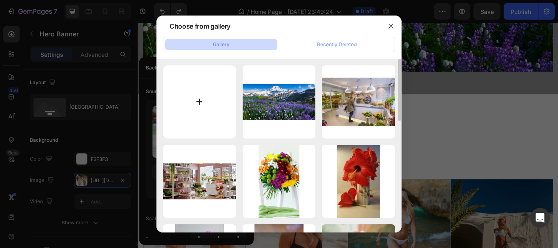
click at [197, 100] on input "file" at bounding box center [199, 101] width 73 height 73
type input "C:\fakepath\MY FLOWER DESIGNS (12).png"
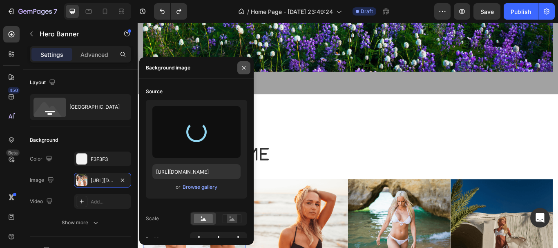
click at [245, 67] on icon "button" at bounding box center [244, 68] width 7 height 7
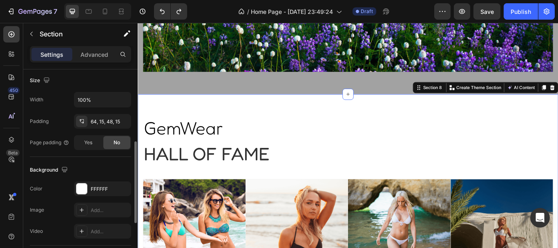
scroll to position [186, 0]
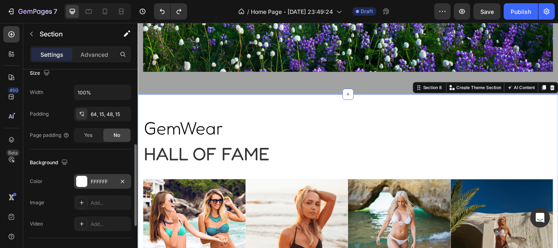
click at [83, 182] on div at bounding box center [81, 181] width 11 height 11
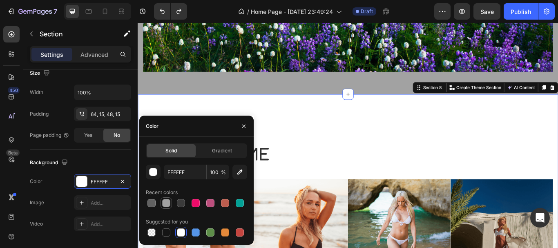
click at [168, 202] on div at bounding box center [166, 203] width 8 height 8
type input "A2A2A2"
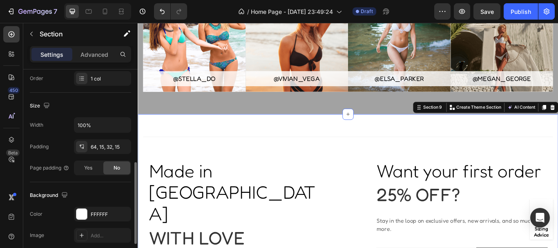
scroll to position [181, 0]
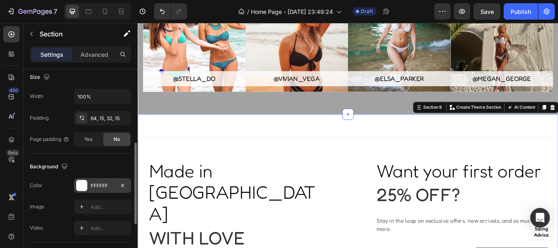
click at [83, 183] on div at bounding box center [81, 185] width 11 height 11
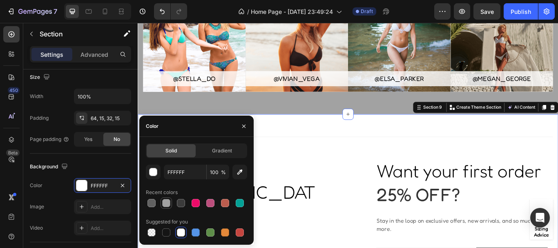
click at [168, 201] on div at bounding box center [166, 203] width 8 height 8
type input "A2A2A2"
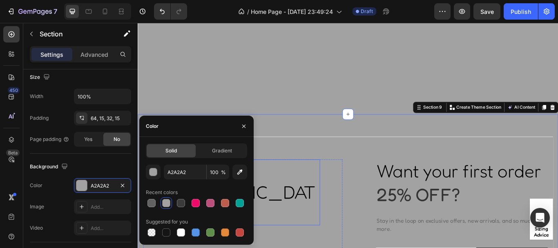
scroll to position [2050, 0]
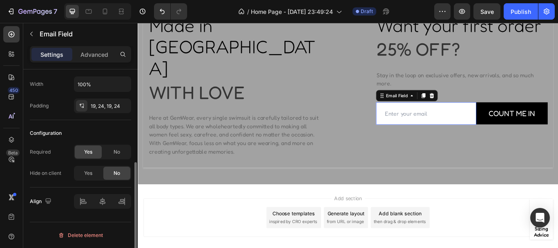
click at [473, 128] on input "email" at bounding box center [474, 129] width 117 height 26
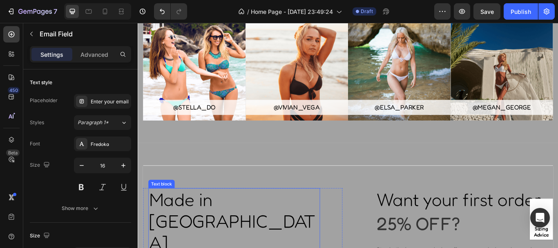
scroll to position [1847, 0]
click at [517, 13] on div "Publish" at bounding box center [521, 11] width 20 height 9
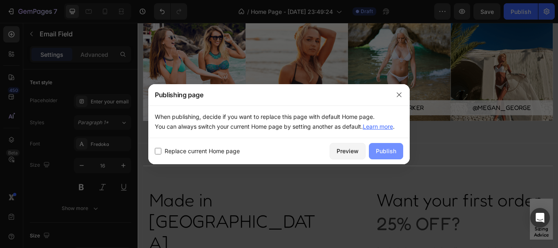
click at [390, 149] on div "Publish" at bounding box center [386, 151] width 20 height 9
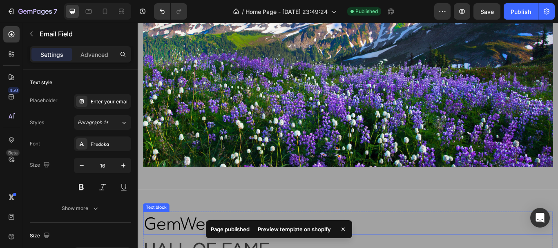
scroll to position [1542, 0]
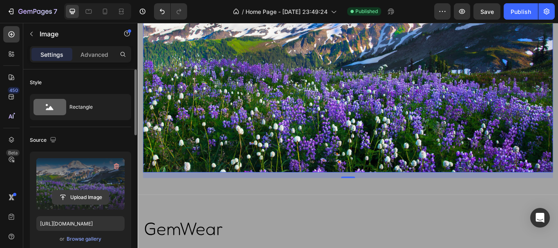
click at [96, 197] on input "file" at bounding box center [80, 197] width 56 height 14
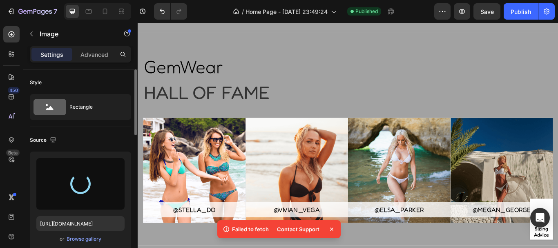
scroll to position [1731, 0]
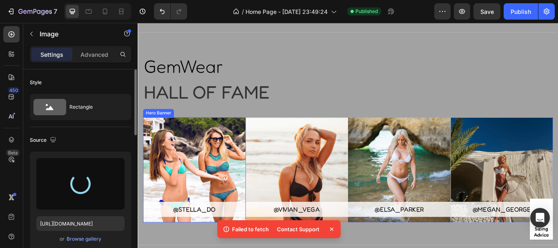
click at [217, 185] on div "Overlay" at bounding box center [204, 194] width 120 height 123
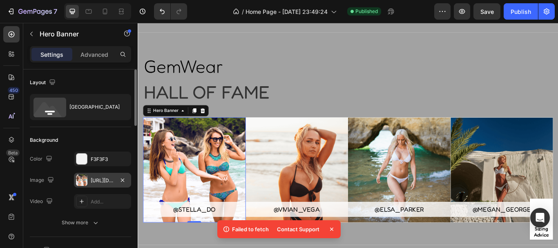
click at [95, 178] on div "https://ucarecdn.com/a60bb3cb-b83c-4dbd-8aa2-c189a1872035/-/format/auto/-/previ…" at bounding box center [103, 180] width 24 height 7
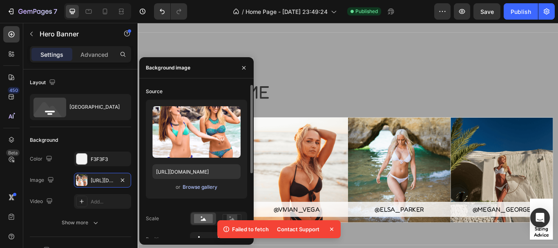
click at [189, 188] on div "Browse gallery" at bounding box center [200, 187] width 35 height 7
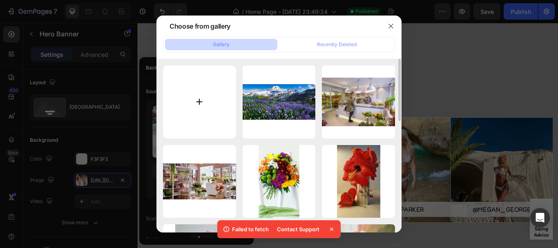
click at [199, 100] on input "file" at bounding box center [199, 101] width 73 height 73
type input "C:\fakepath\MY FLOWER DESIGNS (18).png"
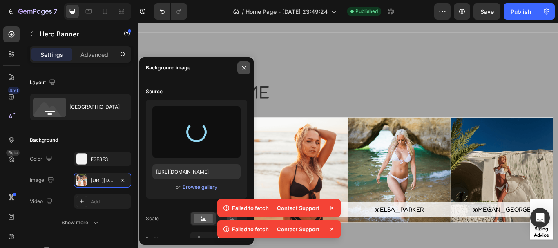
click at [242, 67] on icon "button" at bounding box center [244, 68] width 7 height 7
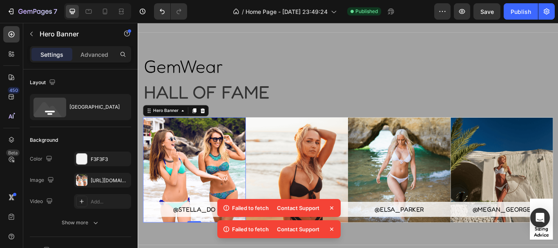
click at [332, 207] on icon at bounding box center [332, 208] width 8 height 8
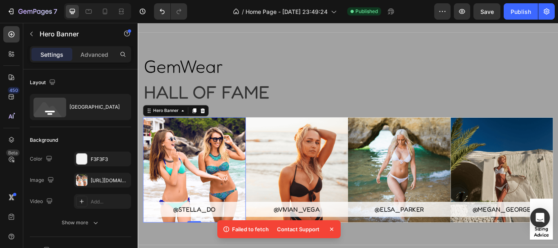
click at [332, 229] on icon at bounding box center [332, 229] width 8 height 8
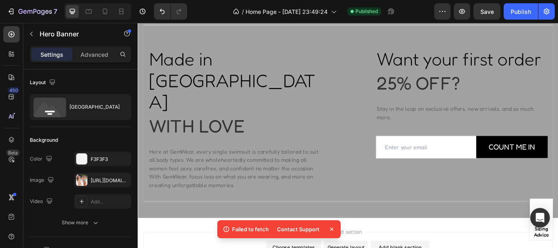
scroll to position [2012, 0]
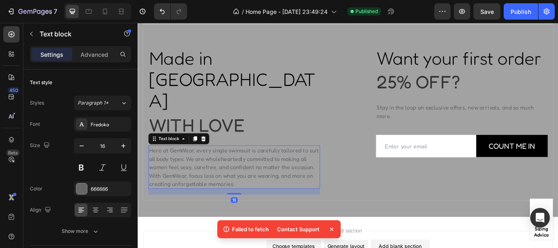
click at [257, 167] on p "Here at GemWear, every single swimsuit is carefully tailored to suit all body t…" at bounding box center [250, 191] width 199 height 49
click at [248, 167] on p "Here at GemWear, every single swimsuit is carefully tailored to suit all body t…" at bounding box center [250, 191] width 199 height 49
click at [331, 227] on icon at bounding box center [332, 229] width 8 height 8
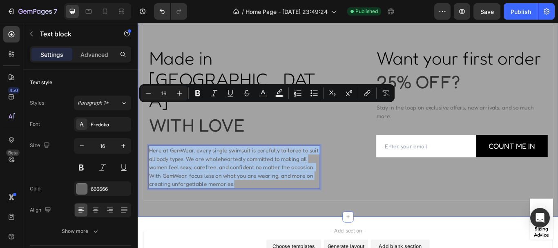
drag, startPoint x: 249, startPoint y: 161, endPoint x: 279, endPoint y: 124, distance: 47.4
click at [141, 114] on div "Made in USA Text block With love Heading Here at GemWear, every single swimsuit…" at bounding box center [383, 123] width 491 height 251
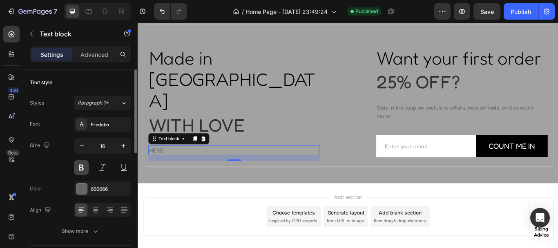
click at [84, 168] on button at bounding box center [81, 167] width 15 height 15
click at [80, 188] on div at bounding box center [81, 189] width 11 height 11
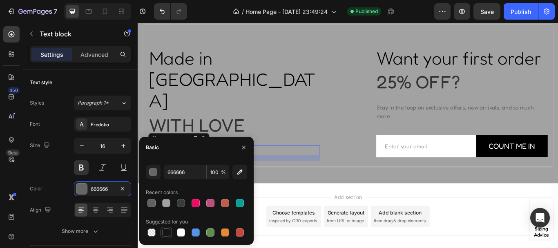
click at [164, 231] on div at bounding box center [166, 233] width 8 height 8
type input "151515"
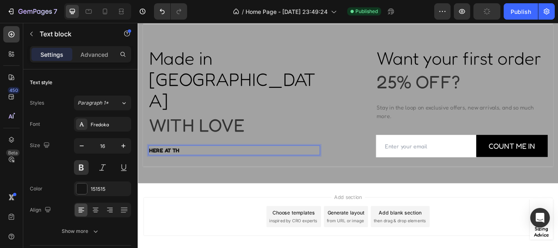
click at [175, 167] on p "HERE AT TH" at bounding box center [250, 172] width 199 height 10
click at [181, 167] on p "Here at TH" at bounding box center [250, 172] width 199 height 10
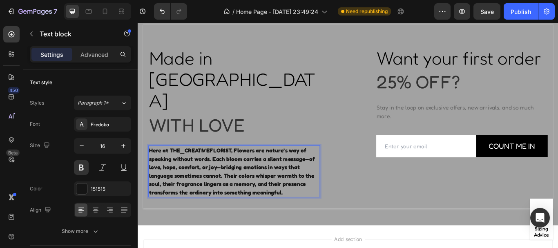
click at [251, 167] on p "Here at THE_CREATIVEFLORIST, Flowers are nature’s way of speaking without words…" at bounding box center [250, 196] width 199 height 59
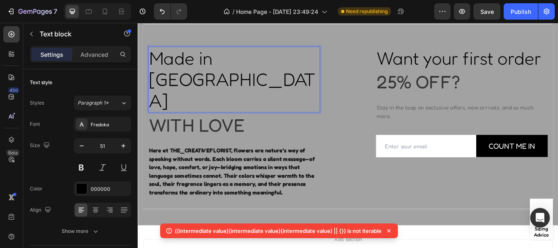
click at [279, 67] on p "Made in [GEOGRAPHIC_DATA]" at bounding box center [250, 89] width 199 height 75
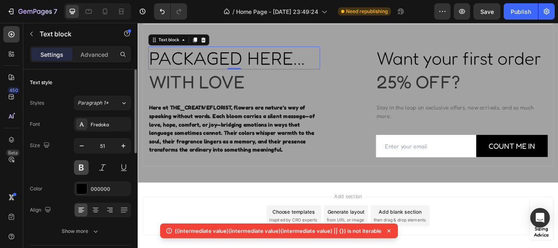
click at [81, 169] on button at bounding box center [81, 167] width 15 height 15
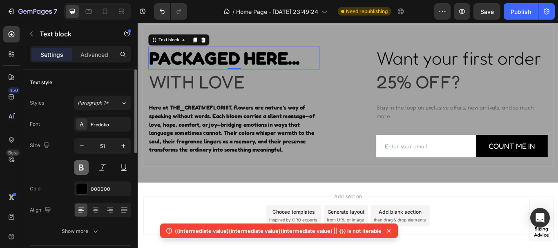
click at [85, 170] on button at bounding box center [81, 167] width 15 height 15
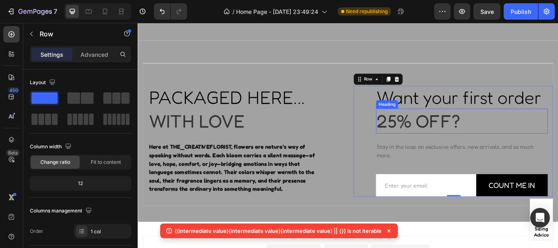
scroll to position [1968, 0]
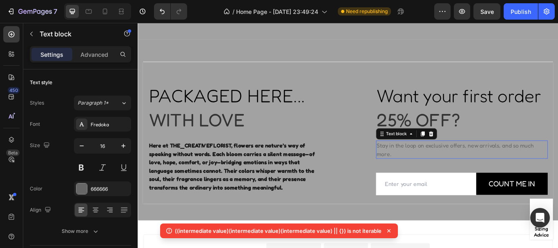
click at [450, 177] on p "Stay in the loop on exclusive offers, new arrivals, and so much more." at bounding box center [516, 171] width 199 height 20
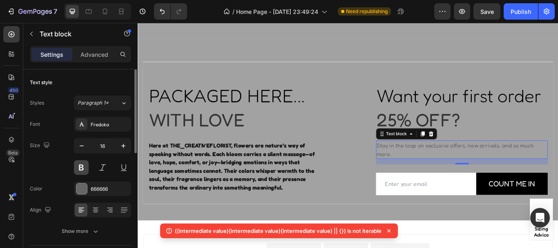
click at [80, 168] on button at bounding box center [81, 167] width 15 height 15
click at [78, 189] on div at bounding box center [81, 189] width 11 height 11
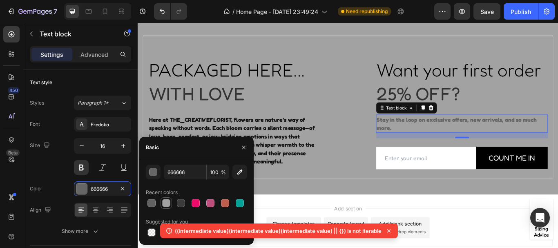
scroll to position [1999, 0]
click at [181, 204] on div at bounding box center [181, 203] width 8 height 8
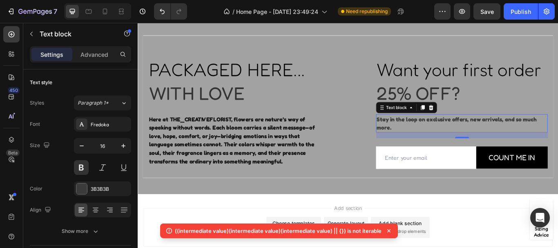
click at [388, 231] on icon at bounding box center [389, 231] width 8 height 8
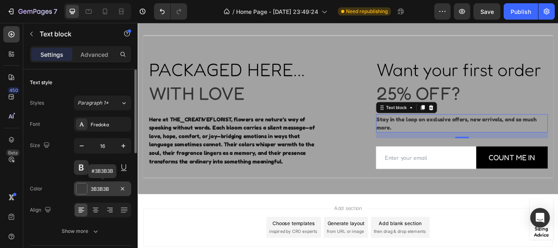
click at [83, 188] on div at bounding box center [81, 189] width 11 height 11
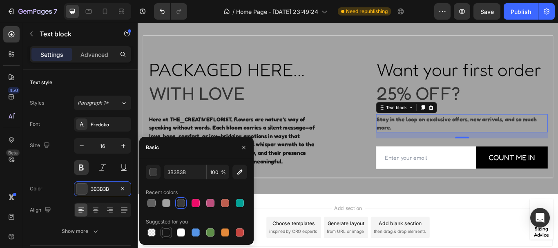
click at [166, 231] on div at bounding box center [166, 233] width 8 height 8
type input "151515"
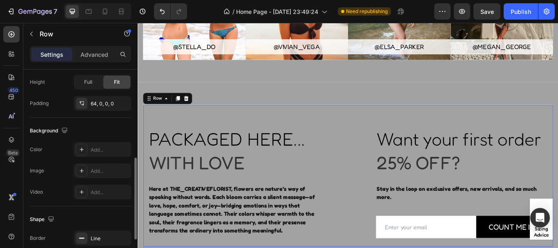
scroll to position [218, 0]
click at [101, 166] on div "Add..." at bounding box center [102, 170] width 57 height 15
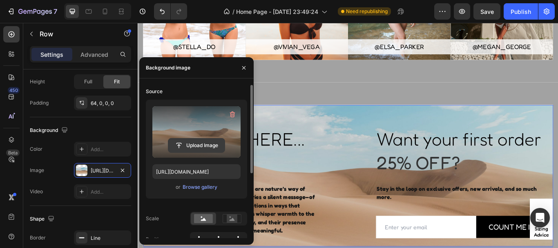
click at [195, 142] on input "file" at bounding box center [196, 146] width 56 height 14
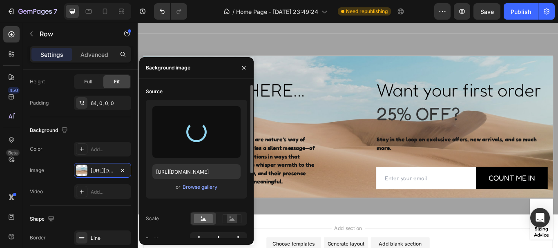
scroll to position [1976, 0]
click at [245, 67] on icon "button" at bounding box center [243, 67] width 3 height 3
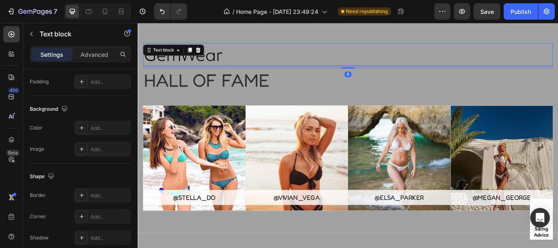
scroll to position [0, 0]
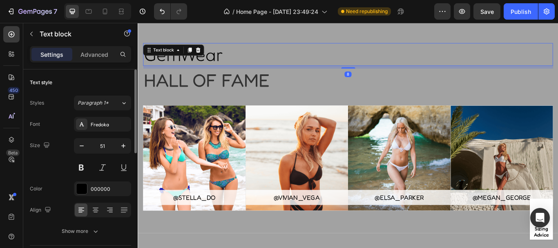
click at [237, 62] on p "GemWear" at bounding box center [383, 59] width 477 height 25
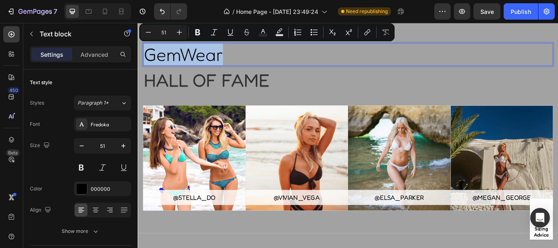
drag, startPoint x: 237, startPoint y: 62, endPoint x: 146, endPoint y: 68, distance: 92.2
click at [146, 68] on p "GemWear" at bounding box center [383, 59] width 477 height 25
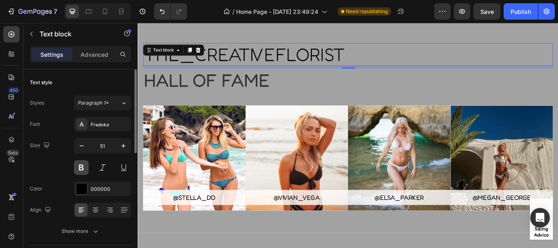
click at [85, 168] on button at bounding box center [81, 167] width 15 height 15
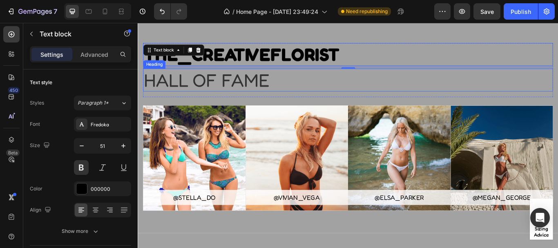
click at [293, 90] on p "Hall of fame" at bounding box center [383, 89] width 477 height 25
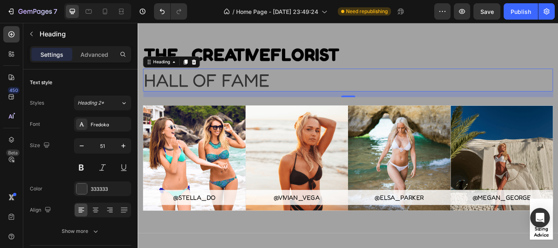
click at [293, 90] on p "Hall of fame" at bounding box center [383, 89] width 477 height 25
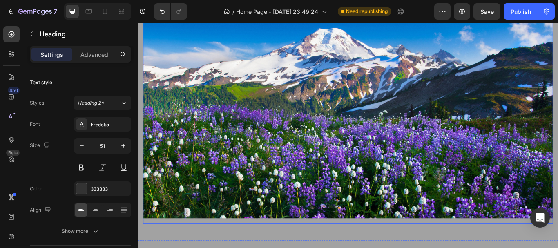
scroll to position [1488, 0]
click at [344, 114] on img at bounding box center [383, 135] width 478 height 233
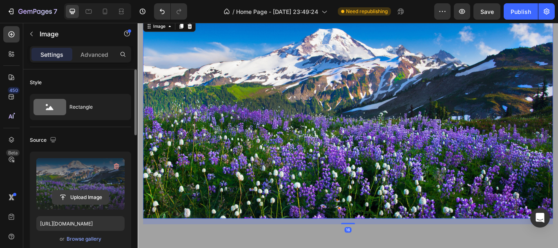
click at [78, 192] on input "file" at bounding box center [80, 197] width 56 height 14
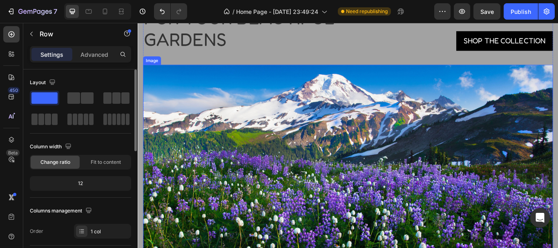
scroll to position [1434, 0]
click at [183, 95] on img at bounding box center [383, 188] width 478 height 233
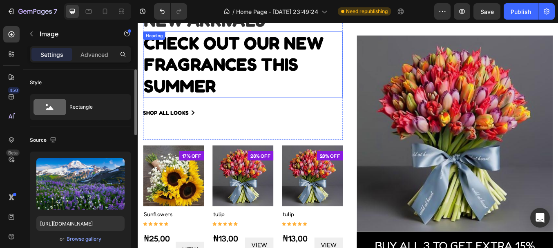
scroll to position [556, 0]
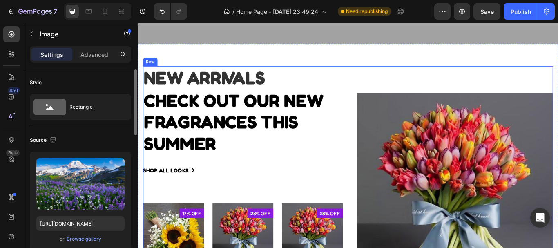
click at [414, 74] on div "Product Images & Gallery Buy all 3 to get extra 15% off! Product Cart Button Pr…" at bounding box center [505, 233] width 233 height 319
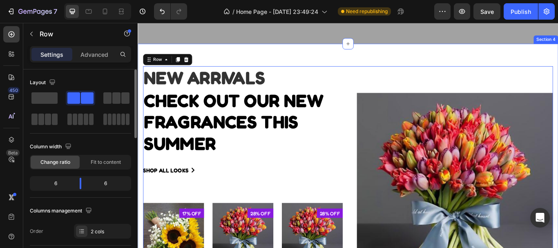
click at [412, 63] on div "NEW ARRIVALS Text block CHECK OUT OUR NEW FRAGRANCES this summer Heading shop a…" at bounding box center [383, 229] width 491 height 365
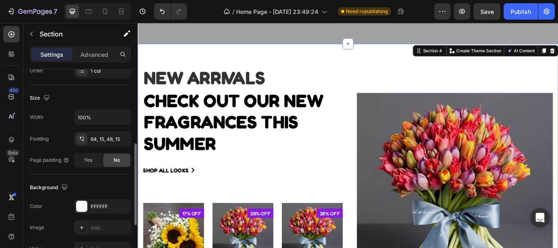
scroll to position [168, 0]
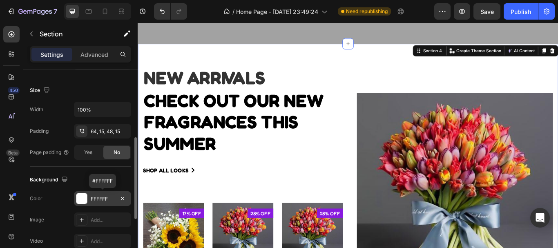
click at [74, 199] on div "FFFFFF" at bounding box center [102, 198] width 57 height 15
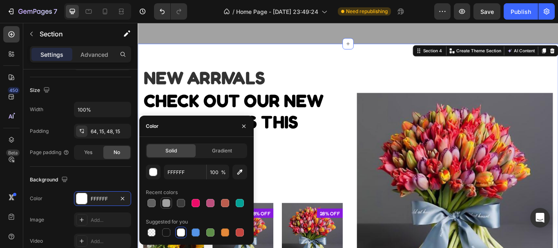
click at [166, 201] on div at bounding box center [166, 203] width 8 height 8
type input "A2A2A2"
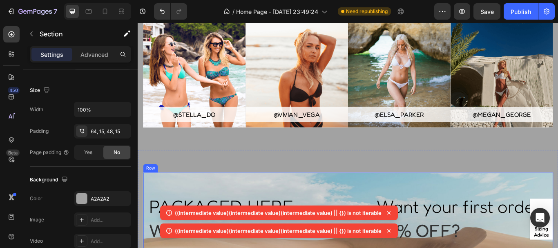
scroll to position [1662, 0]
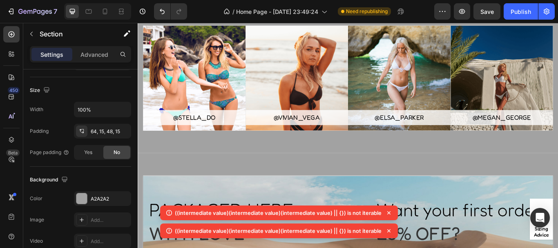
click at [390, 213] on icon at bounding box center [389, 212] width 3 height 3
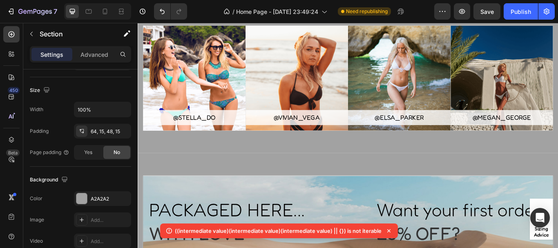
click at [389, 229] on icon at bounding box center [389, 231] width 8 height 8
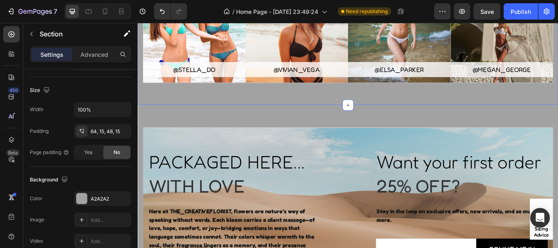
scroll to position [1475, 0]
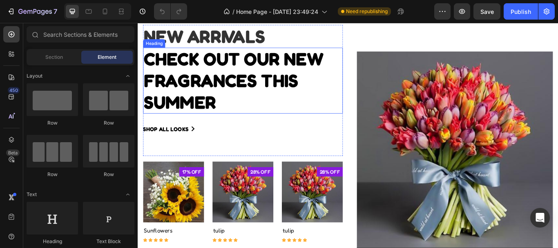
scroll to position [597, 0]
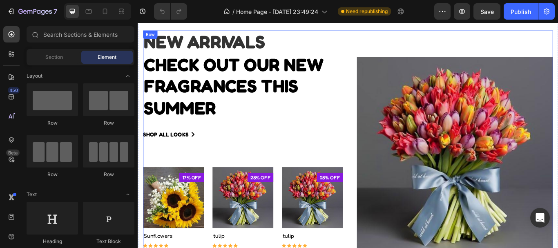
click at [392, 41] on div "Product Images & Gallery Buy all 3 to get extra 15% off! Product Cart Button Pr…" at bounding box center [505, 191] width 233 height 319
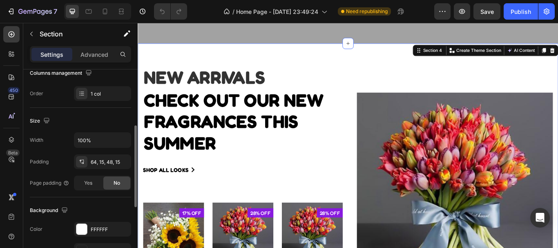
scroll to position [138, 0]
click at [84, 230] on div at bounding box center [81, 229] width 11 height 11
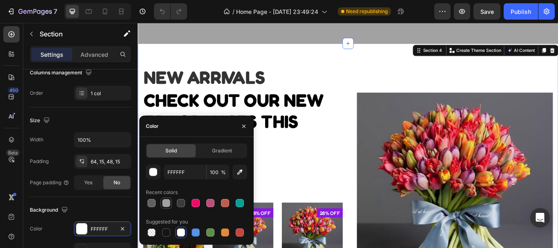
click at [168, 203] on div at bounding box center [166, 203] width 8 height 8
type input "A2A2A2"
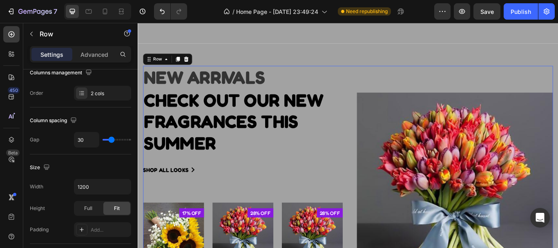
scroll to position [0, 0]
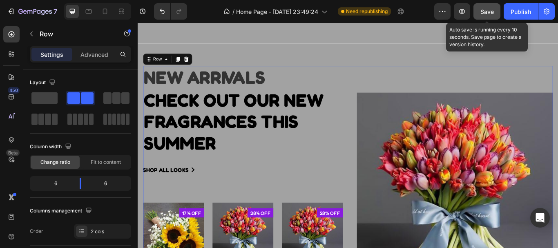
click at [486, 11] on span "Save" at bounding box center [487, 11] width 13 height 7
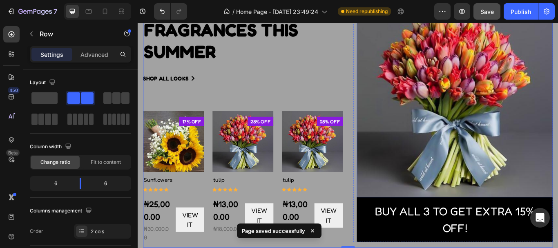
scroll to position [663, 0]
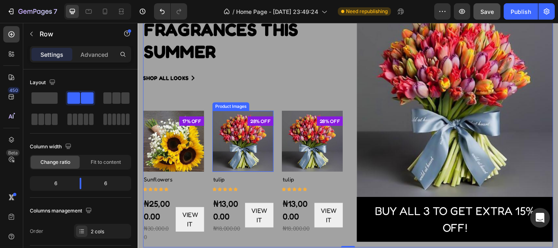
click at [266, 171] on img at bounding box center [260, 160] width 71 height 71
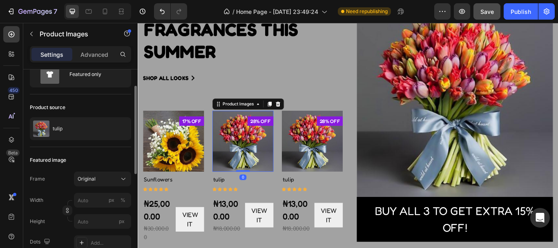
scroll to position [38, 0]
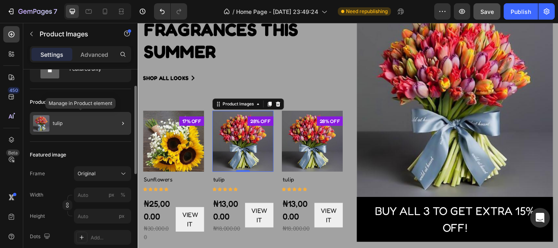
click at [97, 126] on div "tulip" at bounding box center [80, 123] width 101 height 23
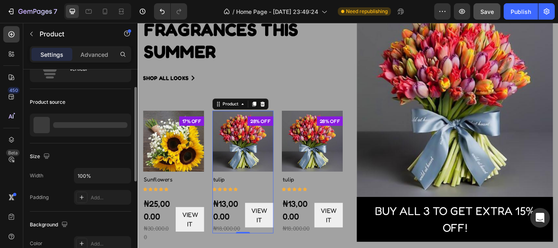
scroll to position [0, 0]
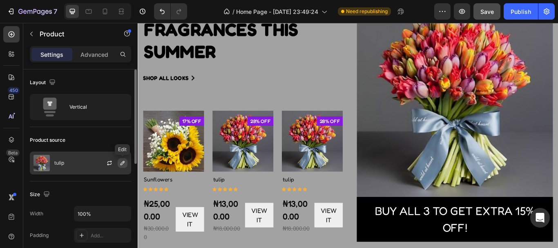
click at [119, 159] on button "button" at bounding box center [123, 163] width 10 height 10
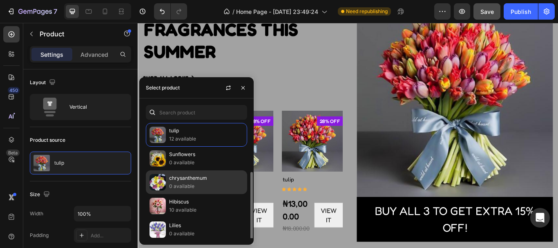
scroll to position [27, 0]
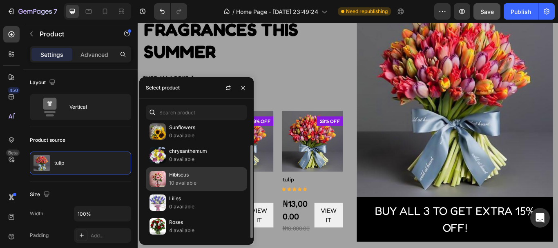
click at [170, 180] on p "10 available" at bounding box center [206, 183] width 74 height 8
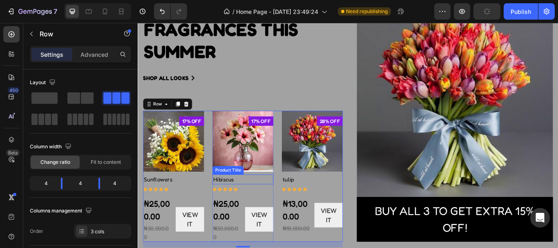
click at [250, 204] on h1 "Hibiscus" at bounding box center [260, 205] width 71 height 11
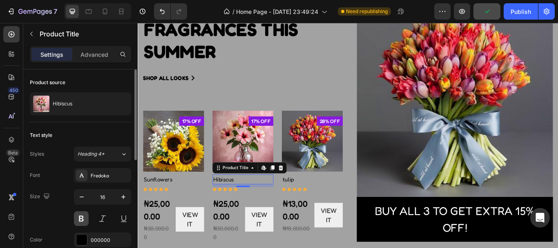
click at [84, 219] on button at bounding box center [81, 218] width 15 height 15
click at [79, 224] on button at bounding box center [81, 218] width 15 height 15
click at [177, 205] on h1 "Sunflowers" at bounding box center [179, 205] width 71 height 11
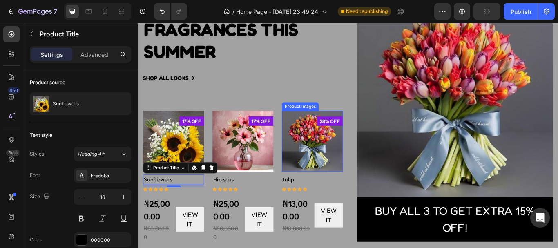
click at [322, 167] on img at bounding box center [341, 160] width 71 height 71
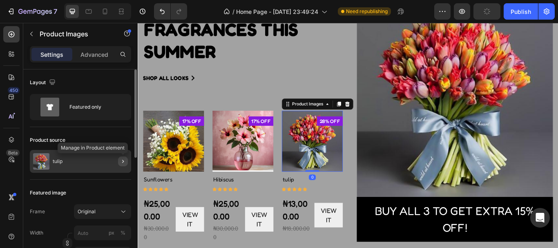
click at [121, 162] on icon "button" at bounding box center [123, 161] width 7 height 7
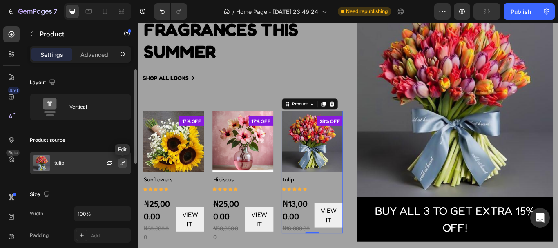
click at [120, 159] on button "button" at bounding box center [123, 163] width 10 height 10
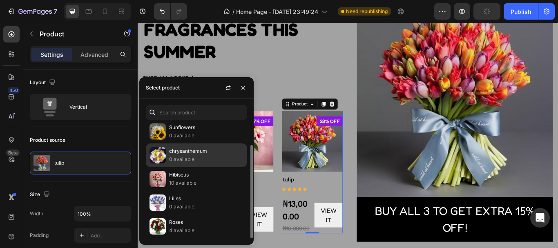
click at [166, 167] on div "chrysanthemum 0 available" at bounding box center [196, 179] width 101 height 24
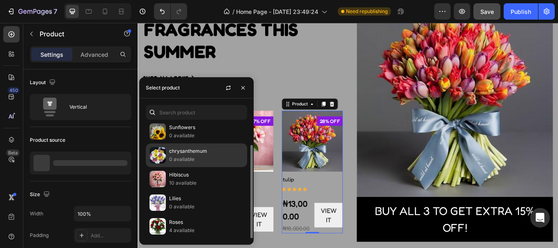
click at [183, 154] on p "chrysanthemum" at bounding box center [206, 151] width 74 height 8
click at [150, 159] on img at bounding box center [158, 155] width 16 height 16
click at [230, 155] on p "0 available" at bounding box center [206, 159] width 74 height 8
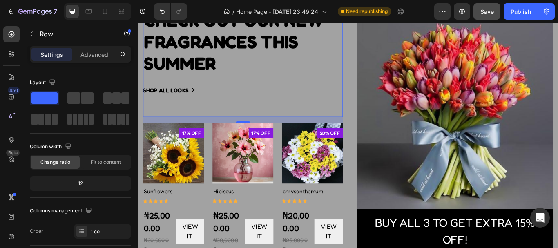
scroll to position [679, 0]
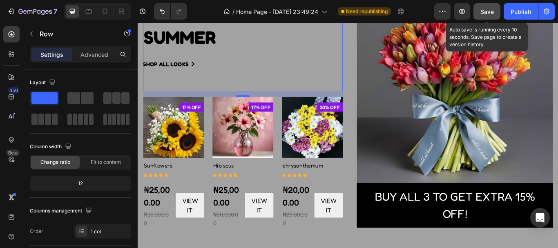
click at [483, 16] on div "Save" at bounding box center [487, 11] width 13 height 9
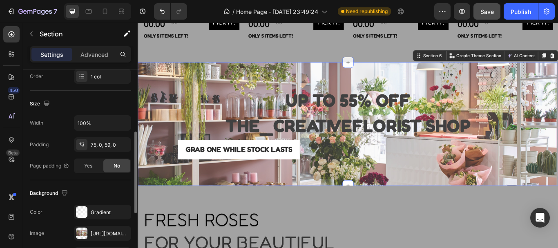
scroll to position [155, 0]
click at [95, 57] on p "Advanced" at bounding box center [95, 54] width 28 height 9
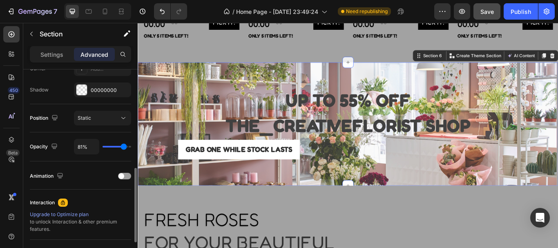
scroll to position [264, 0]
type input "100%"
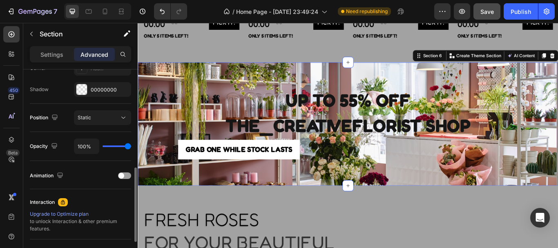
drag, startPoint x: 123, startPoint y: 146, endPoint x: 137, endPoint y: 149, distance: 15.2
type input "100"
click at [131, 147] on input "range" at bounding box center [117, 147] width 29 height 2
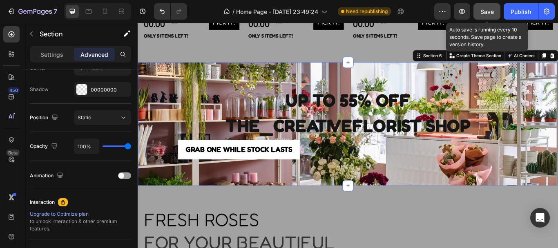
click at [482, 13] on span "Save" at bounding box center [487, 11] width 13 height 7
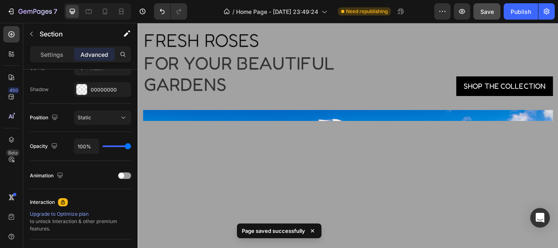
scroll to position [1382, 0]
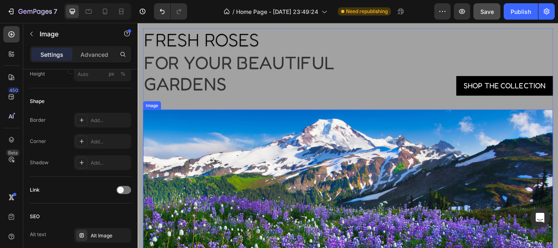
click at [257, 158] on img at bounding box center [383, 240] width 478 height 233
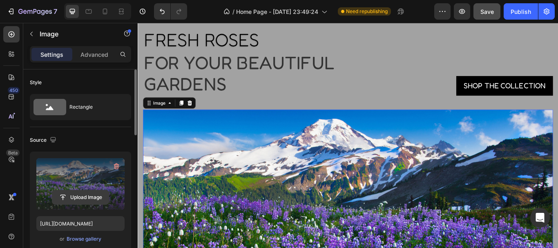
click at [85, 201] on input "file" at bounding box center [80, 197] width 56 height 14
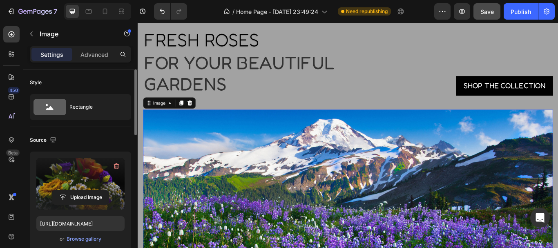
type input "[URL][DOMAIN_NAME]"
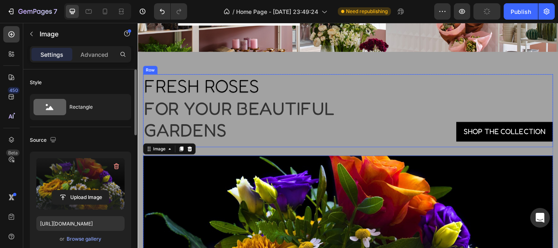
scroll to position [1328, 0]
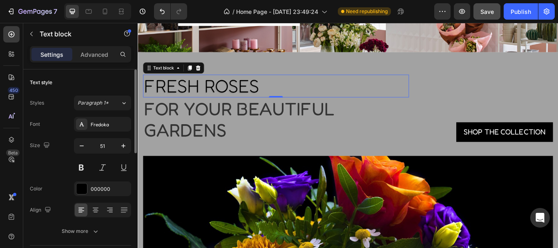
click at [282, 98] on p "FRESH ROSES" at bounding box center [299, 96] width 309 height 25
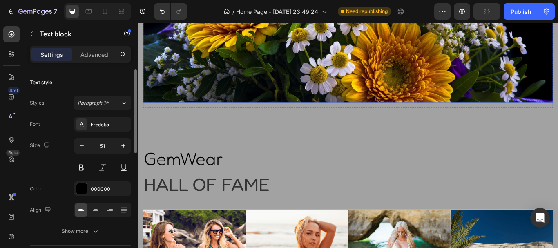
scroll to position [1634, 0]
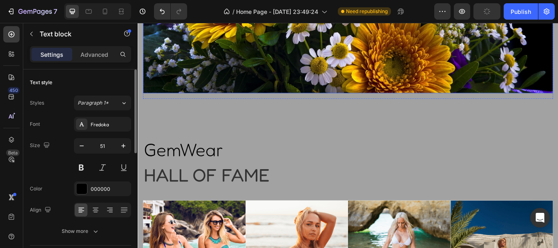
click at [276, 205] on p "Hall of fame" at bounding box center [383, 200] width 477 height 25
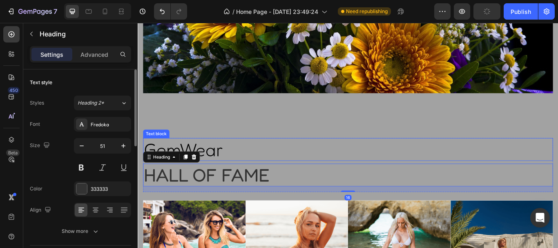
click at [244, 174] on p "GemWear" at bounding box center [383, 170] width 477 height 25
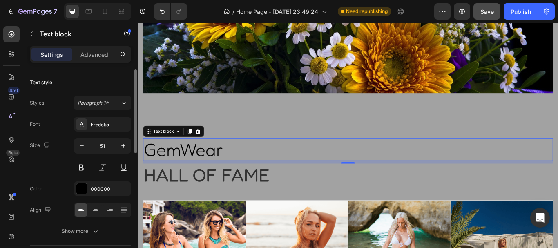
click at [271, 167] on p "GemWear" at bounding box center [383, 170] width 477 height 25
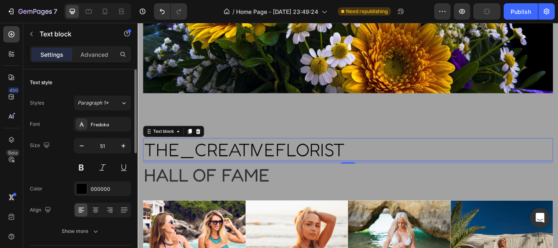
click at [317, 208] on p "Hall of fame" at bounding box center [383, 200] width 477 height 25
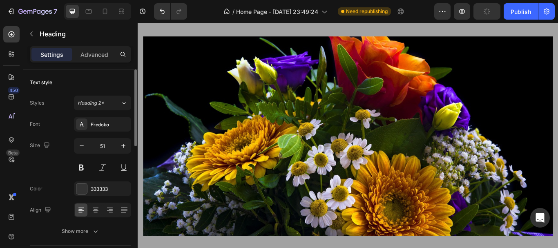
scroll to position [1467, 0]
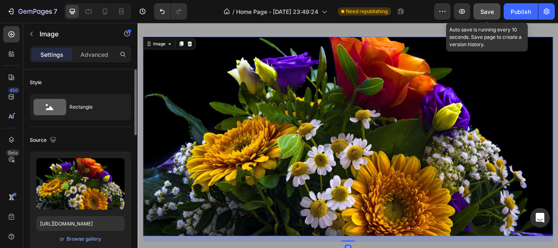
click at [486, 14] on span "Save" at bounding box center [487, 11] width 13 height 7
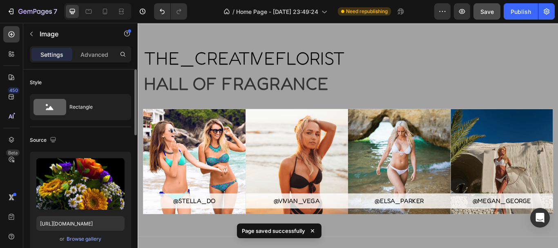
scroll to position [1741, 0]
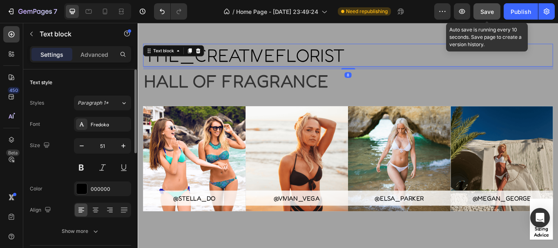
click at [484, 14] on span "Save" at bounding box center [487, 11] width 13 height 7
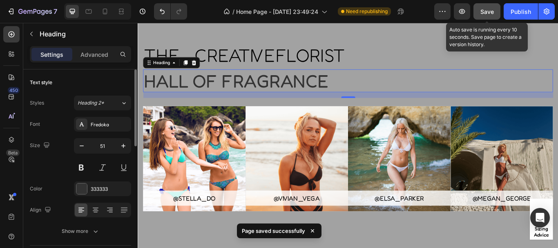
click at [485, 7] on button "Save" at bounding box center [487, 11] width 27 height 16
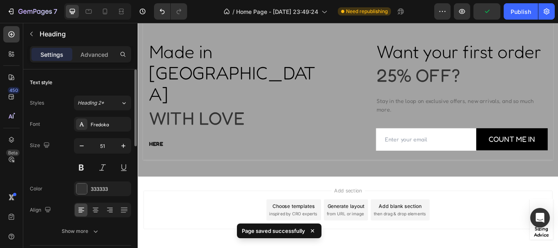
scroll to position [2050, 0]
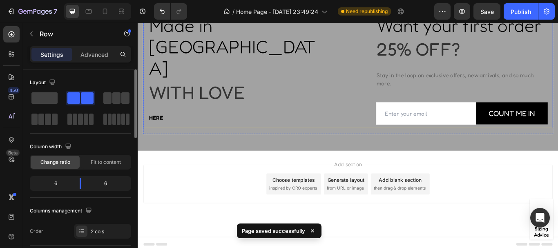
click at [240, 128] on div "Made in [GEOGRAPHIC_DATA] Text block With love Heading HERE Text block Row" at bounding box center [260, 79] width 233 height 133
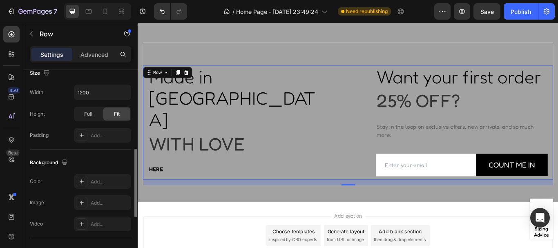
scroll to position [233, 0]
click at [89, 197] on div "Add..." at bounding box center [102, 202] width 57 height 15
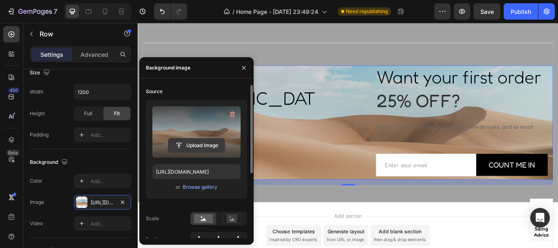
click at [197, 148] on input "file" at bounding box center [196, 146] width 56 height 14
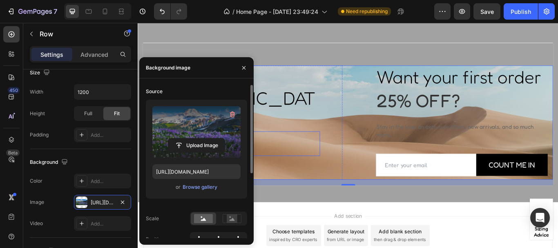
type input "[URL][DOMAIN_NAME]"
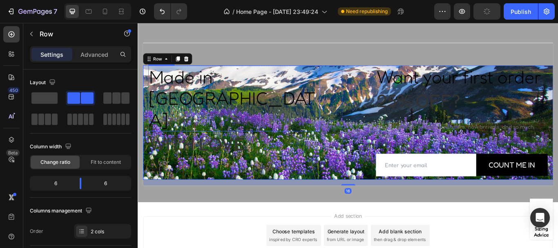
click at [335, 76] on p "Made in [GEOGRAPHIC_DATA]" at bounding box center [250, 111] width 199 height 75
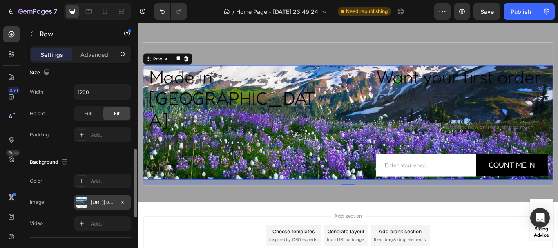
click at [85, 197] on div at bounding box center [81, 202] width 11 height 11
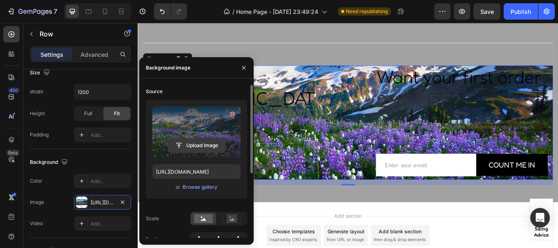
click at [204, 146] on input "file" at bounding box center [196, 146] width 56 height 14
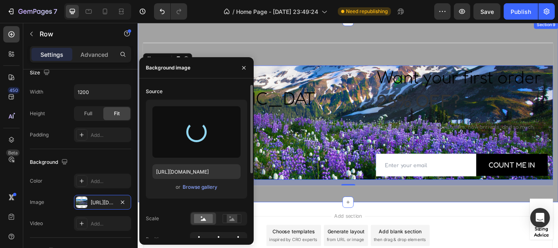
click at [284, 36] on div "Made in [GEOGRAPHIC_DATA] Text block With love Heading HERE Text block Row Want…" at bounding box center [383, 126] width 491 height 212
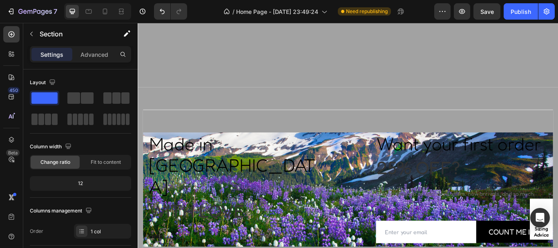
scroll to position [2050, 0]
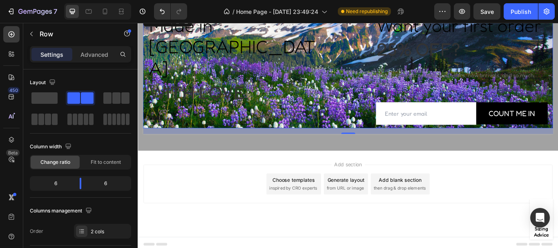
click at [280, 119] on div "Made in [GEOGRAPHIC_DATA] Text block With love Heading HERE Text block Row" at bounding box center [260, 79] width 233 height 133
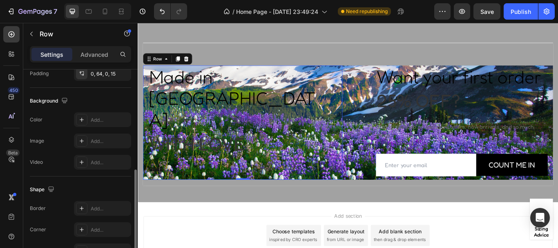
scroll to position [248, 0]
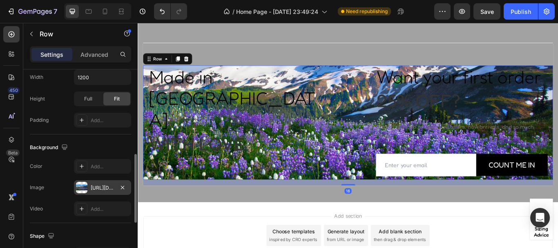
click at [83, 193] on div at bounding box center [81, 187] width 11 height 11
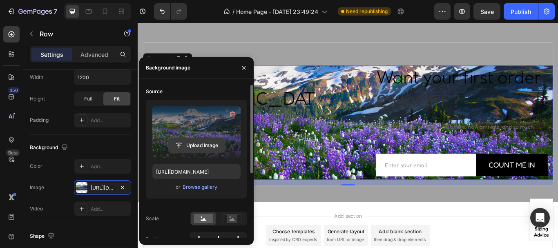
click at [190, 143] on input "file" at bounding box center [196, 146] width 56 height 14
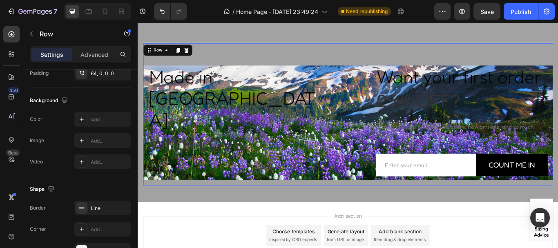
click at [327, 49] on div "Made in [GEOGRAPHIC_DATA] Text block With love Heading HERE Text block Row Want…" at bounding box center [383, 129] width 478 height 166
